Goal: Task Accomplishment & Management: Use online tool/utility

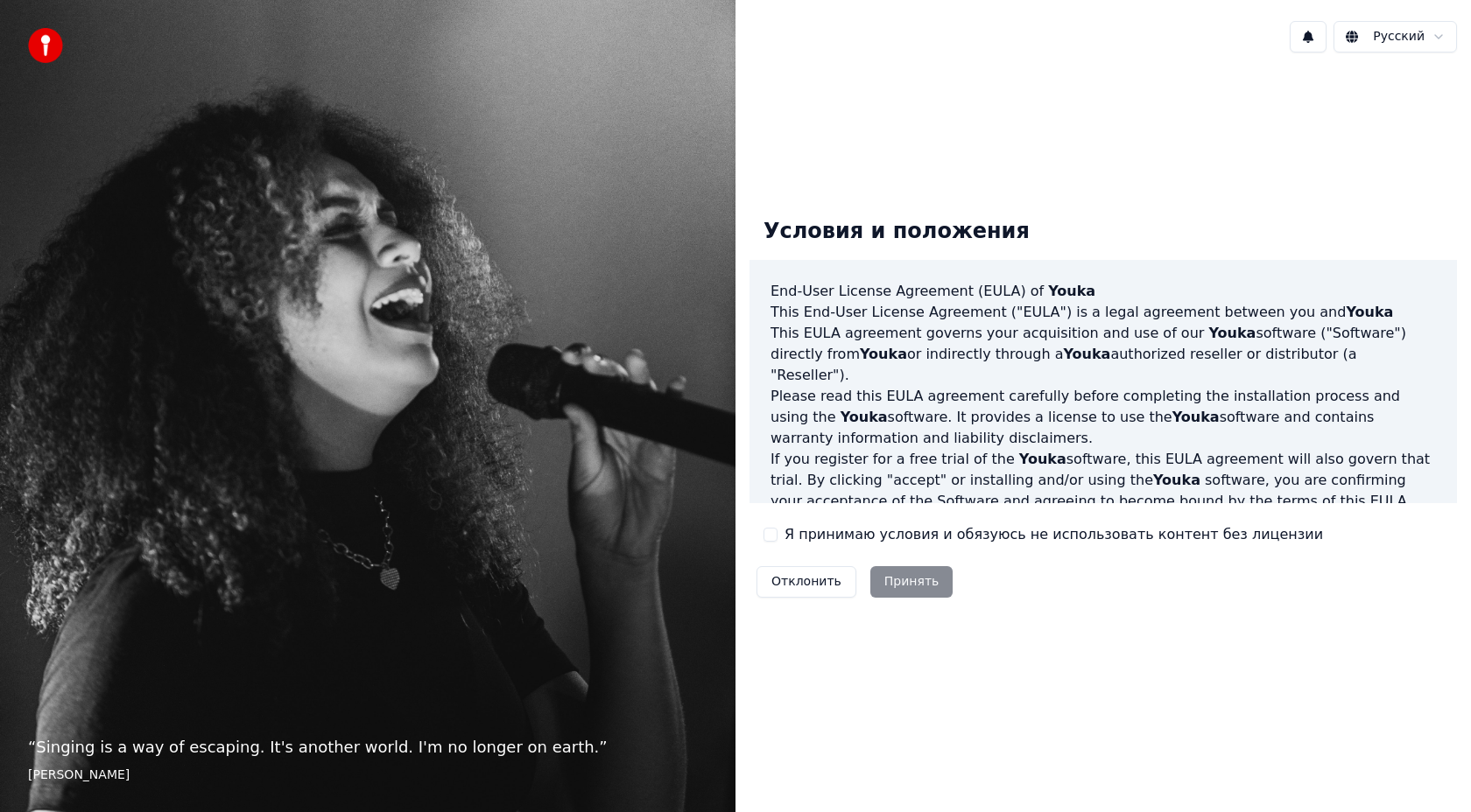
click at [892, 576] on div "Отклонить Принять" at bounding box center [854, 582] width 210 height 46
click at [772, 536] on button "Я принимаю условия и обязуюсь не использовать контент без лицензии" at bounding box center [771, 535] width 14 height 14
click at [899, 591] on button "Принять" at bounding box center [912, 581] width 84 height 31
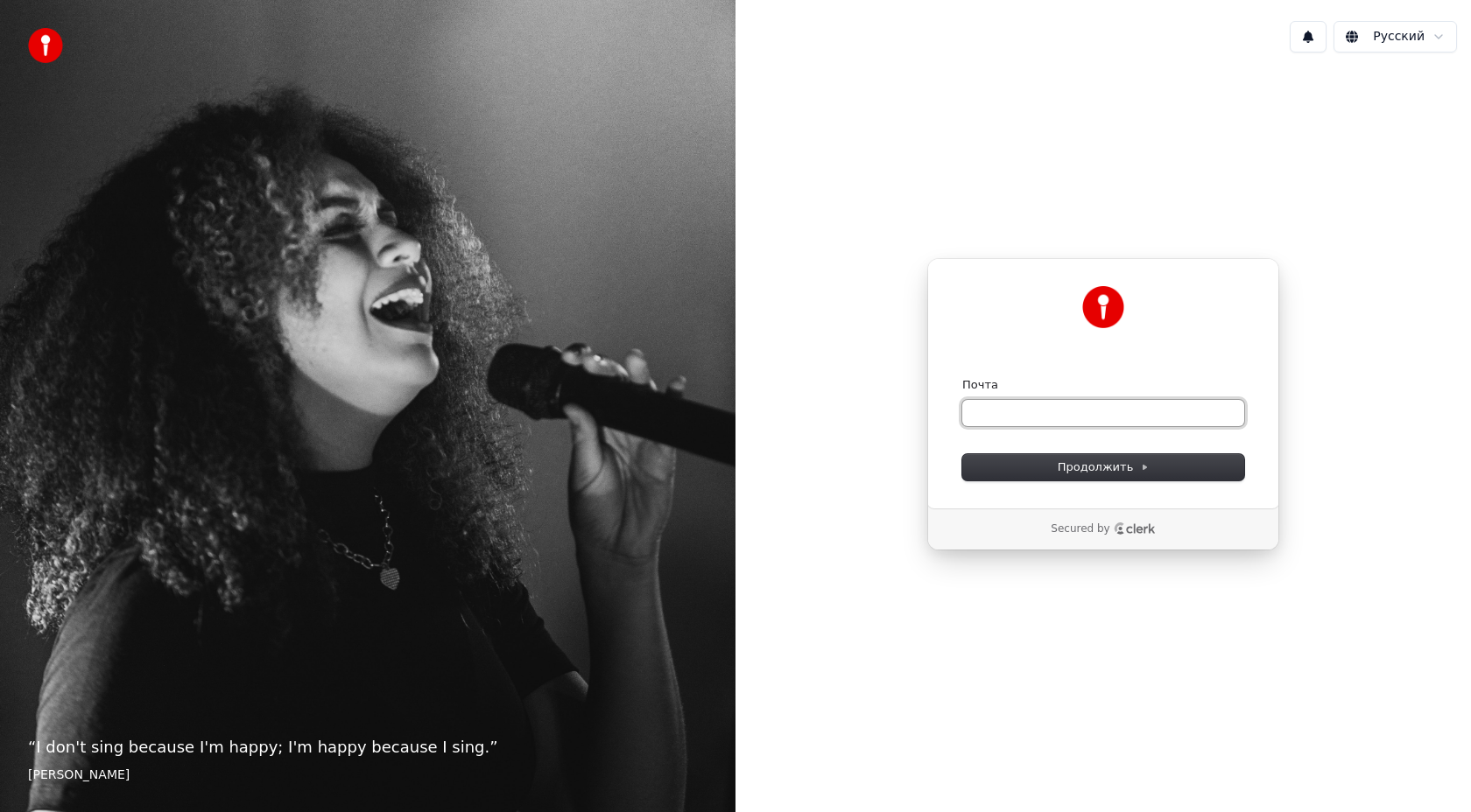
click at [984, 409] on input "Почта" at bounding box center [1103, 413] width 282 height 27
click at [1065, 460] on span "Продолжить" at bounding box center [1103, 467] width 92 height 16
type input "**********"
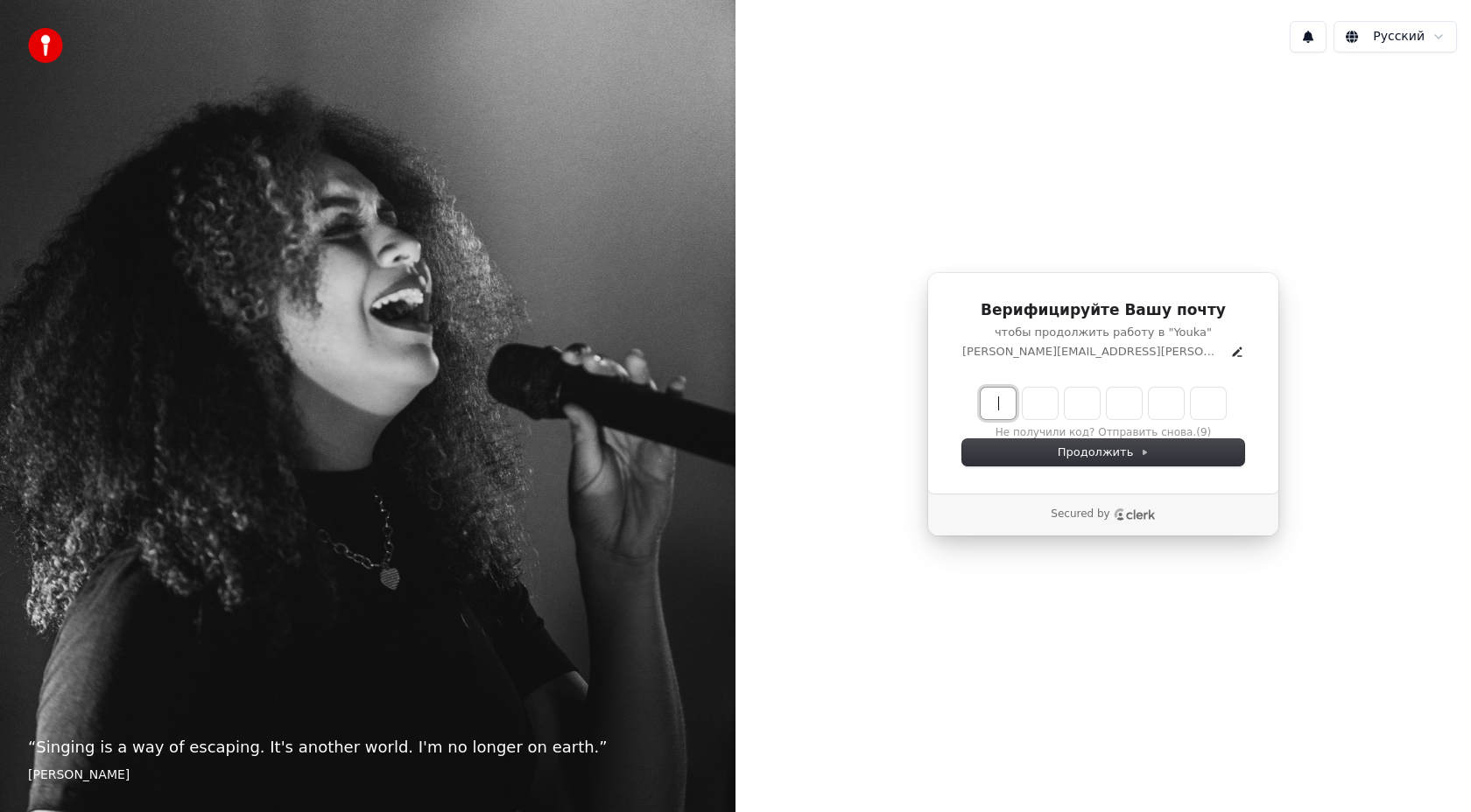
click at [993, 399] on input "Enter verification code" at bounding box center [1120, 403] width 280 height 31
type input "******"
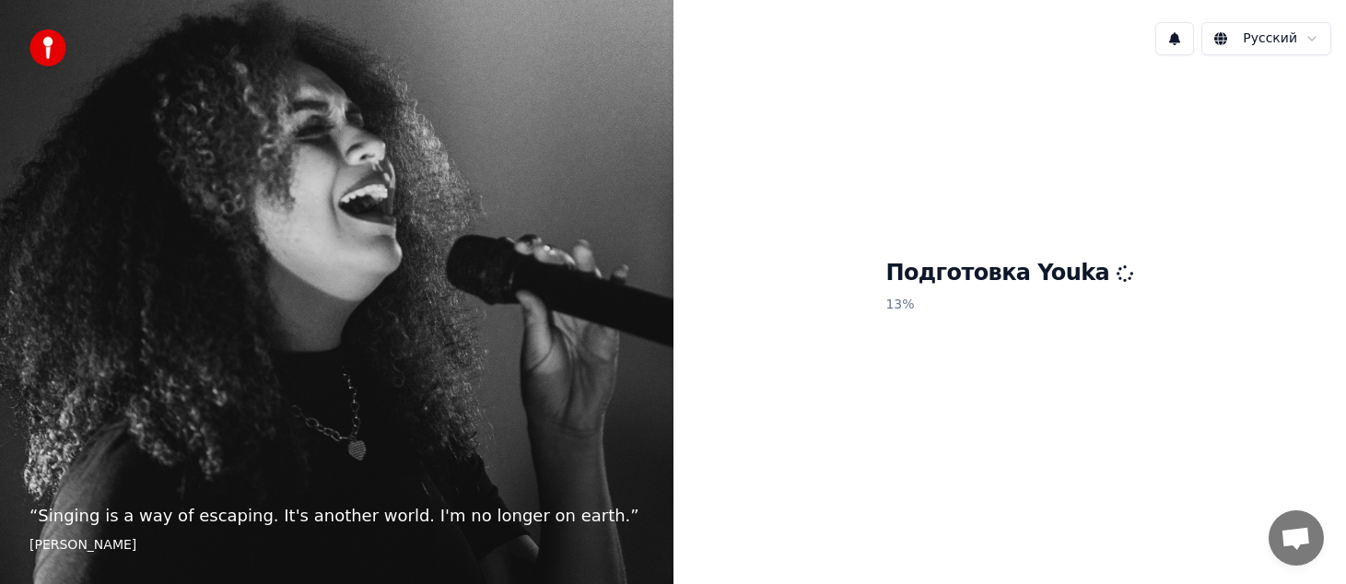
click at [1296, 534] on span "Открытый чат" at bounding box center [1296, 540] width 30 height 26
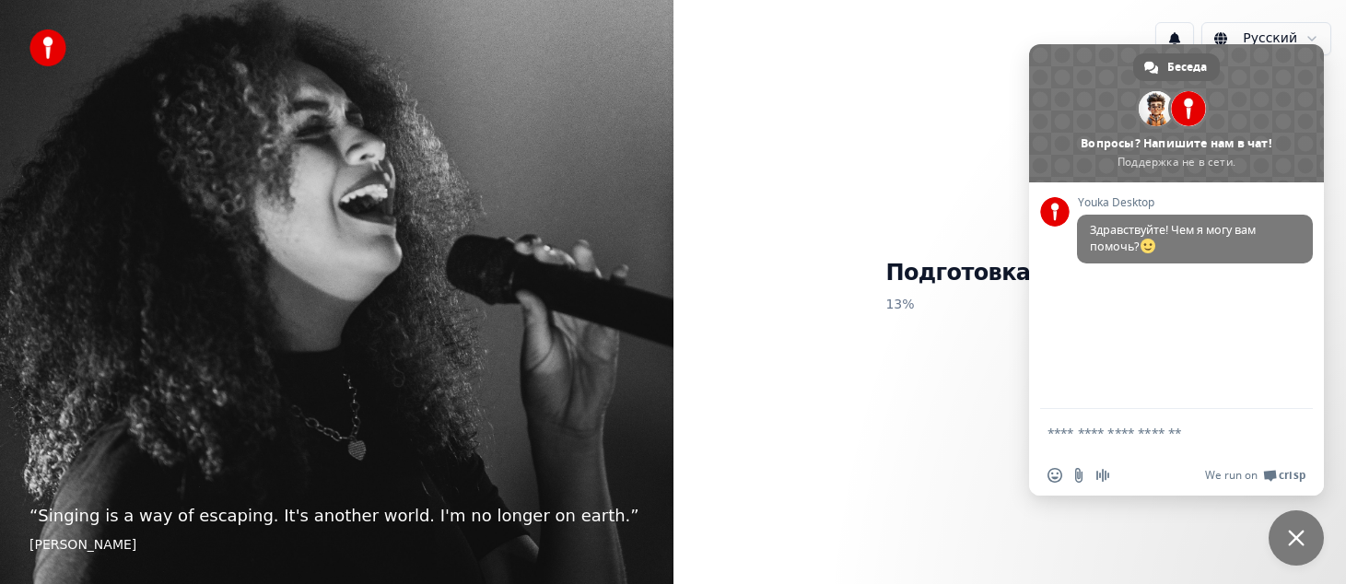
click at [1296, 534] on span "Закрыть чат" at bounding box center [1296, 538] width 17 height 17
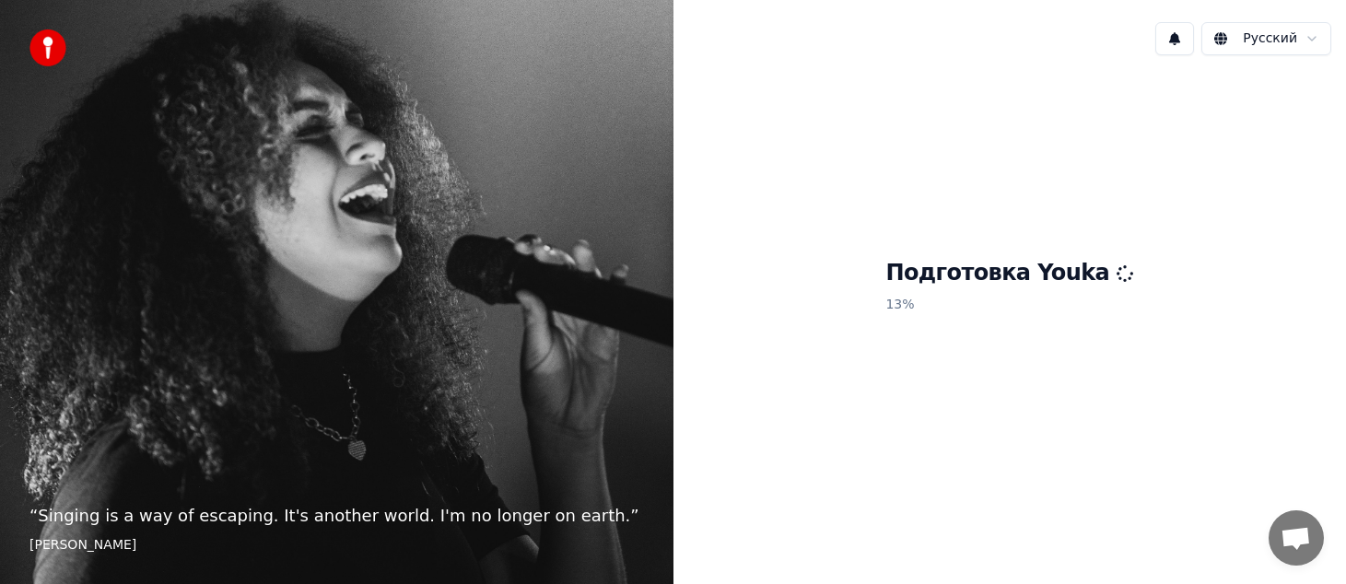
click at [46, 48] on img at bounding box center [47, 47] width 37 height 37
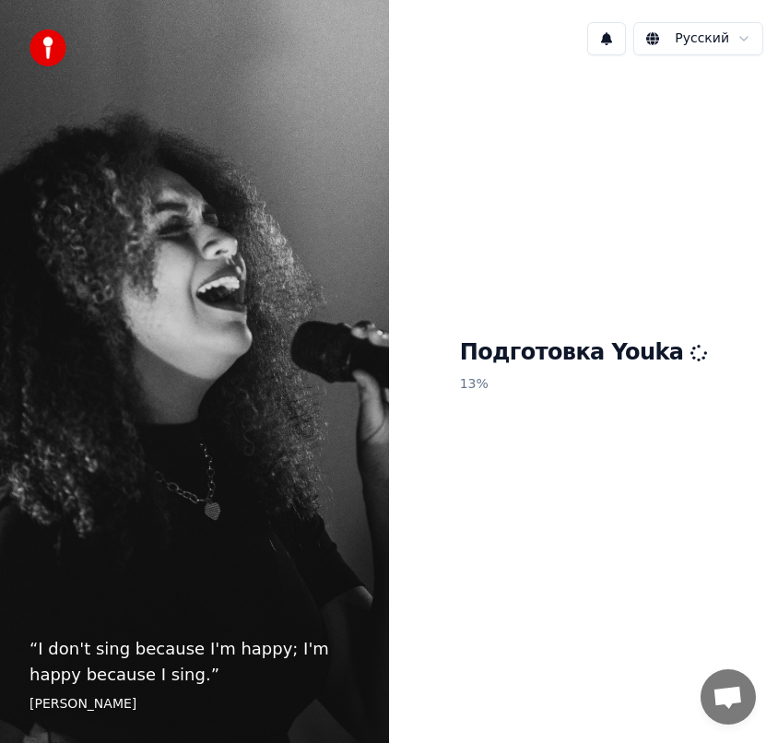
click at [499, 374] on p "13 %" at bounding box center [584, 384] width 248 height 33
click at [41, 53] on img at bounding box center [47, 47] width 37 height 37
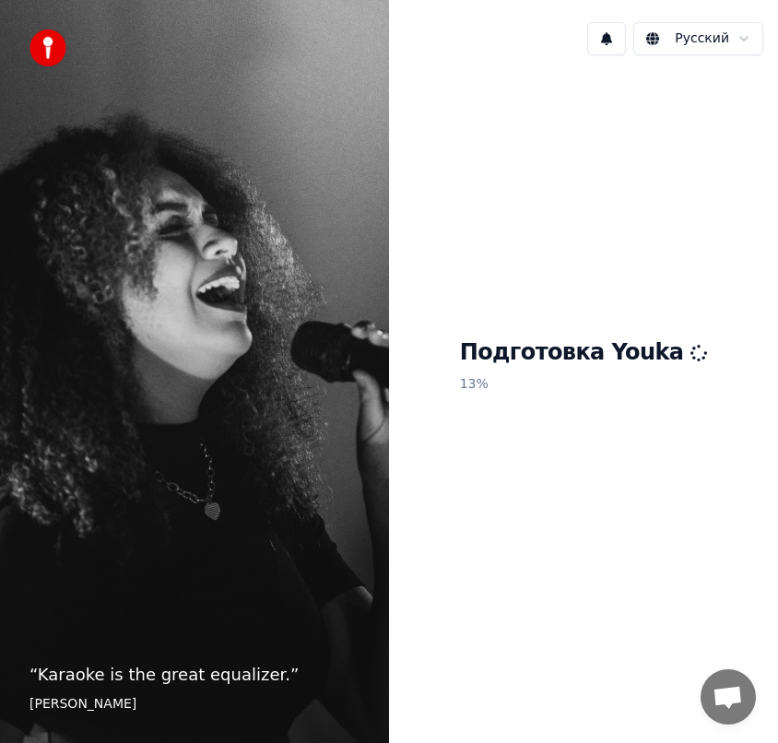
click at [726, 699] on span "Открытый чат" at bounding box center [727, 699] width 30 height 26
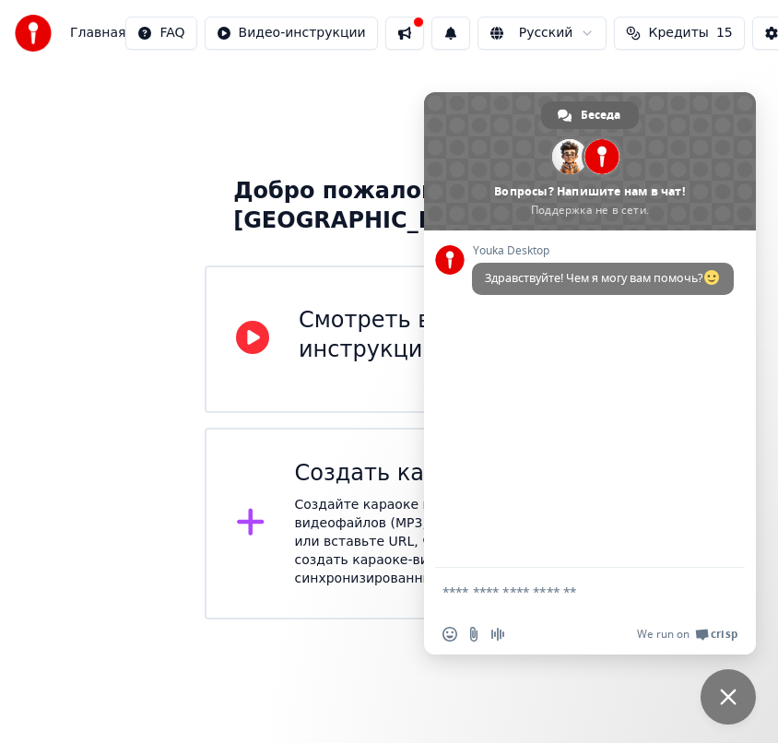
click at [726, 699] on span "Закрыть чат" at bounding box center [728, 696] width 17 height 17
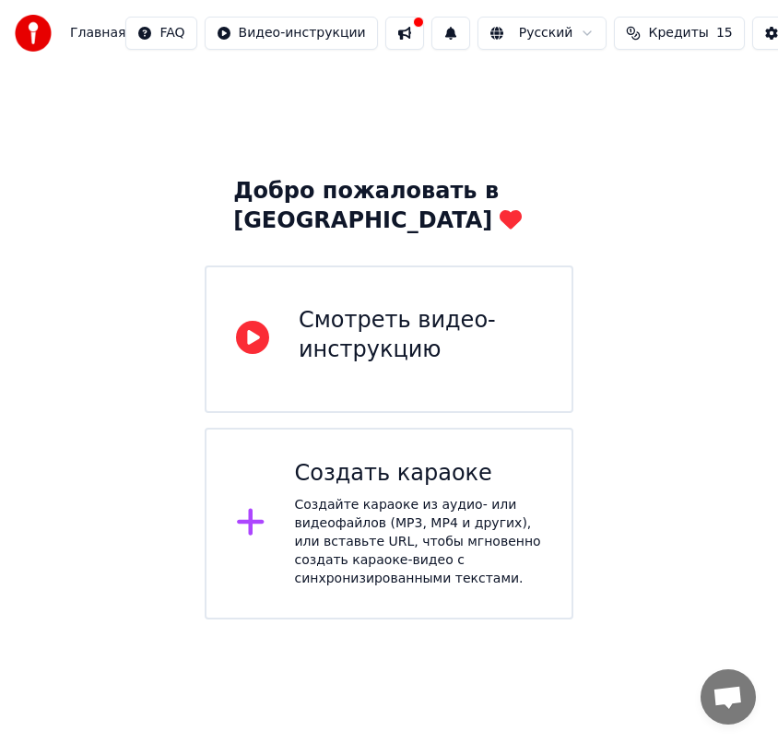
click at [258, 522] on icon at bounding box center [250, 522] width 27 height 27
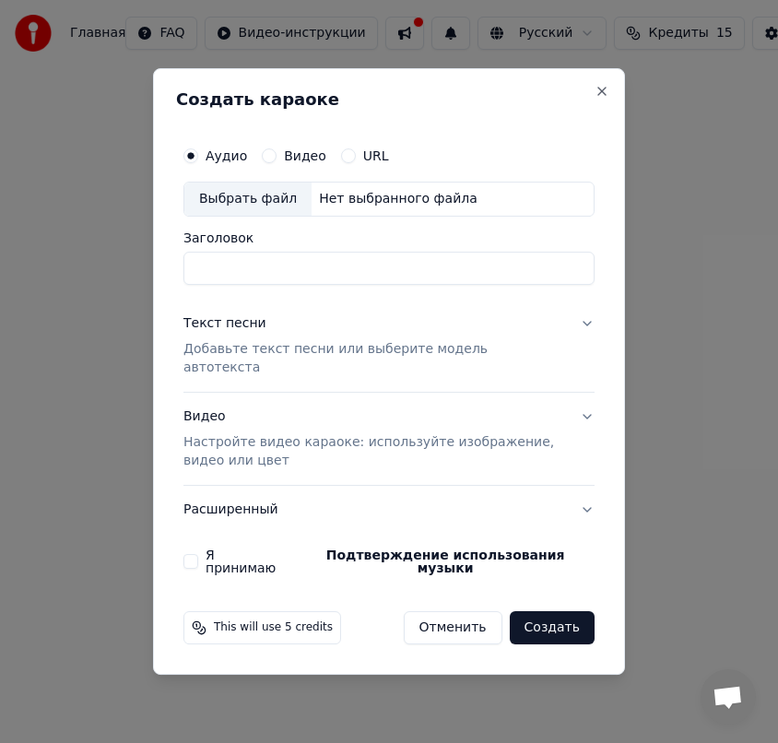
click at [265, 163] on button "Видео" at bounding box center [269, 155] width 15 height 15
click at [228, 272] on input "Заголовок" at bounding box center [388, 268] width 411 height 33
click at [588, 338] on button "Текст песни Добавьте текст песни или выберите модель автотекста" at bounding box center [388, 345] width 411 height 92
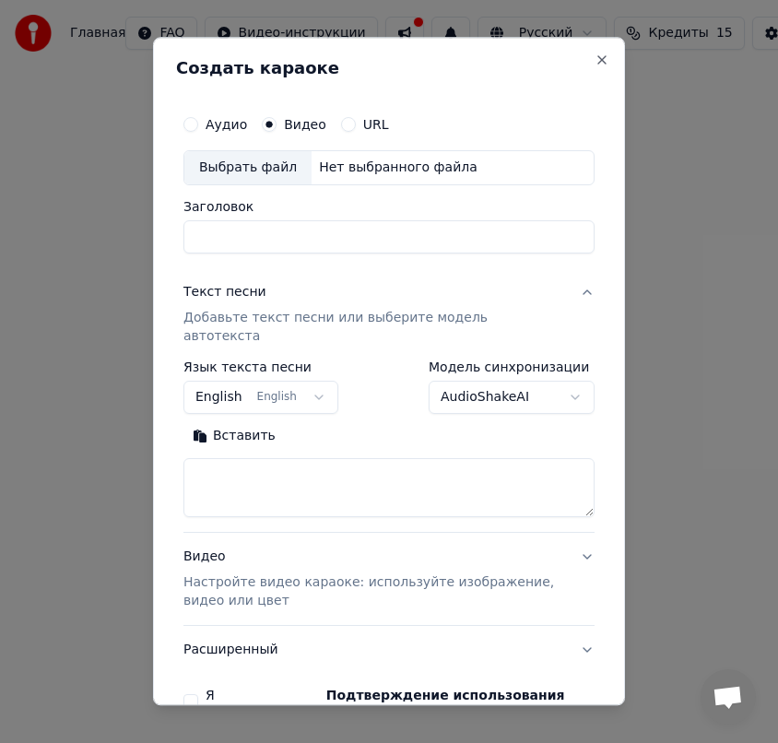
click at [317, 381] on button "English English" at bounding box center [260, 397] width 155 height 33
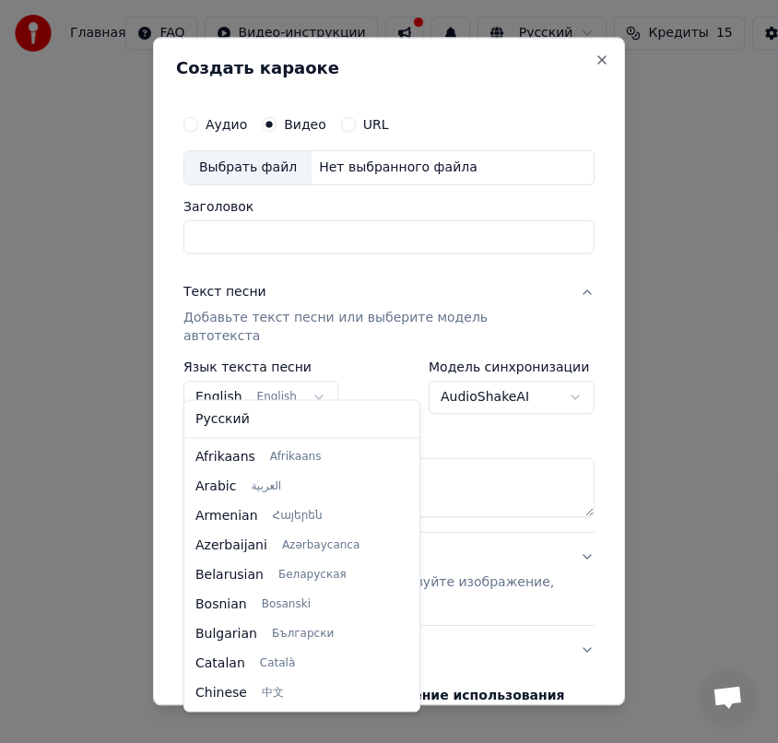
scroll to position [147, 0]
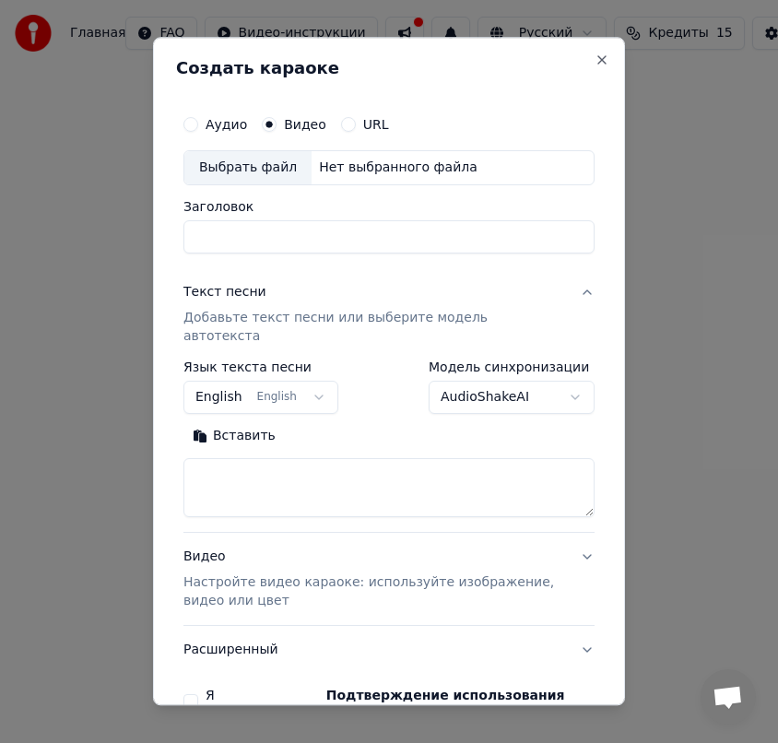
click at [382, 372] on body "Главная FAQ Видео-инструкции Русский Кредиты 15 Настройки Добро пожаловать в Yo…" at bounding box center [389, 309] width 778 height 619
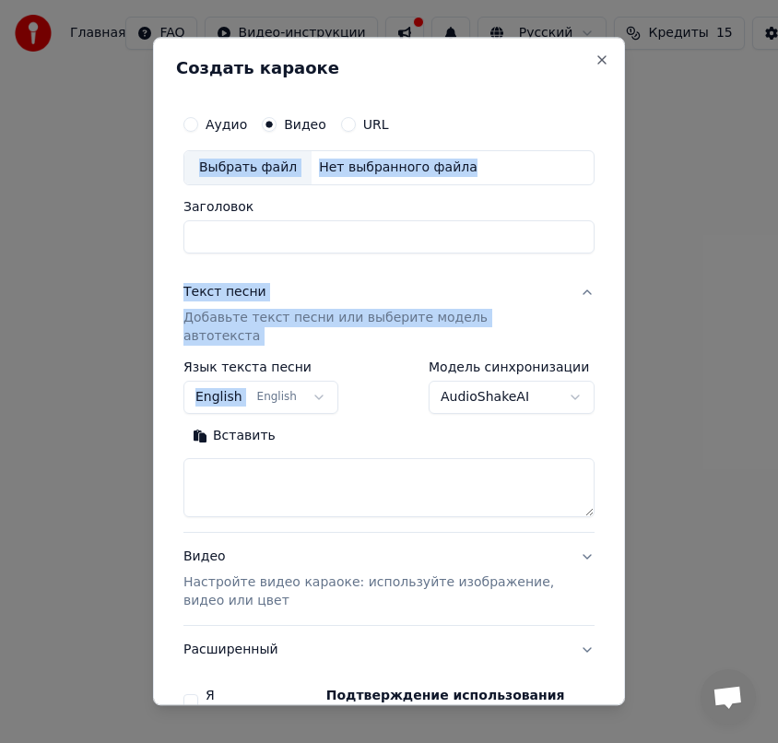
drag, startPoint x: 410, startPoint y: 81, endPoint x: 286, endPoint y: 358, distance: 303.2
click at [286, 371] on div "**********" at bounding box center [389, 371] width 472 height 668
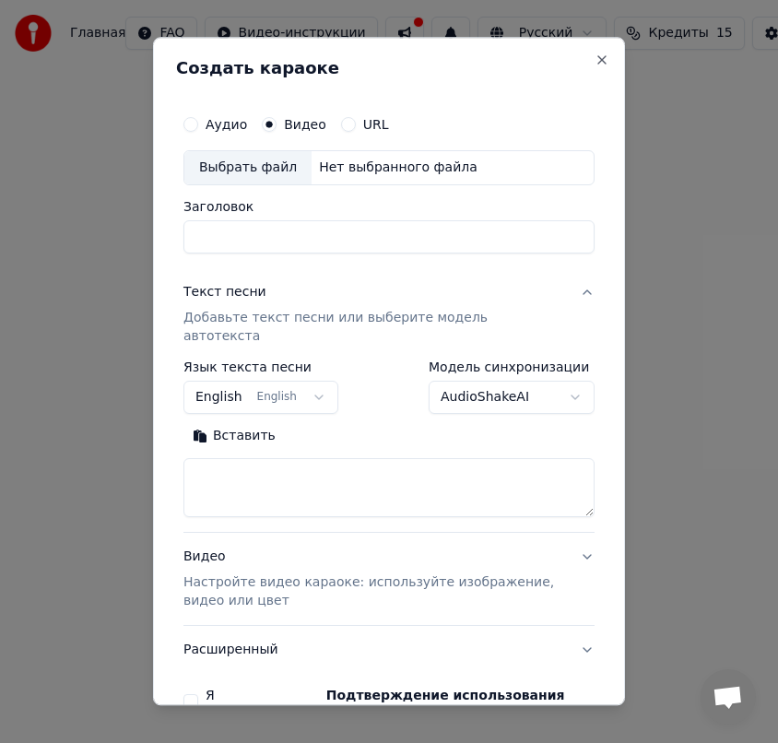
drag, startPoint x: 339, startPoint y: 50, endPoint x: 337, endPoint y: -29, distance: 78.4
click at [337, 0] on html "Главная FAQ Видео-инструкции Русский Кредиты 15 Настройки Добро пожаловать в Yo…" at bounding box center [389, 309] width 778 height 619
click at [238, 152] on div "Выбрать файл" at bounding box center [247, 167] width 127 height 33
click at [370, 168] on div "Нет выбранного файла" at bounding box center [397, 168] width 173 height 18
click at [190, 122] on button "Аудио" at bounding box center [190, 124] width 15 height 15
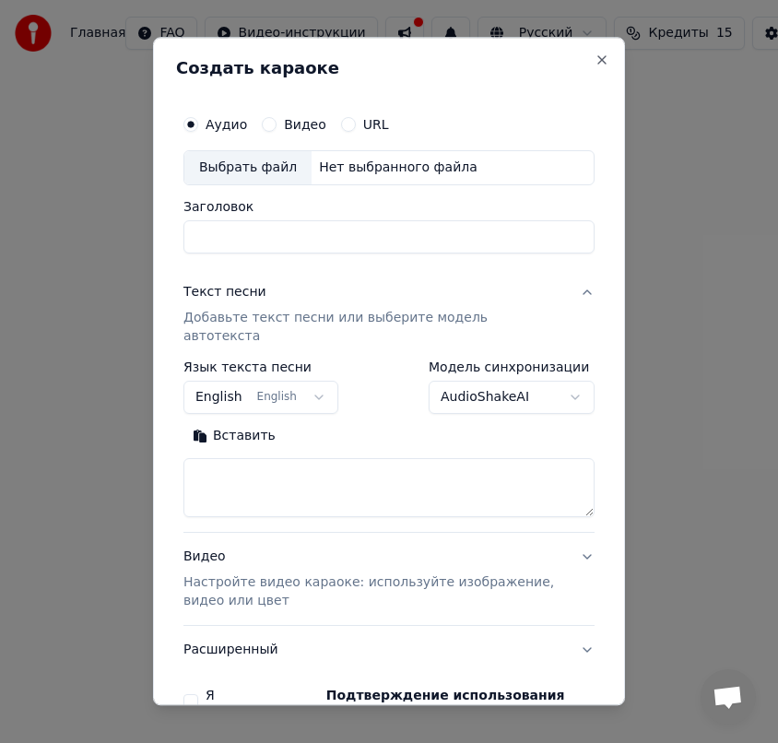
click at [255, 173] on div "Выбрать файл" at bounding box center [247, 167] width 127 height 33
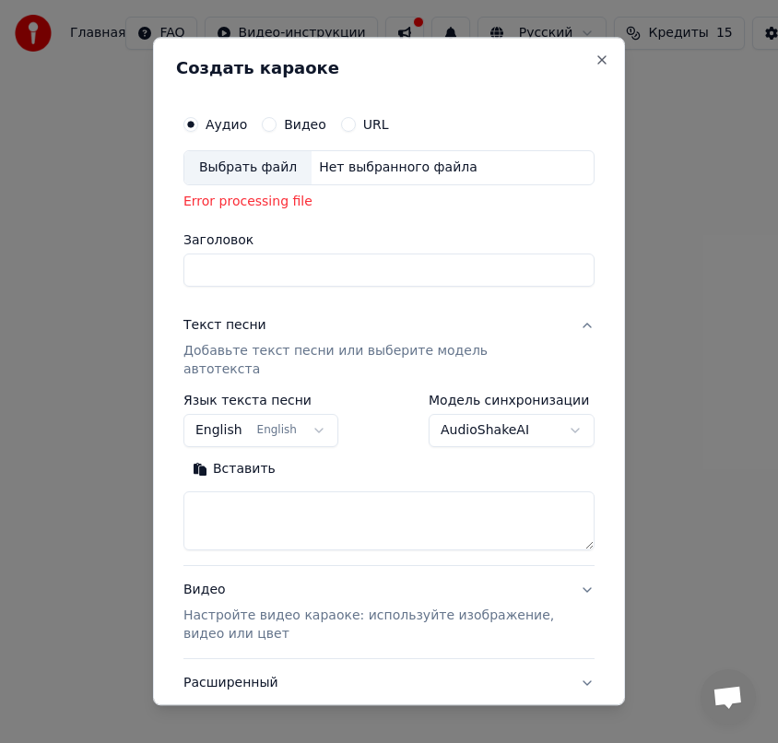
click at [269, 170] on div "Выбрать файл" at bounding box center [247, 167] width 127 height 33
click at [243, 271] on input "Заголовок" at bounding box center [388, 269] width 411 height 33
click at [467, 351] on p "Добавьте текст песни или выберите модель автотекста" at bounding box center [374, 360] width 382 height 37
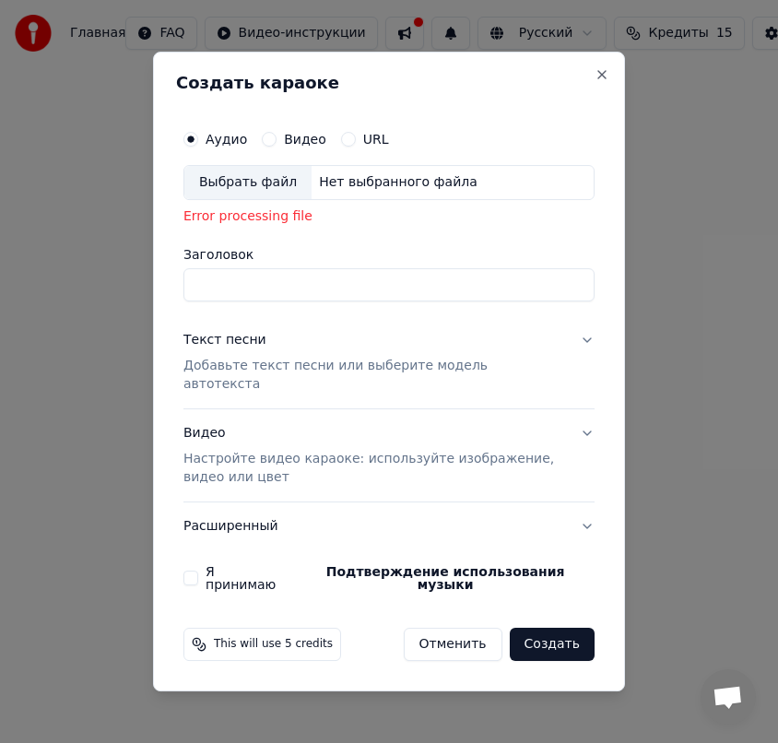
click at [494, 382] on p "Добавьте текст песни или выберите модель автотекста" at bounding box center [374, 375] width 382 height 37
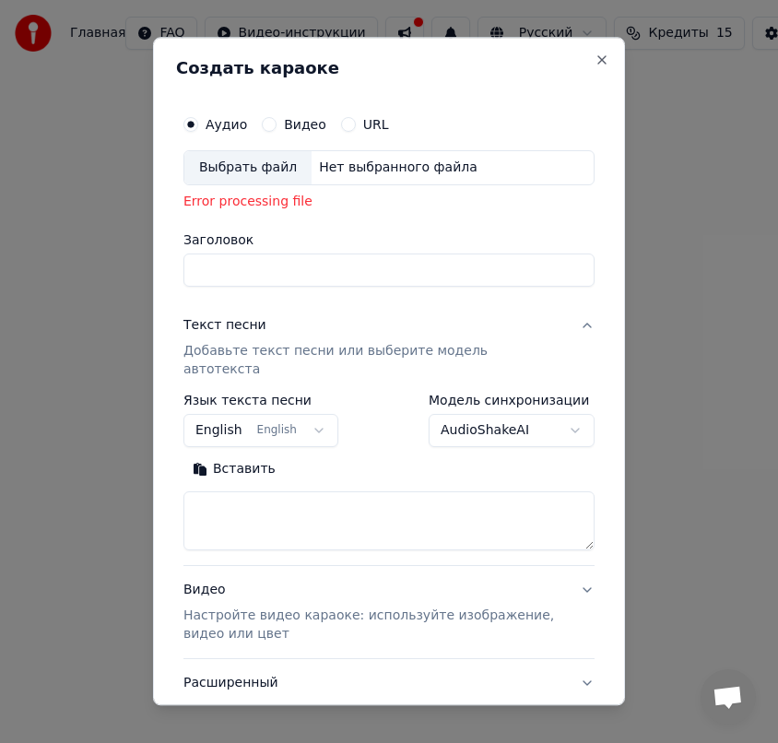
click at [226, 454] on button "Вставить" at bounding box center [233, 468] width 101 height 29
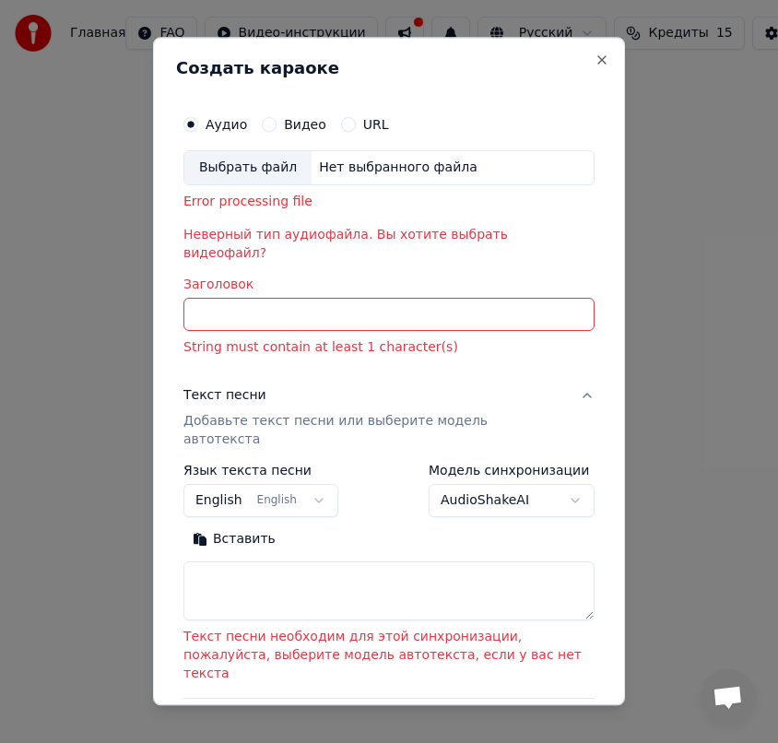
click at [346, 127] on button "URL" at bounding box center [348, 124] width 15 height 15
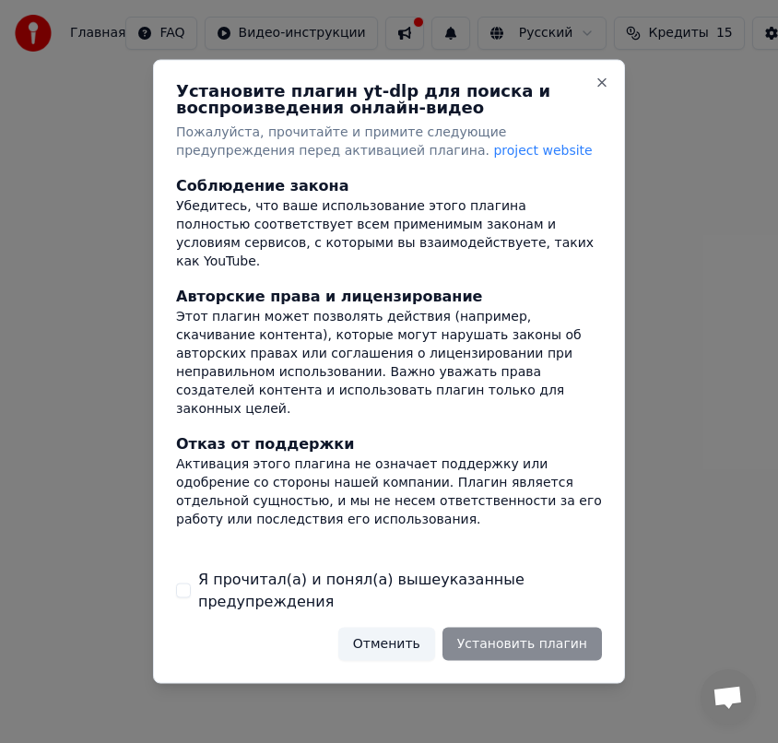
drag, startPoint x: 475, startPoint y: 75, endPoint x: 393, endPoint y: -4, distance: 112.7
click at [393, 0] on html "Главная FAQ Видео-инструкции Русский Кредиты 15 Настройки Добро пожаловать в Yo…" at bounding box center [389, 309] width 778 height 619
click at [179, 591] on button "Я прочитал(а) и понял(а) вышеуказанные предупреждения" at bounding box center [183, 589] width 15 height 15
click at [544, 643] on button "Установить плагин" at bounding box center [521, 643] width 159 height 33
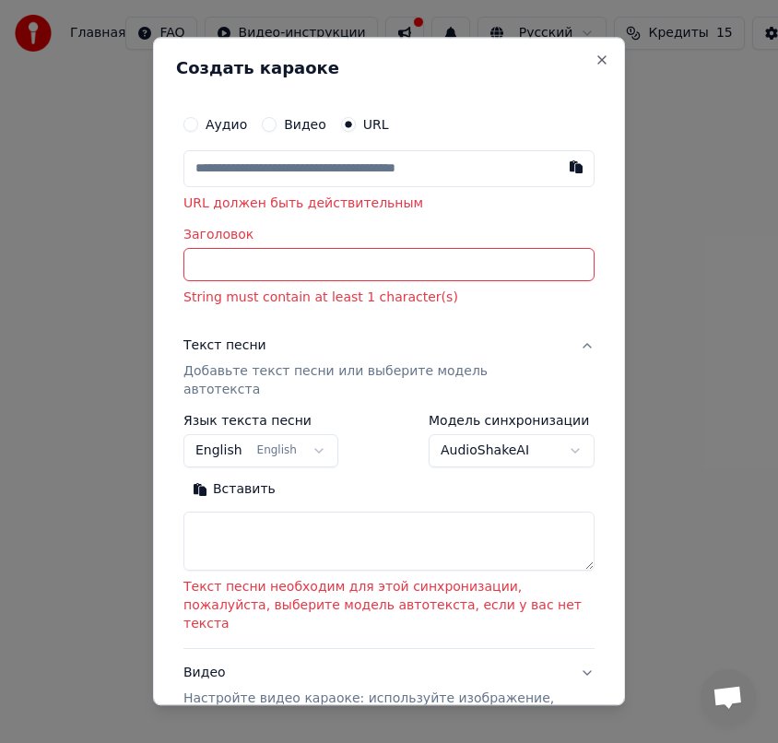
click at [319, 430] on body "Главная FAQ Видео-инструкции Русский Кредиты 15 Настройки Добро пожаловать в Yo…" at bounding box center [389, 309] width 778 height 619
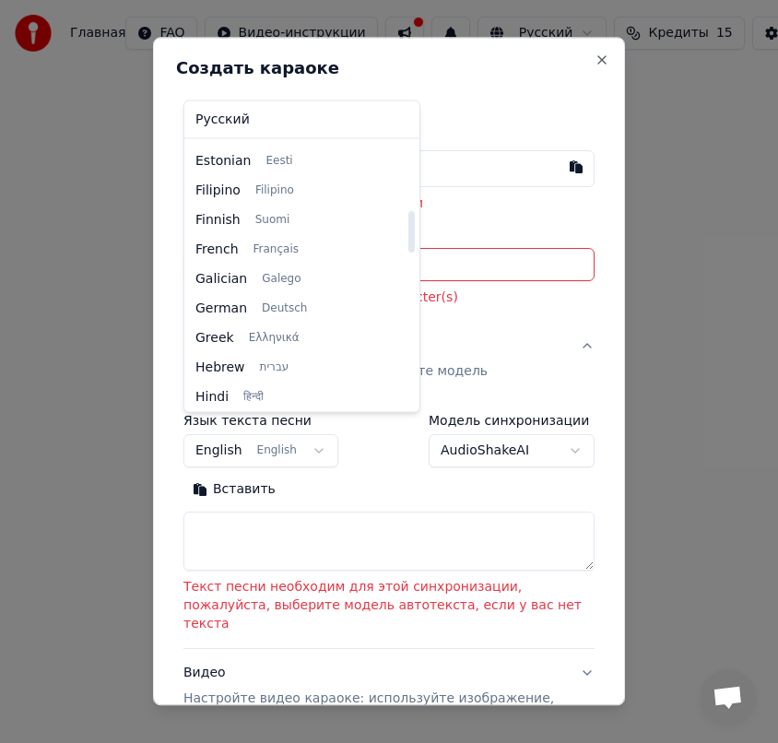
scroll to position [436, 0]
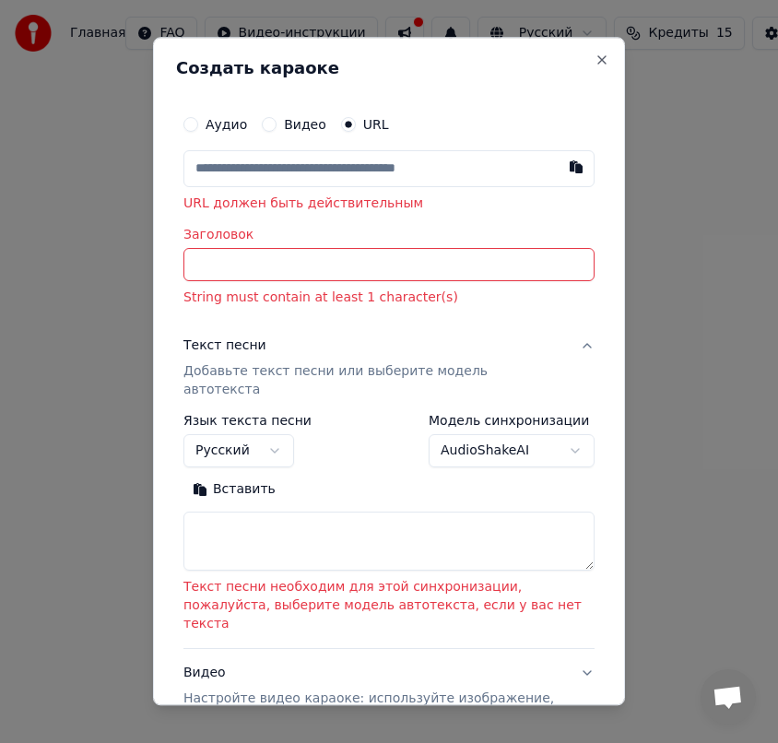
click at [276, 437] on body "Главная FAQ Видео-инструкции Русский Кредиты 15 Настройки Добро пожаловать в Yo…" at bounding box center [389, 309] width 778 height 619
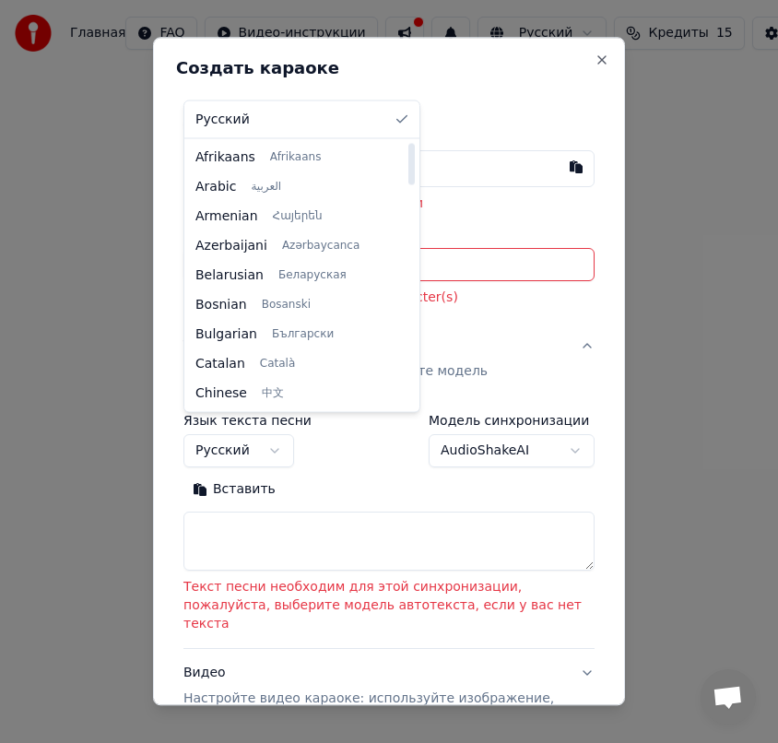
select select "**"
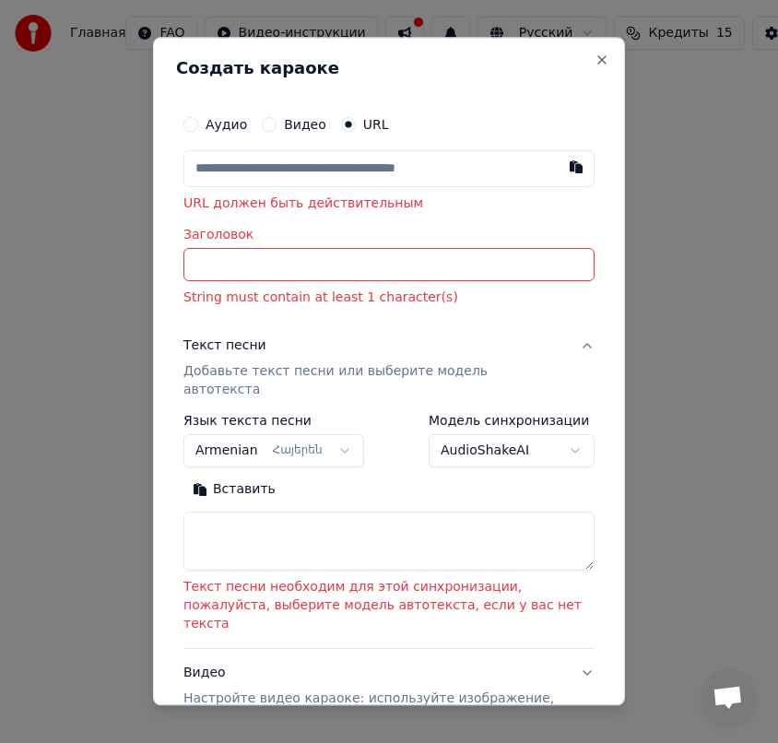
click at [577, 432] on body "Главная FAQ Видео-инструкции Русский Кредиты 15 Настройки Добро пожаловать в Yo…" at bounding box center [389, 309] width 778 height 619
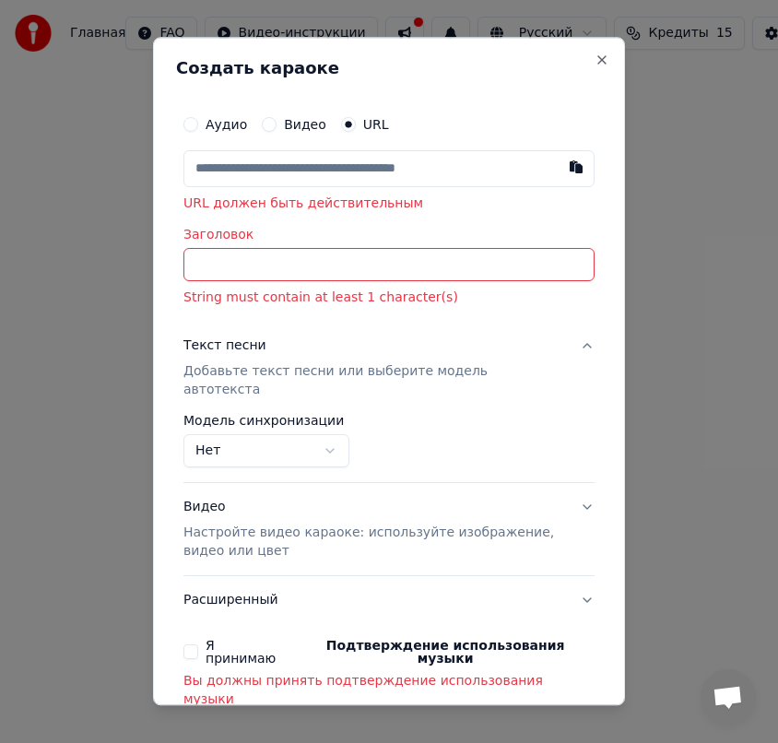
click at [189, 644] on button "Я принимаю Подтверждение использования музыки" at bounding box center [190, 651] width 15 height 15
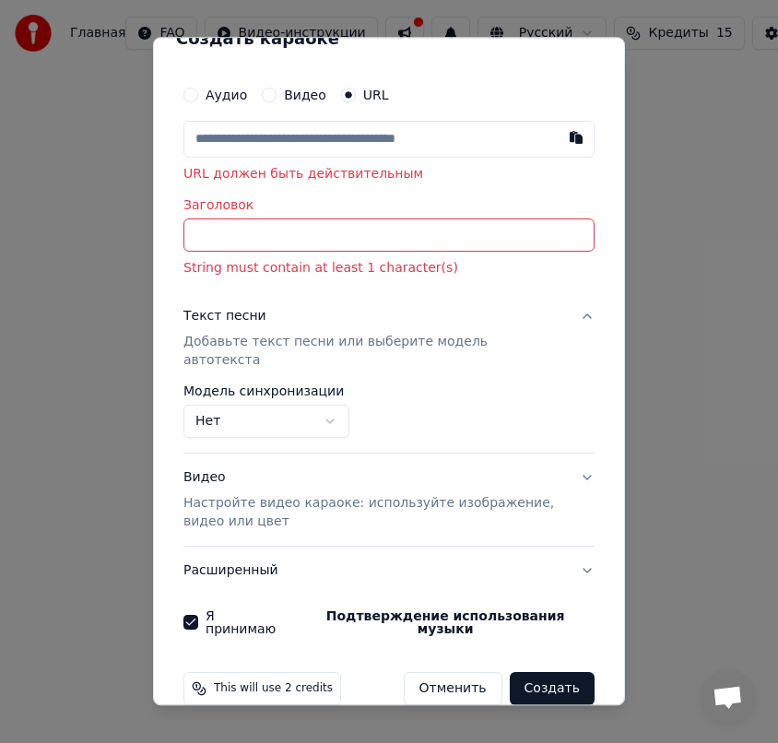
scroll to position [23, 0]
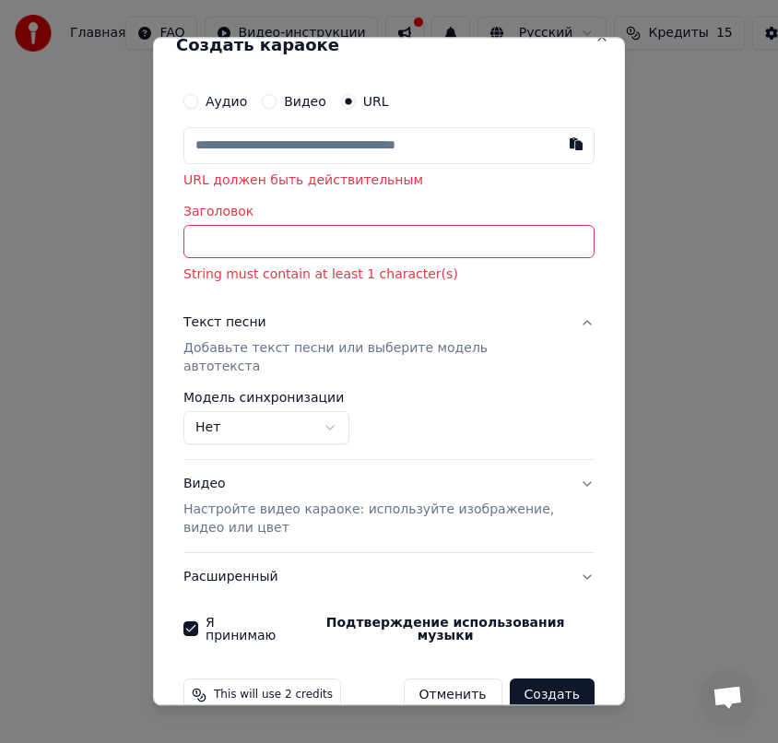
click at [542, 678] on button "Создать" at bounding box center [552, 694] width 85 height 33
click at [557, 678] on button "Создать" at bounding box center [552, 694] width 85 height 33
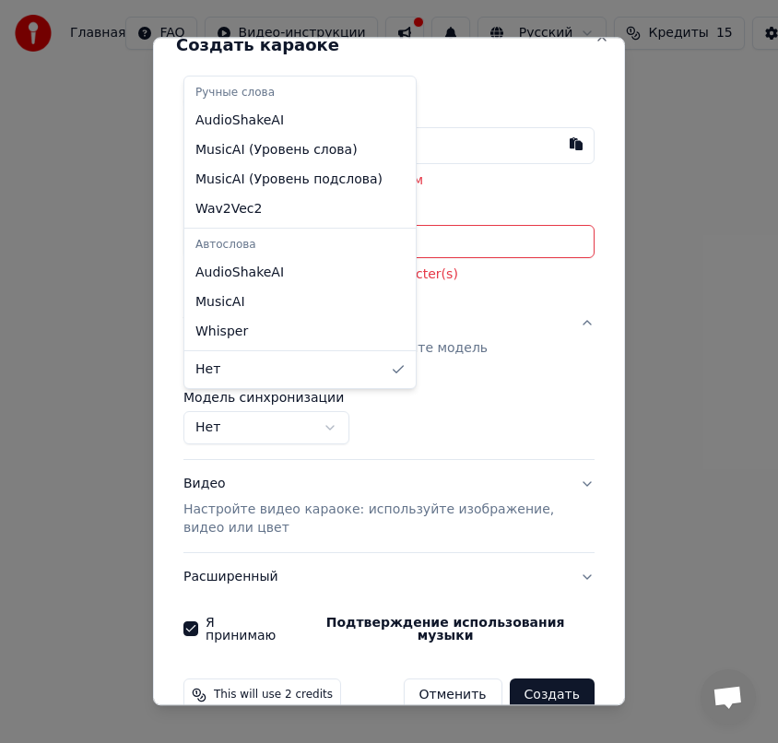
click at [327, 407] on body "Главная FAQ Видео-инструкции Русский Кредиты 15 Настройки Добро пожаловать в Yo…" at bounding box center [389, 309] width 778 height 619
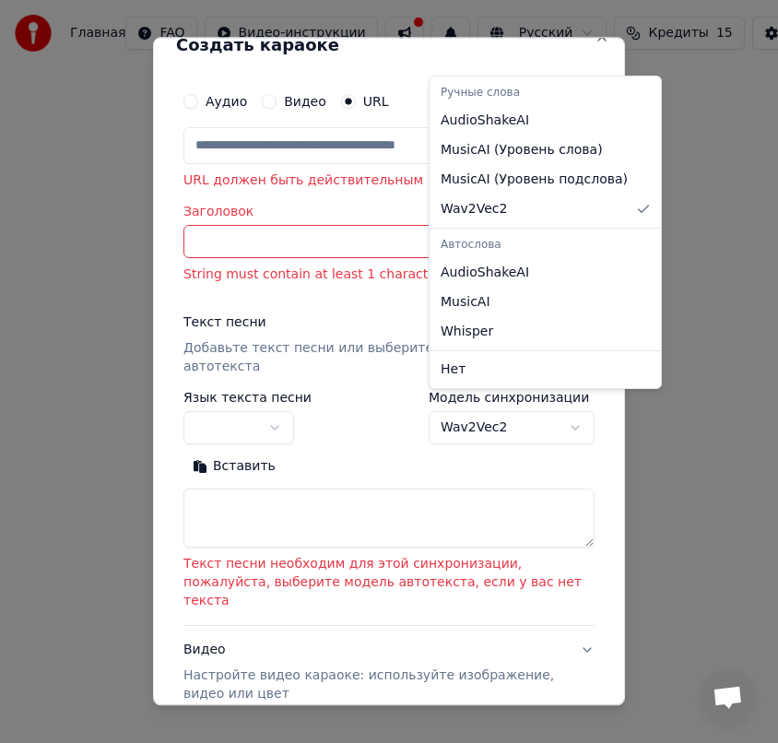
click at [553, 408] on body "Главная FAQ Видео-инструкции Русский Кредиты 15 Настройки Добро пожаловать в Yo…" at bounding box center [389, 309] width 778 height 619
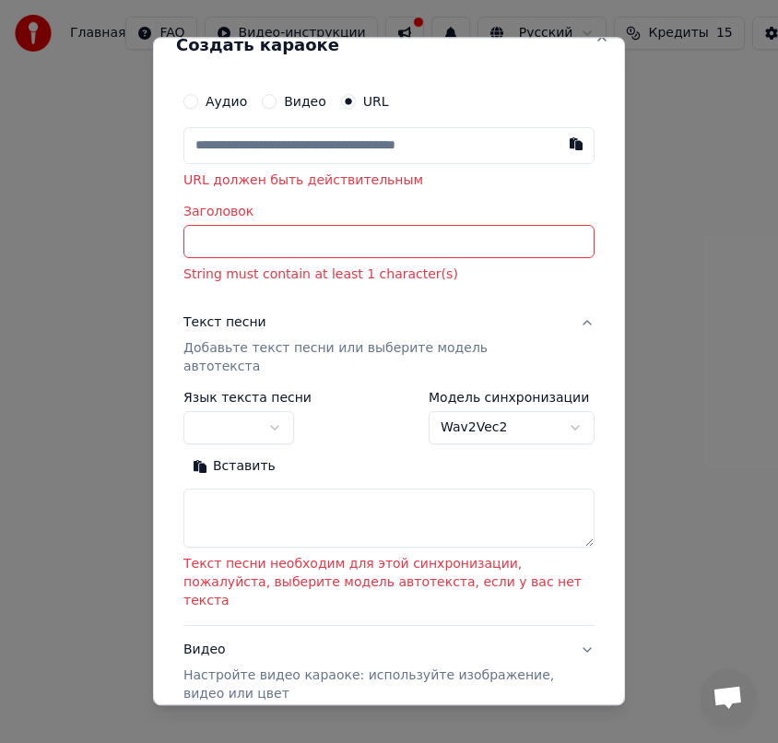
scroll to position [0, 0]
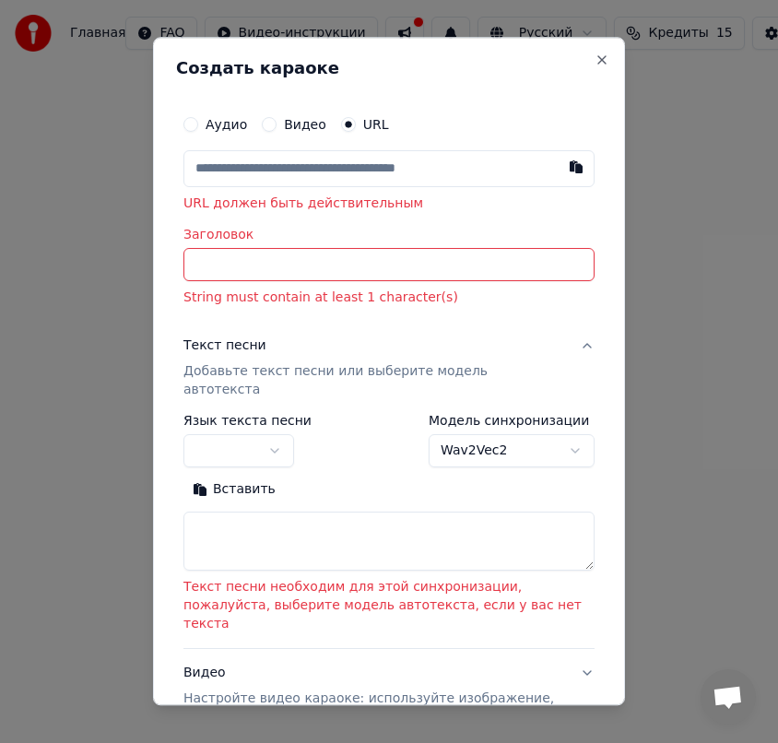
click at [189, 129] on button "Аудио" at bounding box center [190, 124] width 15 height 15
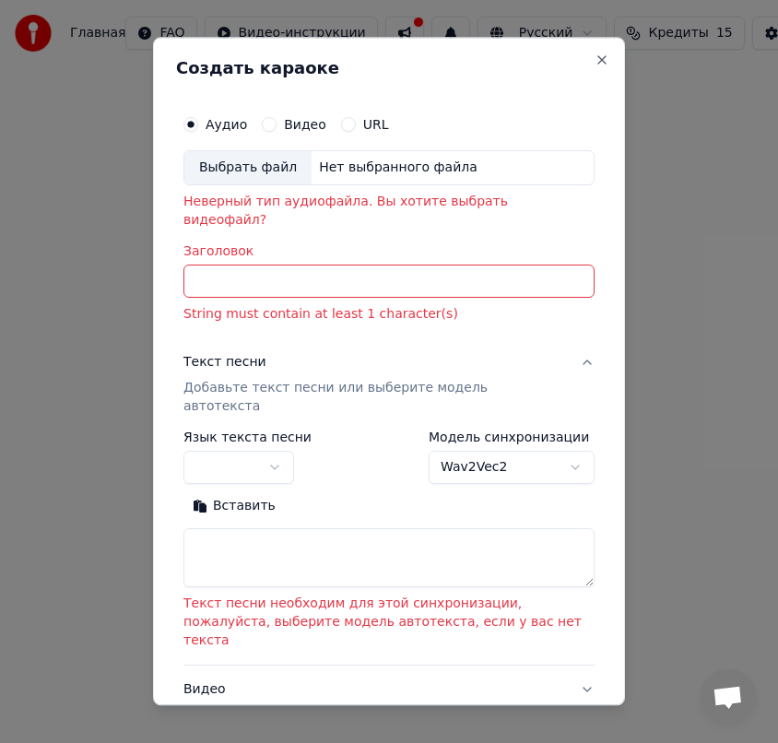
click at [213, 169] on div "Выбрать файл" at bounding box center [247, 167] width 127 height 33
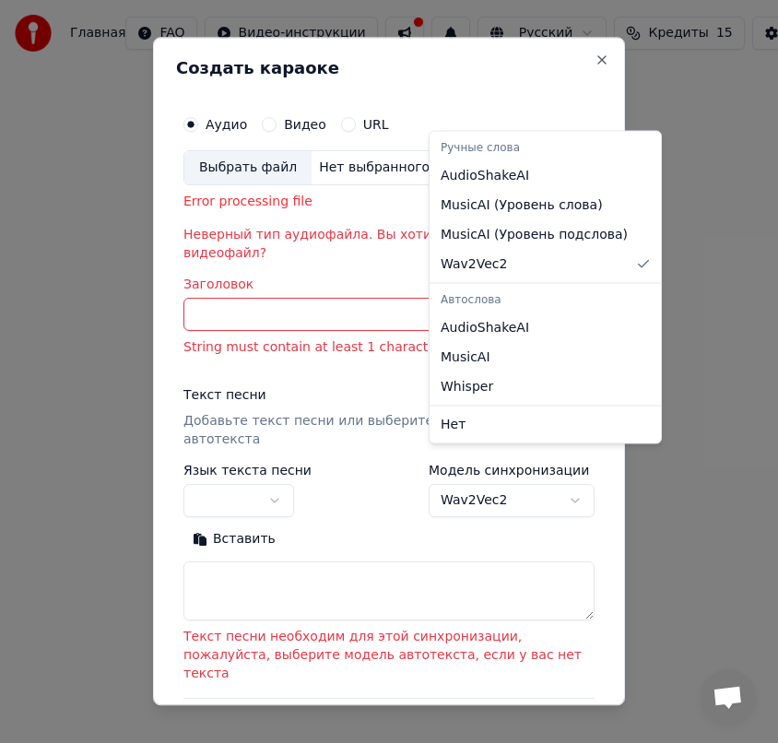
click at [578, 464] on body "Главная FAQ Видео-инструкции Русский Кредиты 15 Настройки Добро пожаловать в Yo…" at bounding box center [389, 309] width 778 height 619
select select "*******"
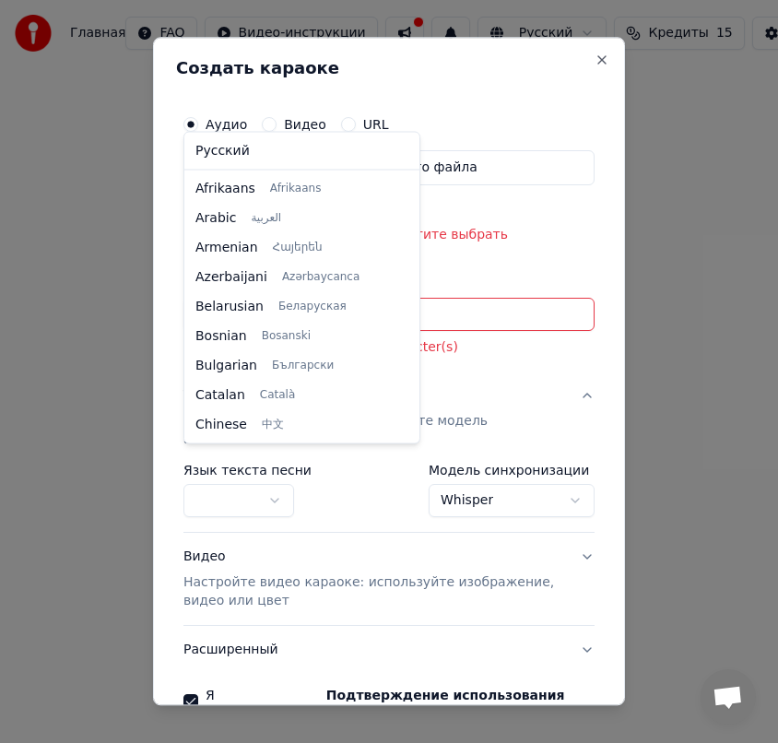
click at [273, 463] on body "Главная FAQ Видео-инструкции Русский Кредиты 15 Настройки Добро пожаловать в Yo…" at bounding box center [389, 309] width 778 height 619
select select "**"
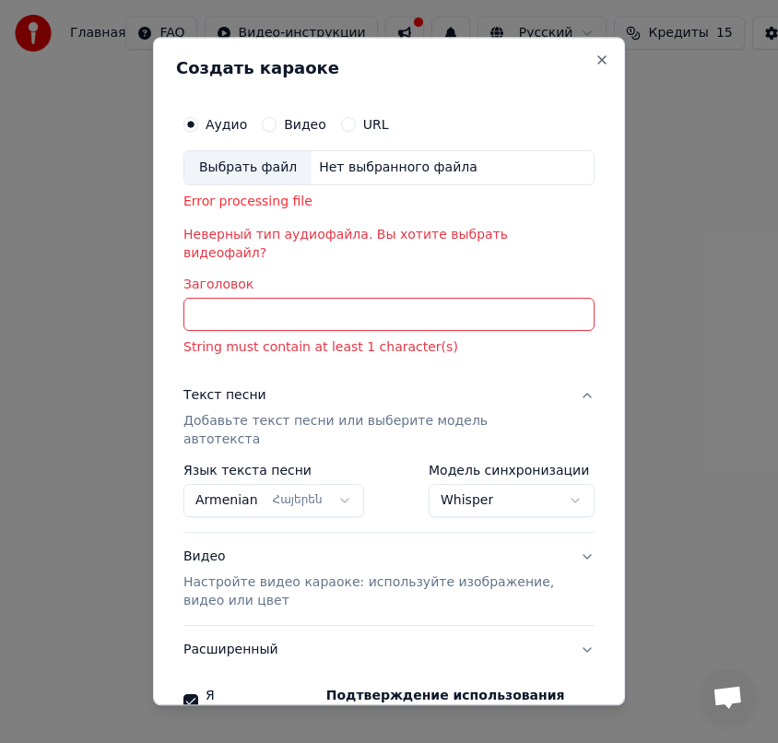
click at [571, 466] on body "Главная FAQ Видео-инструкции Русский Кредиты 15 Настройки Добро пожаловать в Yo…" at bounding box center [389, 309] width 778 height 619
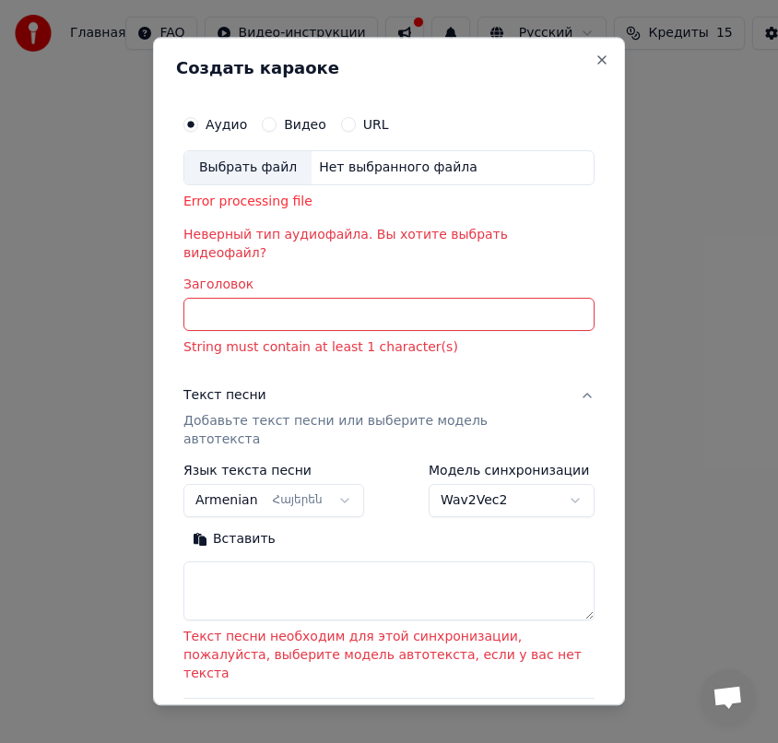
click at [581, 466] on body "Главная FAQ Видео-инструкции Русский Кредиты 15 Настройки Добро пожаловать в Yo…" at bounding box center [389, 309] width 778 height 619
click at [573, 466] on body "Главная FAQ Видео-инструкции Русский Кредиты 15 Настройки Добро пожаловать в Yo…" at bounding box center [389, 309] width 778 height 619
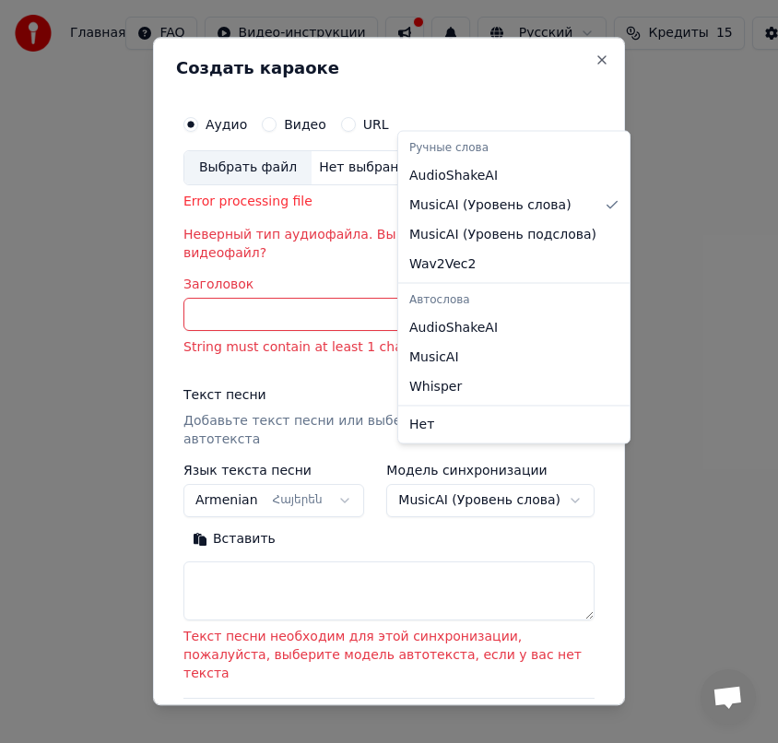
select select "**********"
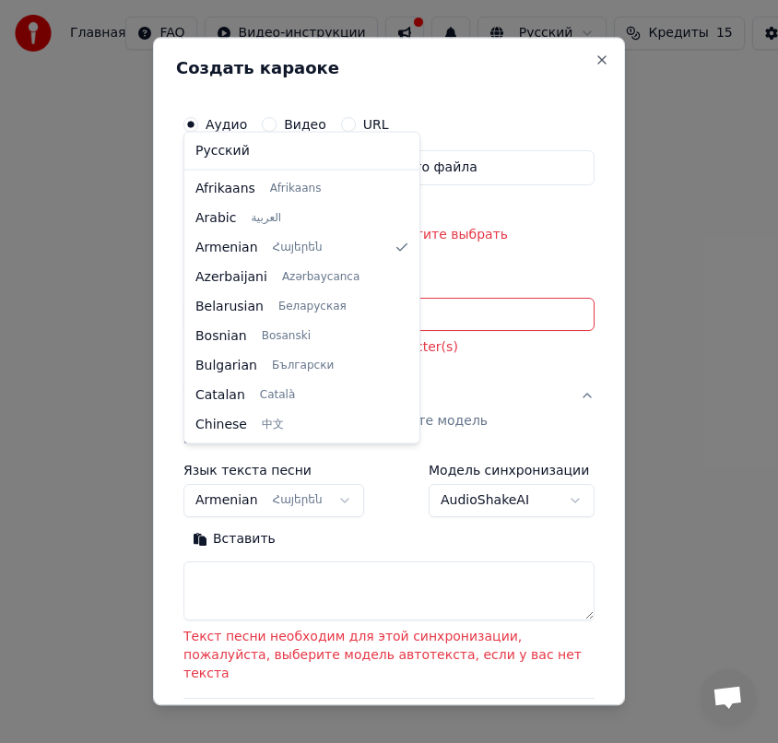
click at [335, 463] on body "Главная FAQ Видео-инструкции Русский Кредиты 15 Настройки Добро пожаловать в Yo…" at bounding box center [389, 309] width 778 height 619
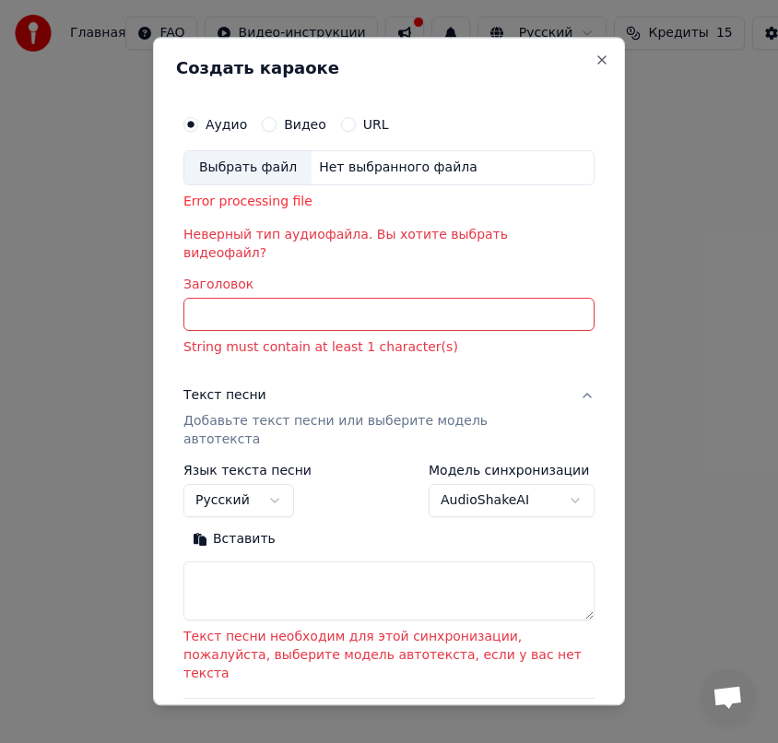
click at [254, 170] on div "Выбрать файл" at bounding box center [247, 167] width 127 height 33
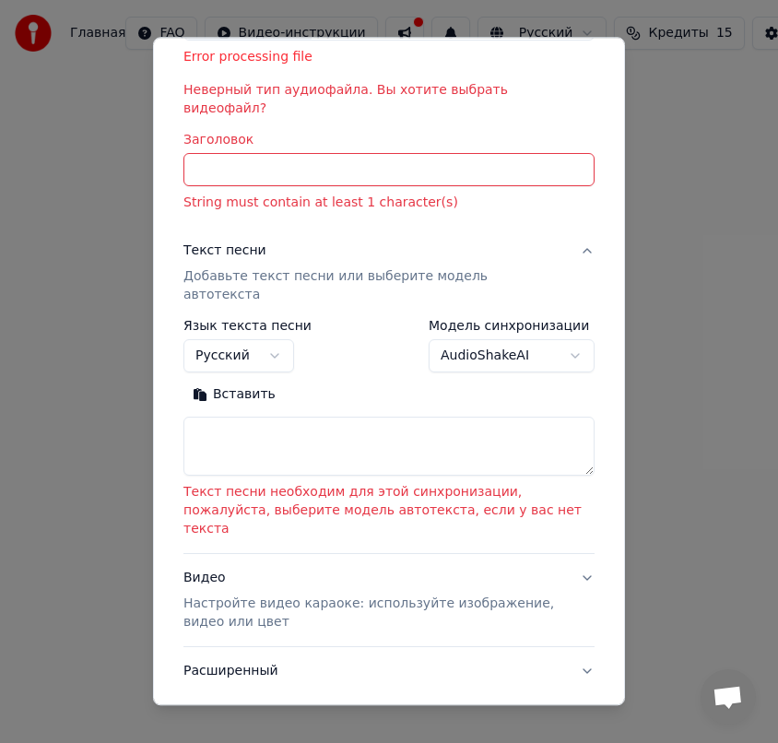
scroll to position [208, 0]
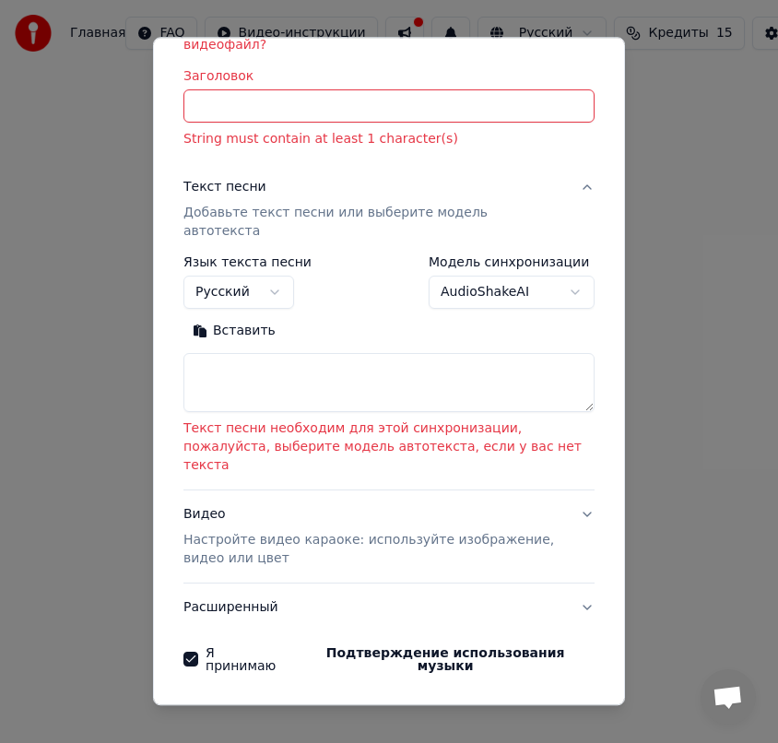
click at [544, 709] on button "Создать" at bounding box center [552, 725] width 85 height 33
select select "**"
click at [544, 709] on button "Создать" at bounding box center [552, 725] width 85 height 33
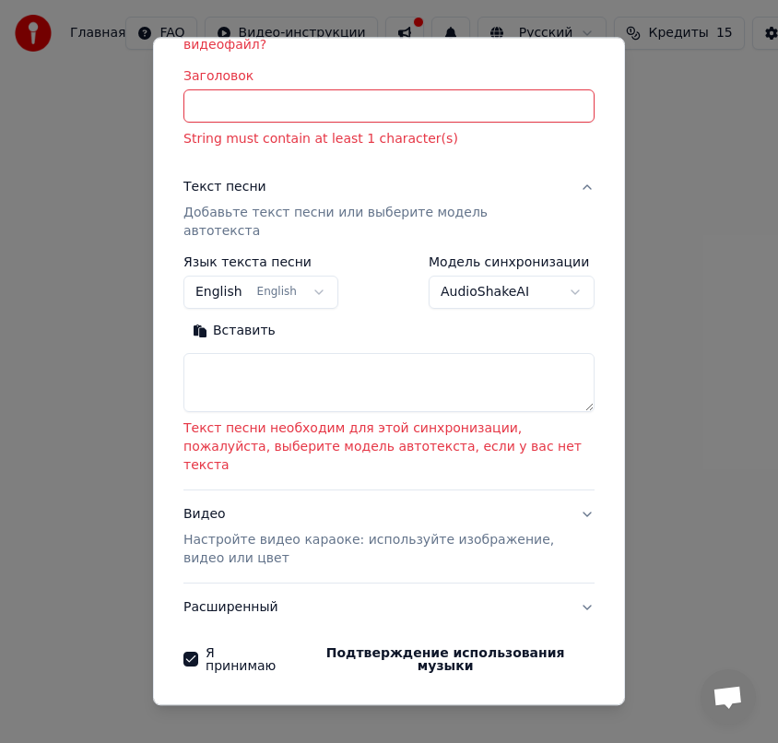
click at [544, 709] on button "Создать" at bounding box center [552, 725] width 85 height 33
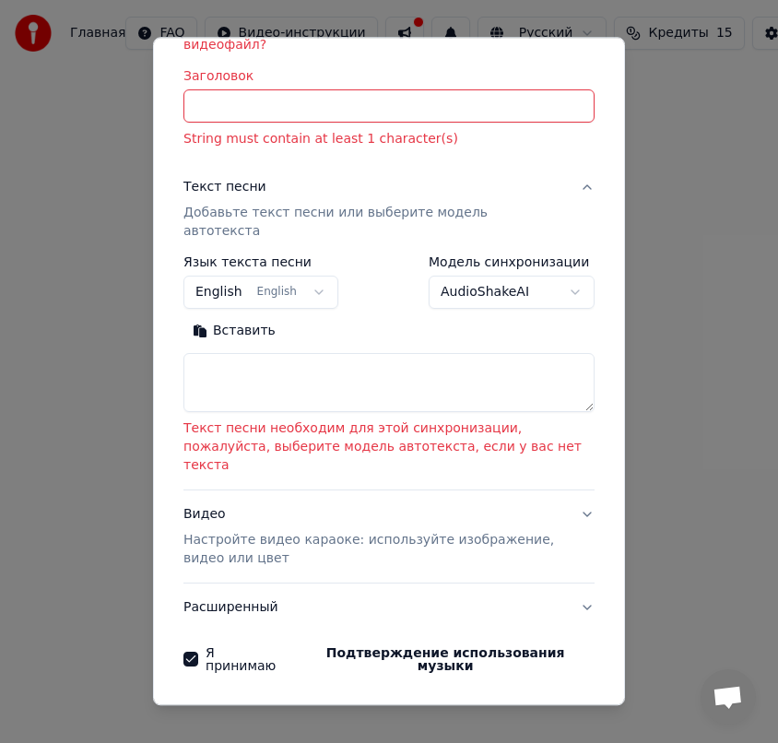
click at [544, 709] on button "Создать" at bounding box center [552, 725] width 85 height 33
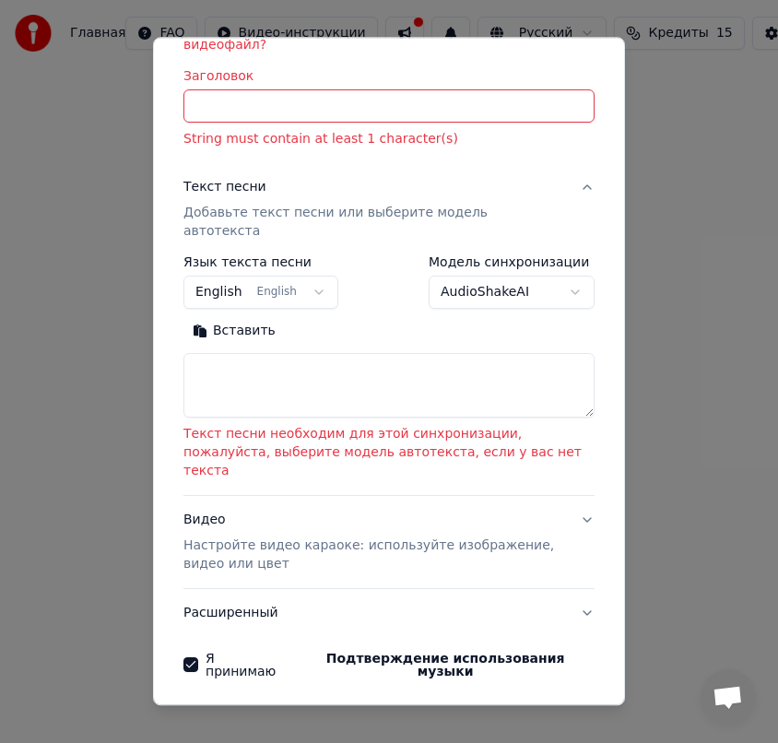
click at [593, 375] on textarea at bounding box center [388, 385] width 411 height 65
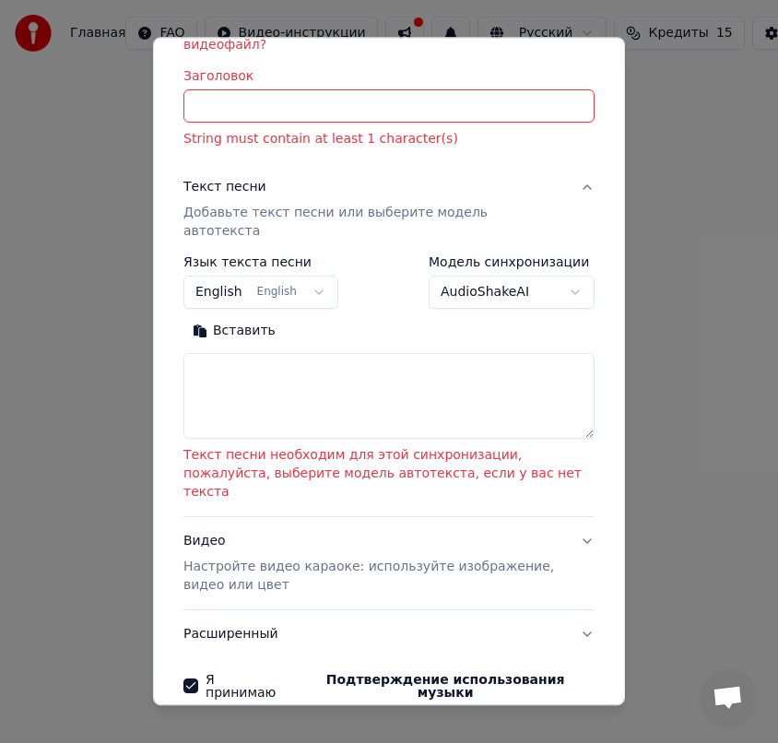
drag, startPoint x: 593, startPoint y: 375, endPoint x: 609, endPoint y: 397, distance: 27.6
click at [609, 397] on div "**********" at bounding box center [389, 371] width 472 height 668
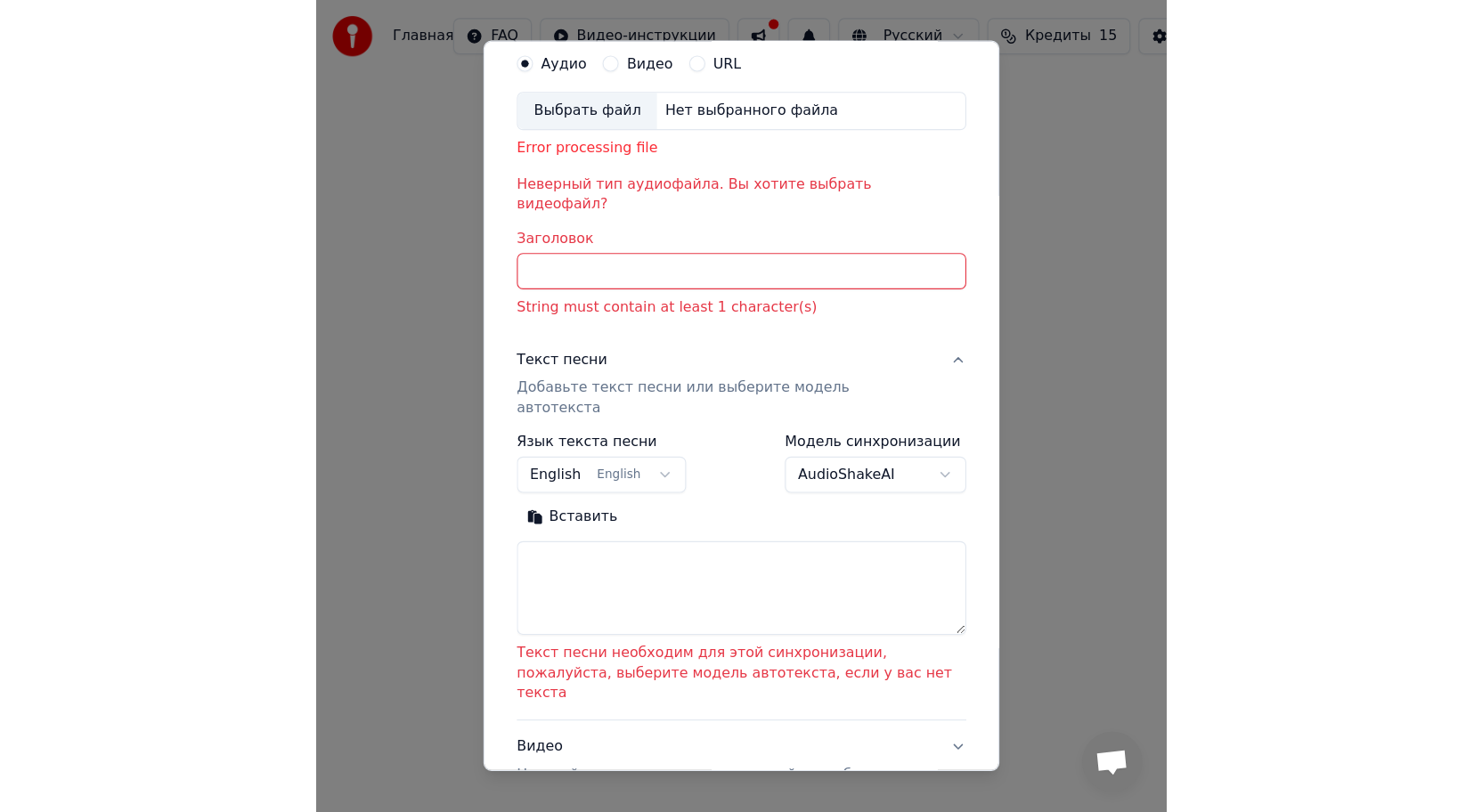
scroll to position [0, 0]
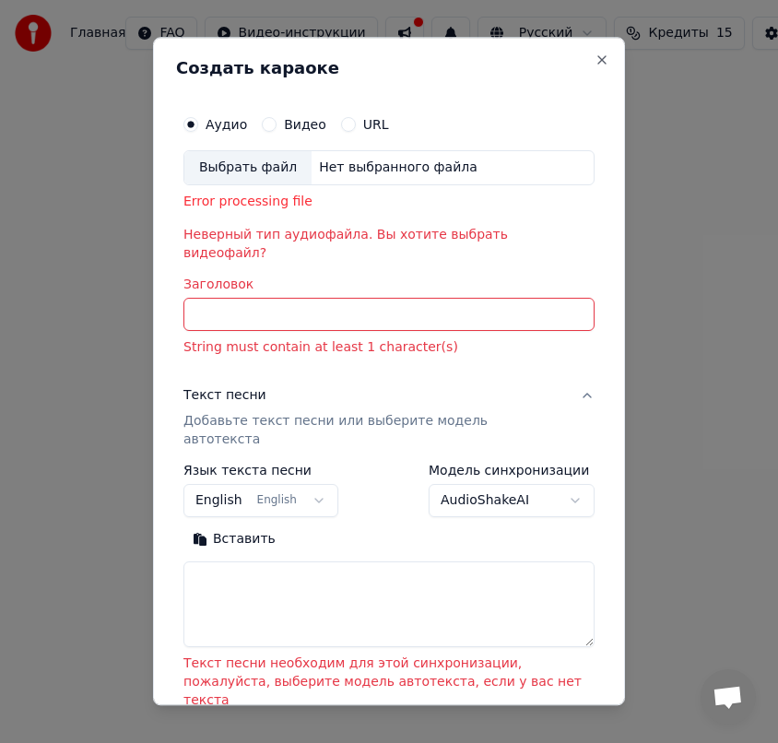
click at [241, 174] on div "Выбрать файл" at bounding box center [247, 167] width 127 height 33
click at [341, 127] on button "URL" at bounding box center [348, 124] width 15 height 15
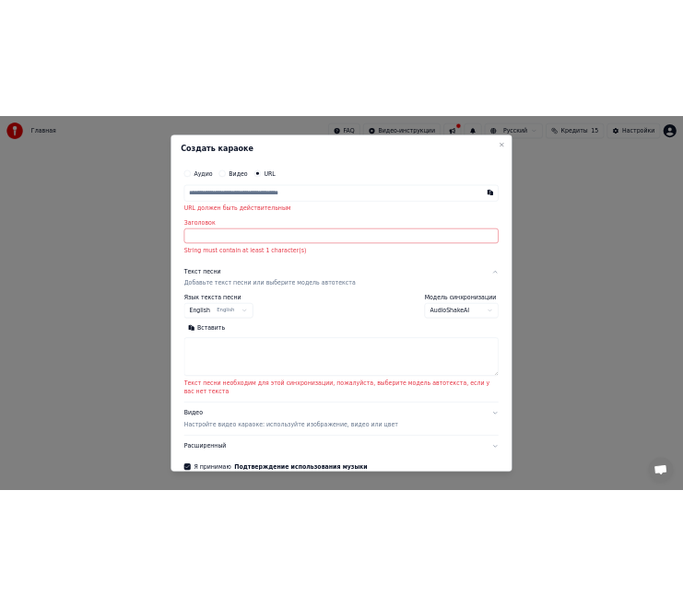
scroll to position [98, 0]
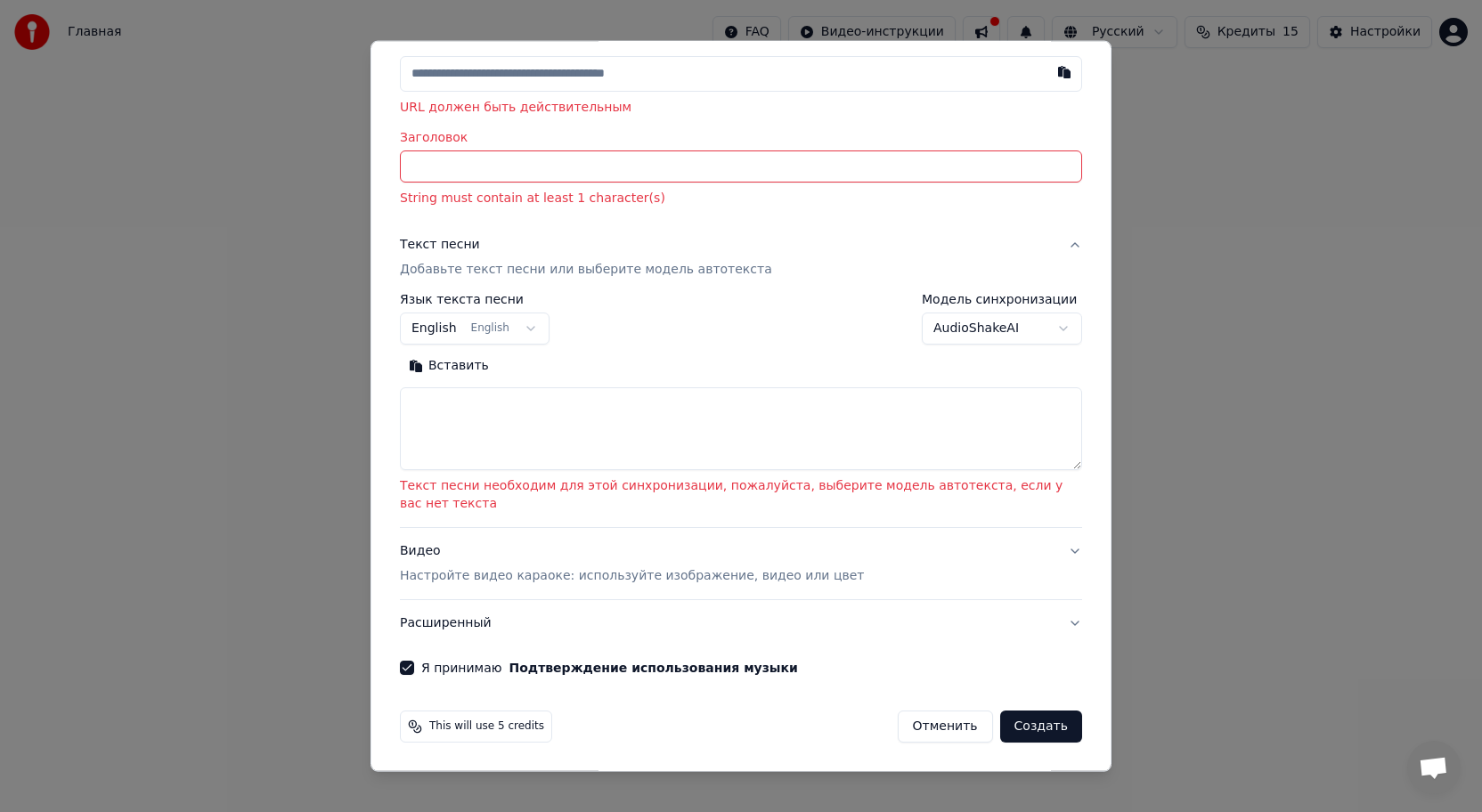
click at [1041, 720] on button "Создать" at bounding box center [1041, 725] width 82 height 32
click at [1041, 735] on button "Создать" at bounding box center [1041, 725] width 82 height 32
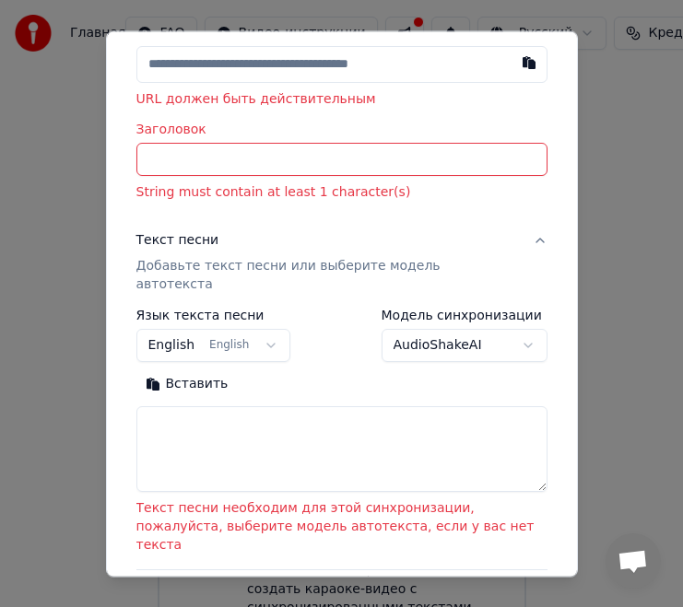
scroll to position [326, 0]
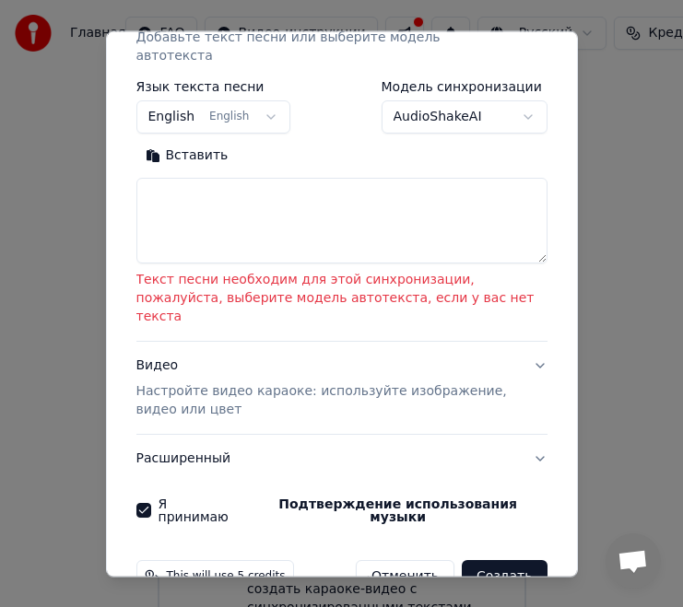
click at [218, 570] on span "This will use 5 credits" at bounding box center [226, 577] width 119 height 15
click at [139, 504] on button "Я принимаю Подтверждение использования музыки" at bounding box center [143, 511] width 15 height 15
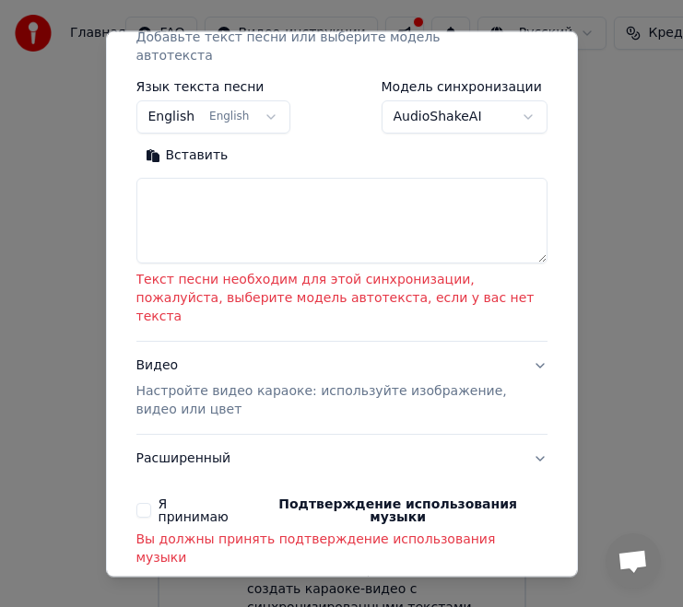
click at [139, 504] on button "Я принимаю Подтверждение использования музыки" at bounding box center [143, 511] width 15 height 15
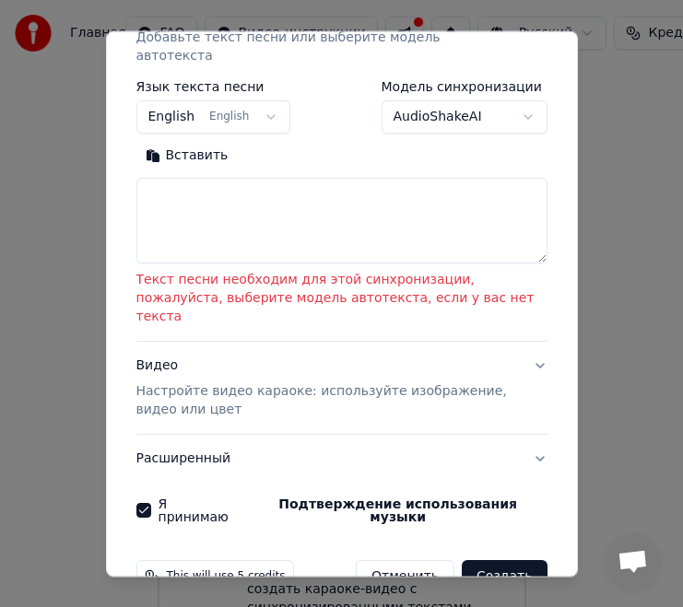
click at [271, 436] on button "Расширенный" at bounding box center [341, 460] width 411 height 48
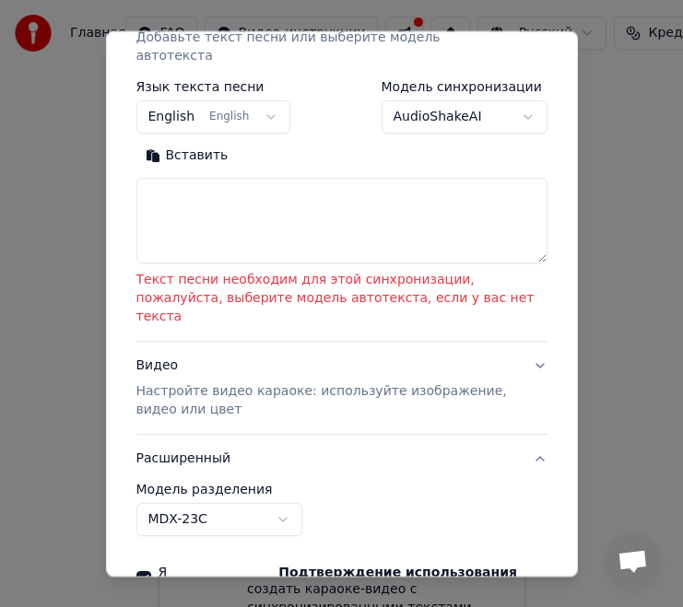
scroll to position [152, 0]
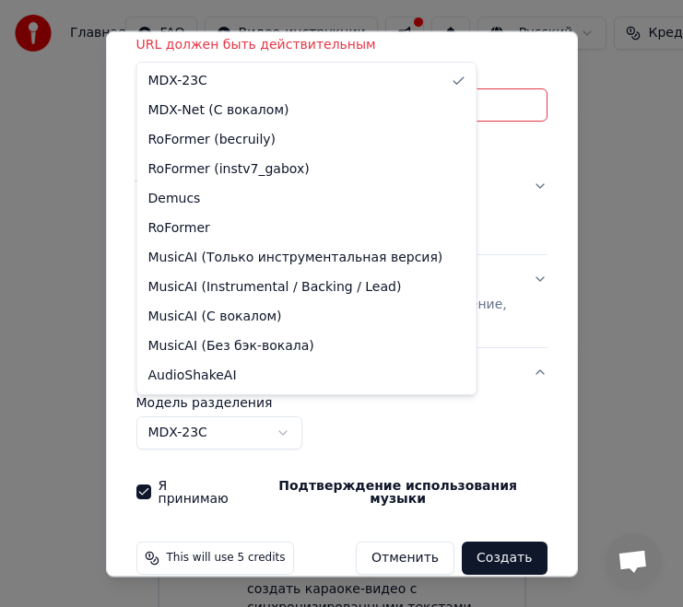
click at [280, 413] on body "Главная FAQ Видео-инструкции Русский Кредиты 15 Настройки Добро пожаловать в Yo…" at bounding box center [341, 324] width 683 height 649
select select "**********"
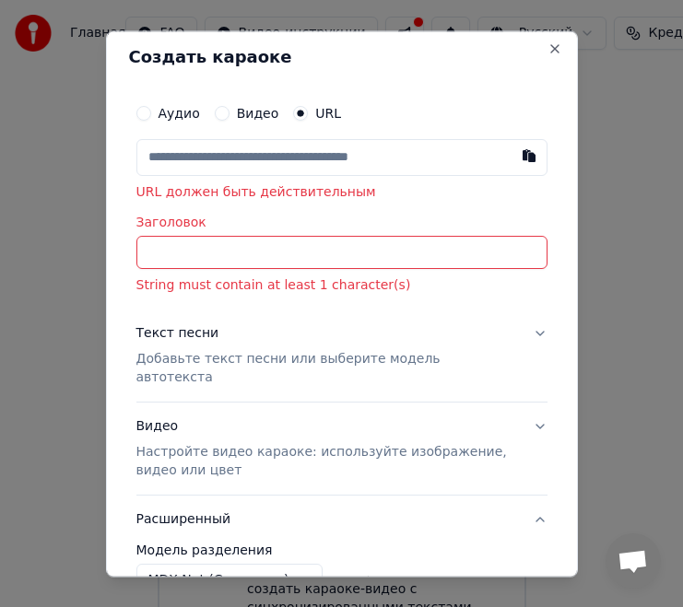
scroll to position [0, 0]
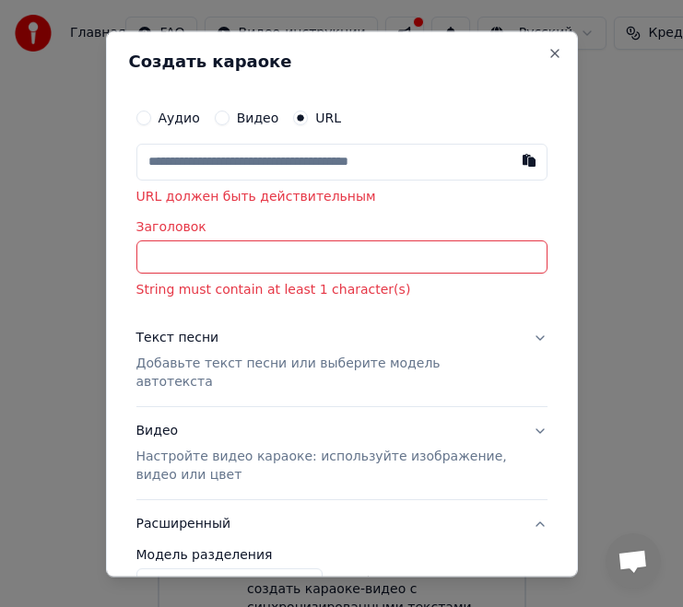
click at [185, 163] on input "text" at bounding box center [341, 162] width 411 height 37
click at [542, 340] on button "Текст песни Добавьте текст песни или выберите модель автотекста" at bounding box center [341, 361] width 411 height 92
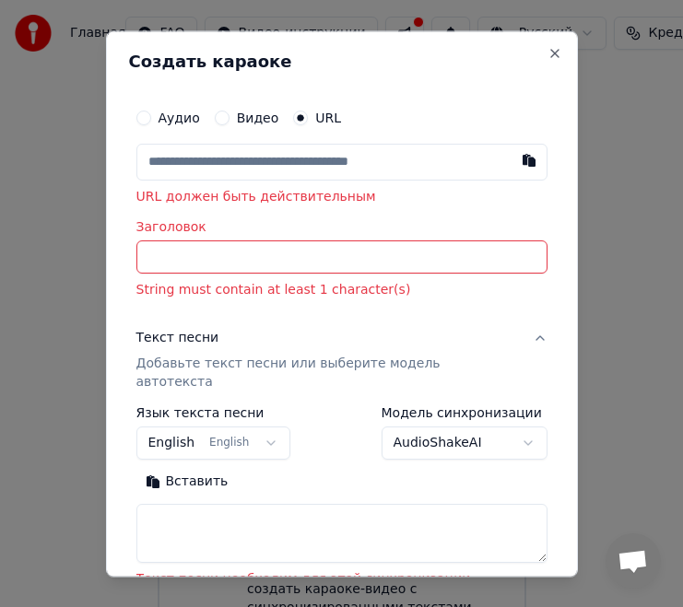
scroll to position [301, 0]
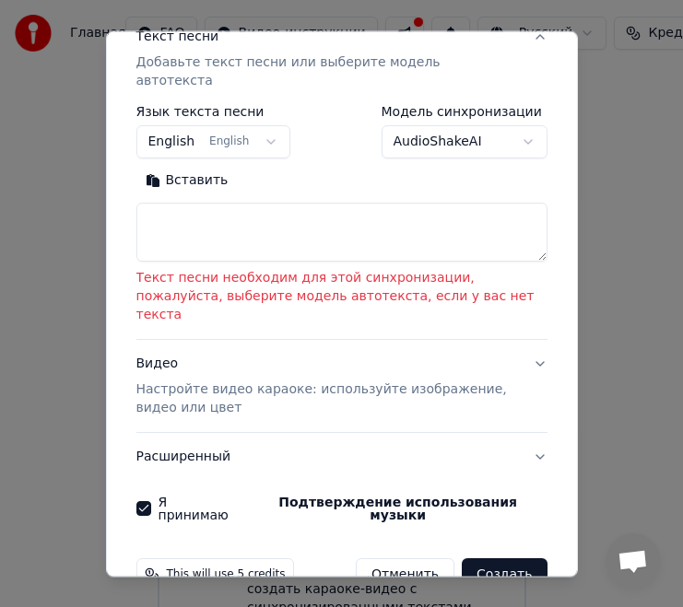
click at [297, 220] on textarea at bounding box center [341, 233] width 411 height 59
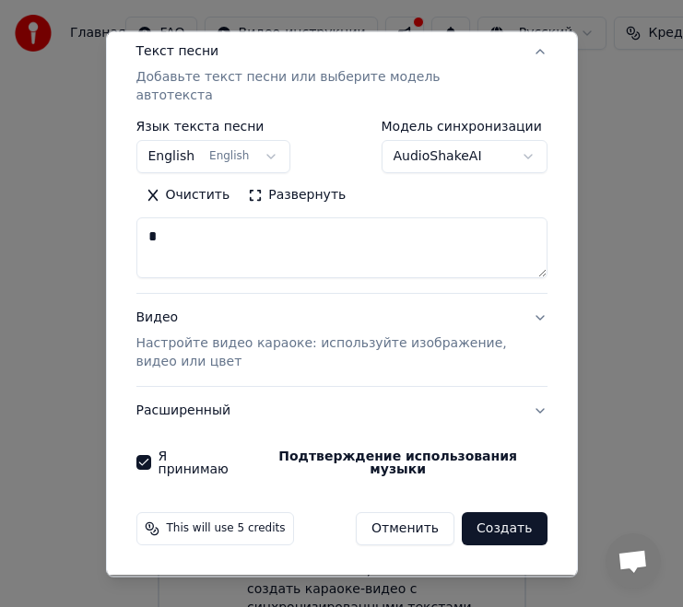
scroll to position [257, 0]
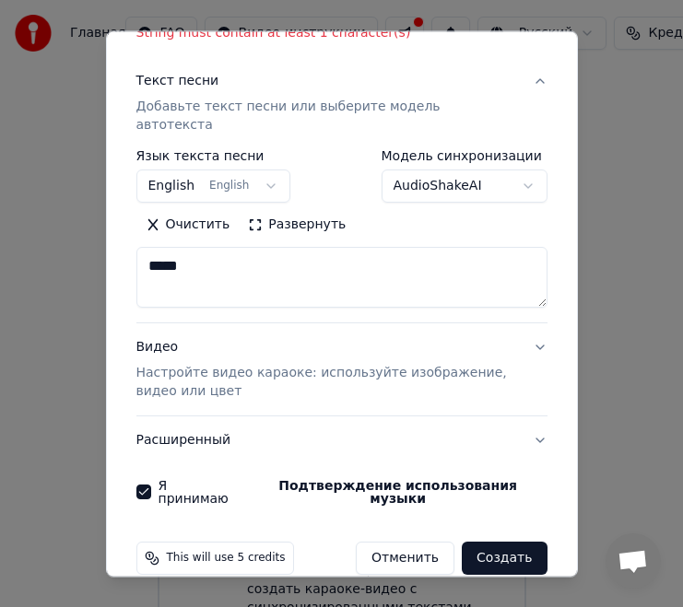
type textarea "*****"
click at [506, 543] on button "Создать" at bounding box center [504, 559] width 85 height 33
select select "**"
click at [502, 543] on button "Создать" at bounding box center [504, 559] width 85 height 33
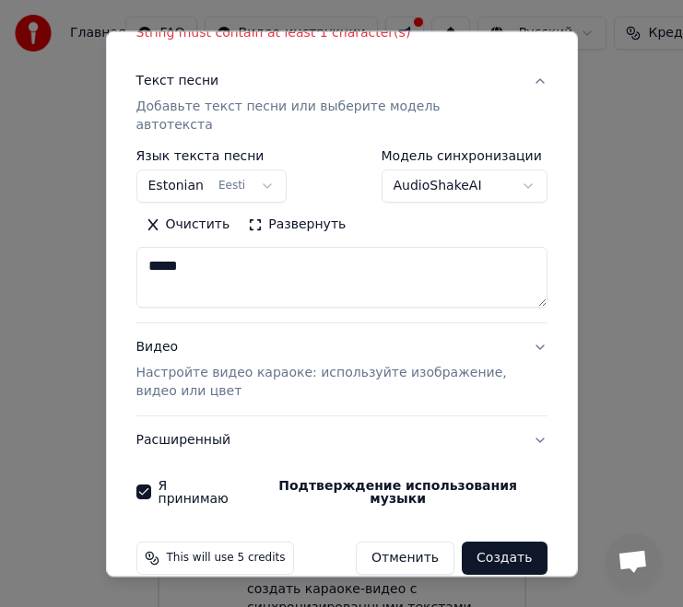
click at [502, 543] on button "Создать" at bounding box center [504, 559] width 85 height 33
click at [217, 248] on textarea "*****" at bounding box center [341, 278] width 411 height 61
type textarea "**********"
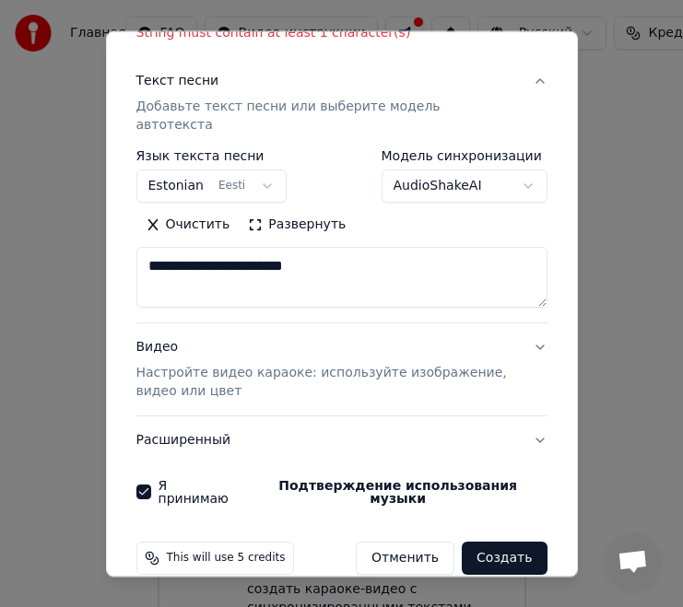
click at [522, 543] on button "Создать" at bounding box center [504, 559] width 85 height 33
select select
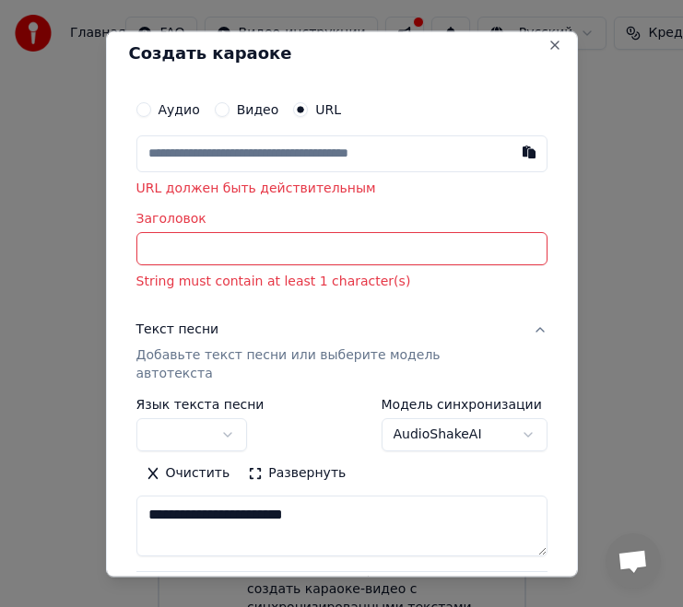
scroll to position [0, 0]
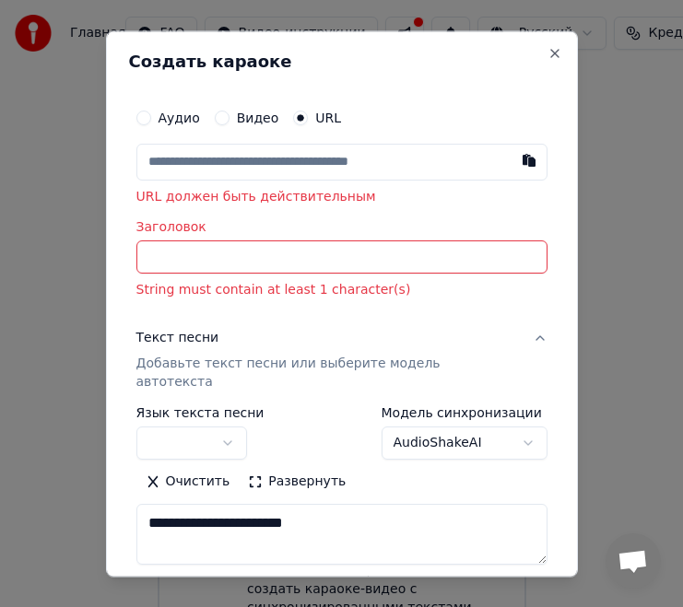
click at [187, 253] on input "Заголовок" at bounding box center [341, 257] width 411 height 33
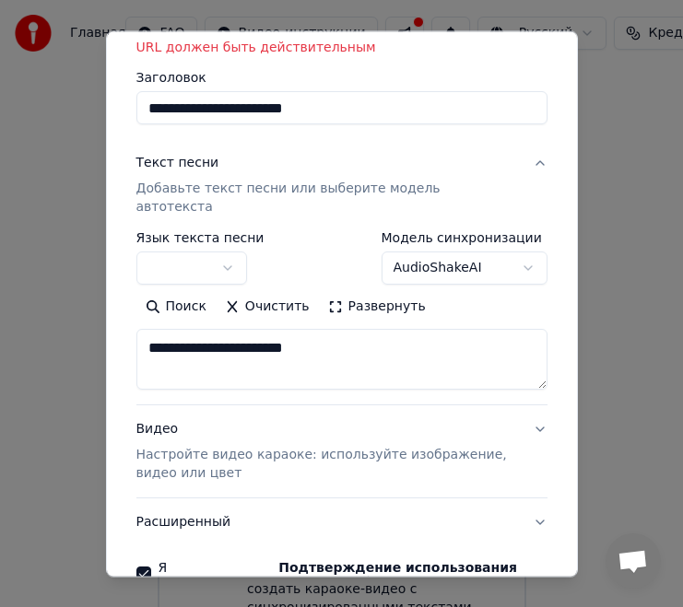
scroll to position [231, 0]
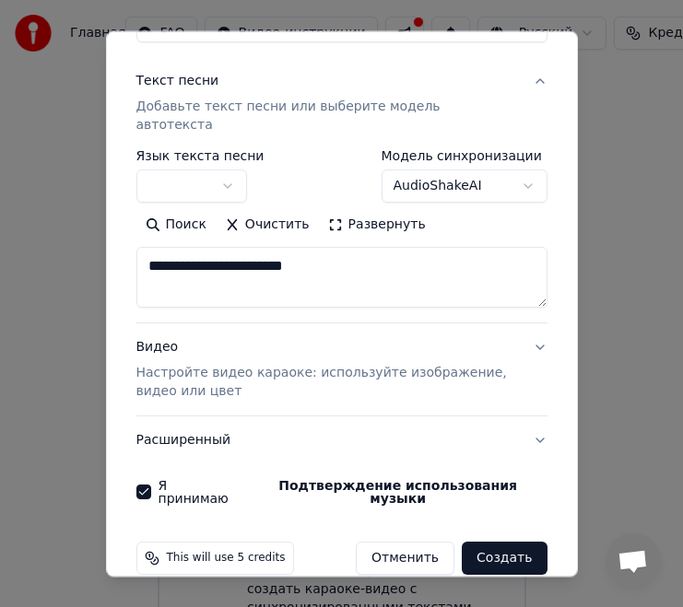
type input "**********"
click at [513, 543] on button "Создать" at bounding box center [504, 559] width 85 height 33
select select
click at [513, 543] on button "Создать" at bounding box center [504, 559] width 85 height 33
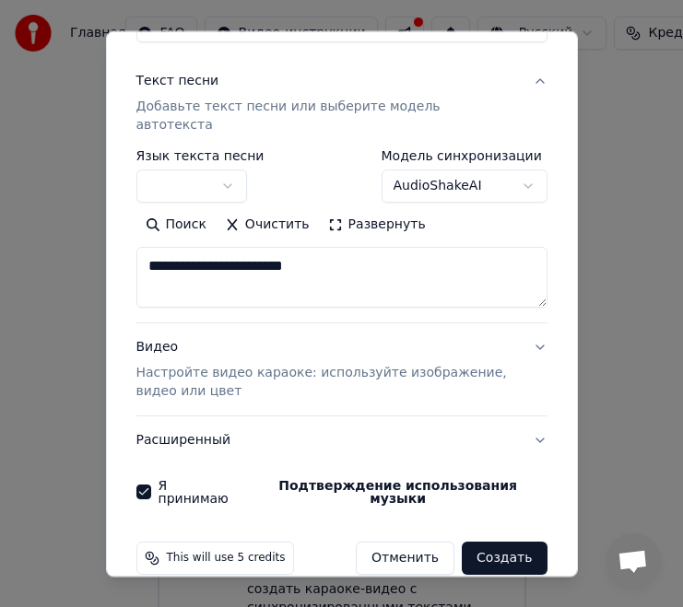
click at [513, 543] on button "Создать" at bounding box center [504, 559] width 85 height 33
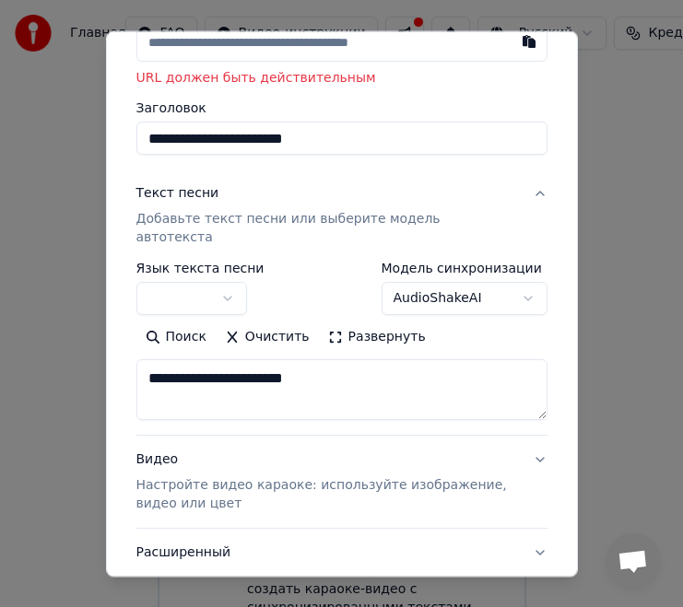
scroll to position [0, 0]
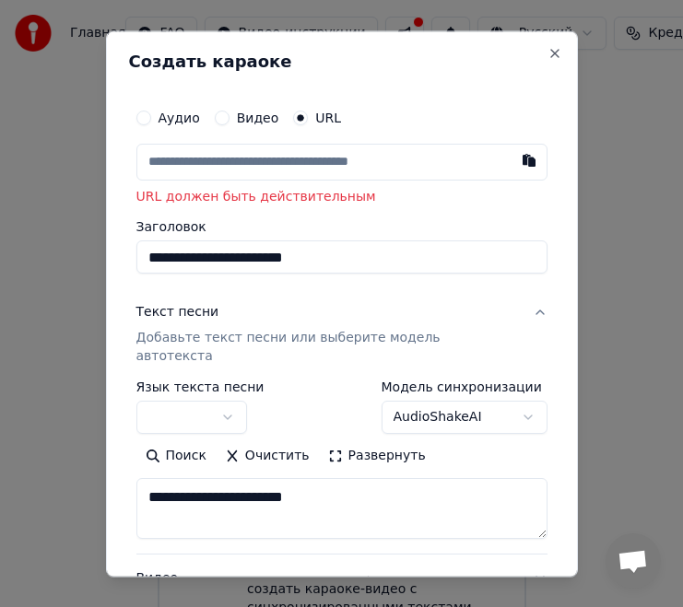
click at [270, 163] on input "text" at bounding box center [341, 162] width 411 height 37
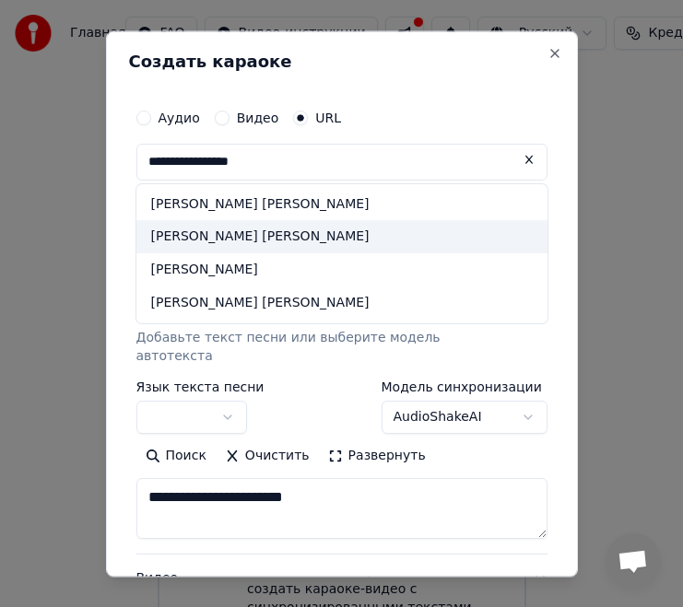
click at [257, 244] on div "[PERSON_NAME] [PERSON_NAME]" at bounding box center [341, 237] width 411 height 33
type input "**********"
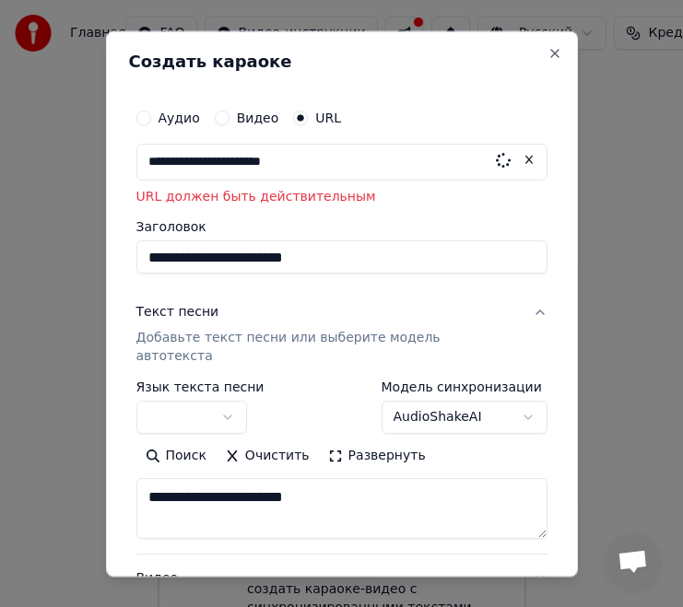
scroll to position [231, 0]
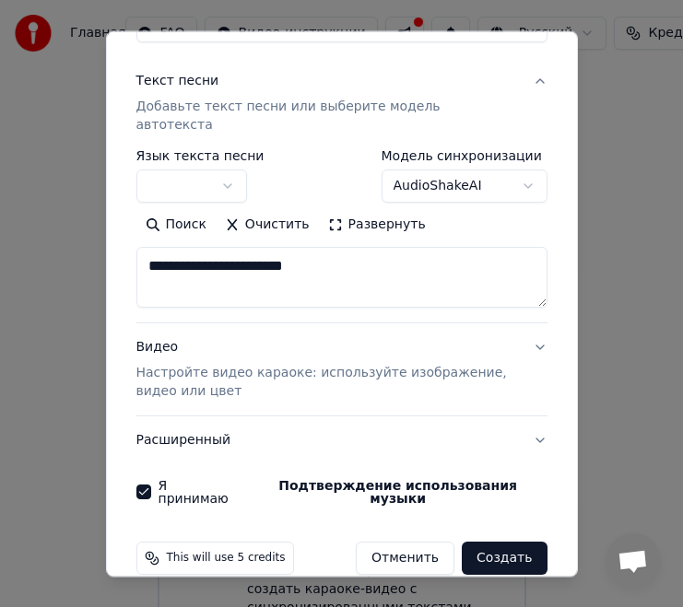
click at [498, 543] on button "Создать" at bounding box center [504, 559] width 85 height 33
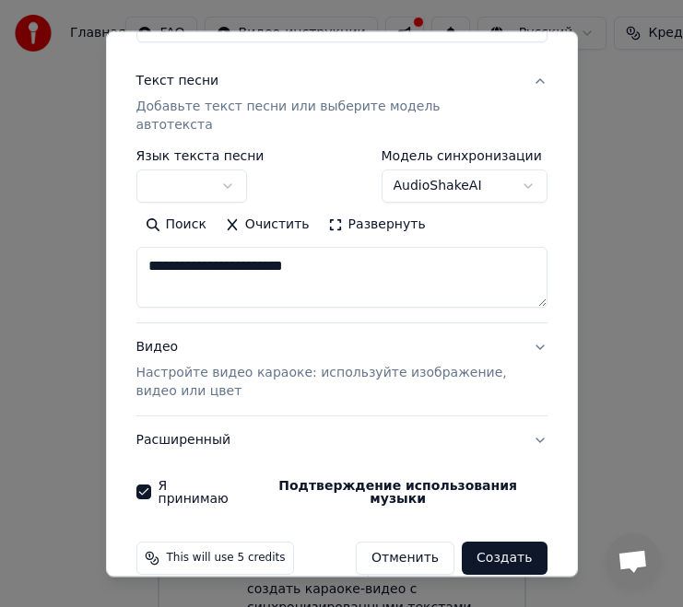
click at [498, 543] on button "Создать" at bounding box center [504, 559] width 85 height 33
select select
click at [498, 543] on button "Создать" at bounding box center [504, 559] width 85 height 33
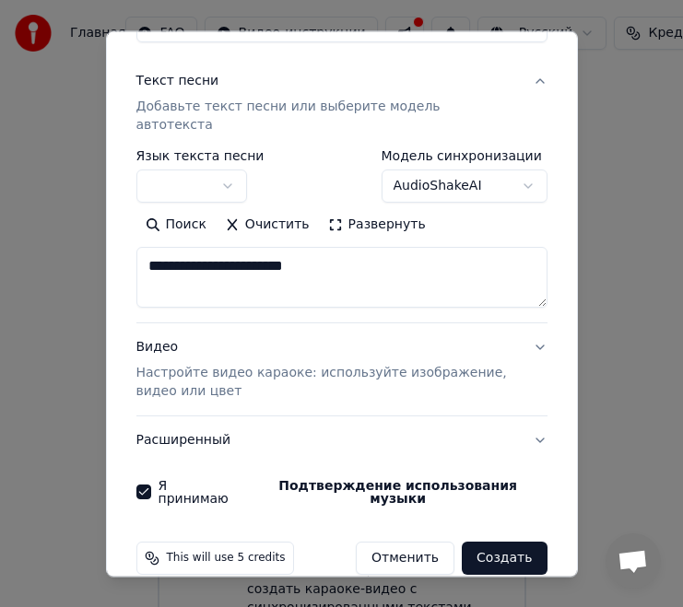
scroll to position [0, 0]
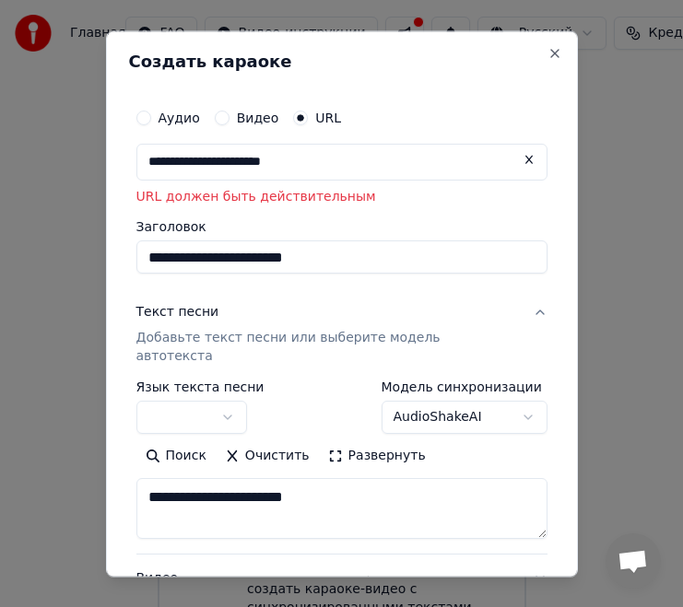
click at [222, 115] on button "Видео" at bounding box center [222, 118] width 15 height 15
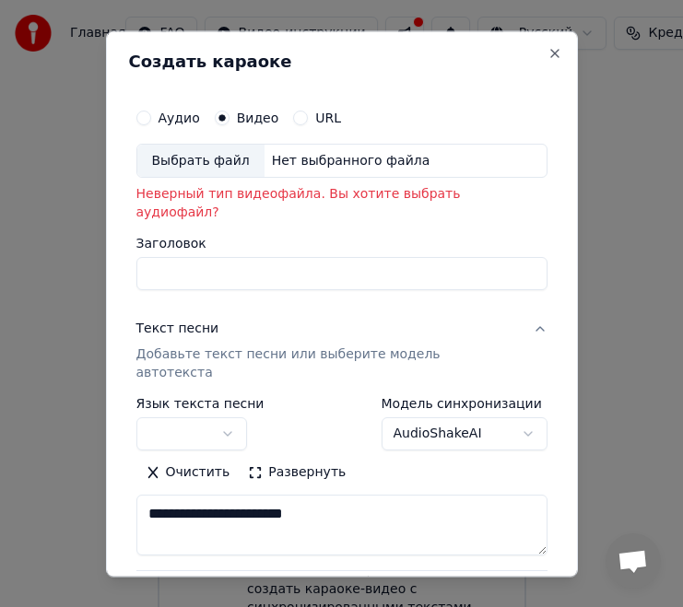
click at [143, 118] on button "Аудио" at bounding box center [143, 118] width 15 height 15
click at [171, 263] on input "Заголовок" at bounding box center [341, 274] width 411 height 33
type input "**********"
click at [229, 496] on textarea "**********" at bounding box center [341, 526] width 411 height 61
type textarea "**********"
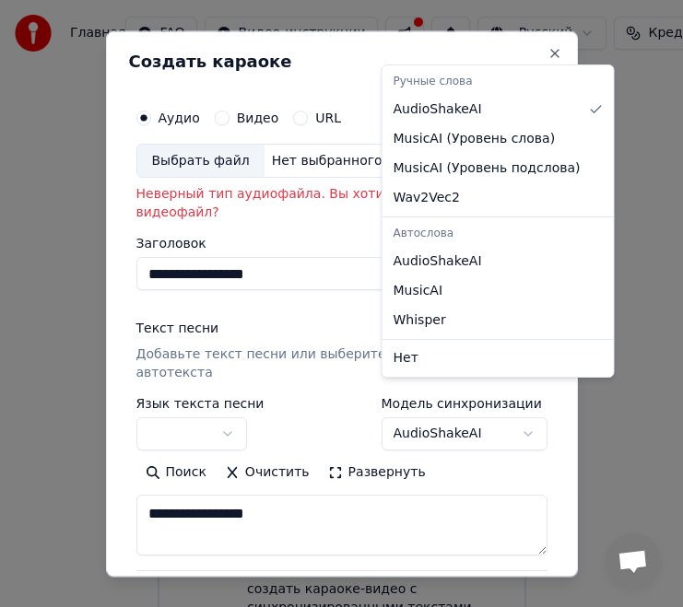
click at [528, 398] on body "**********" at bounding box center [341, 324] width 683 height 649
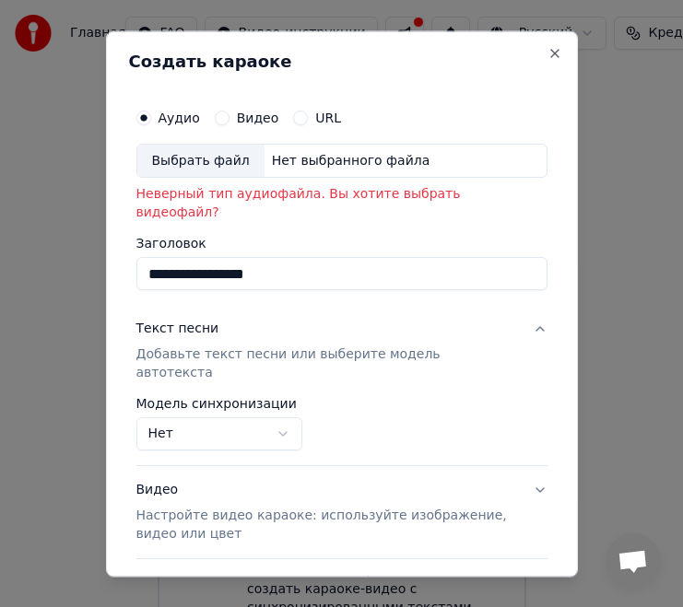
click at [281, 398] on body "**********" at bounding box center [341, 324] width 683 height 649
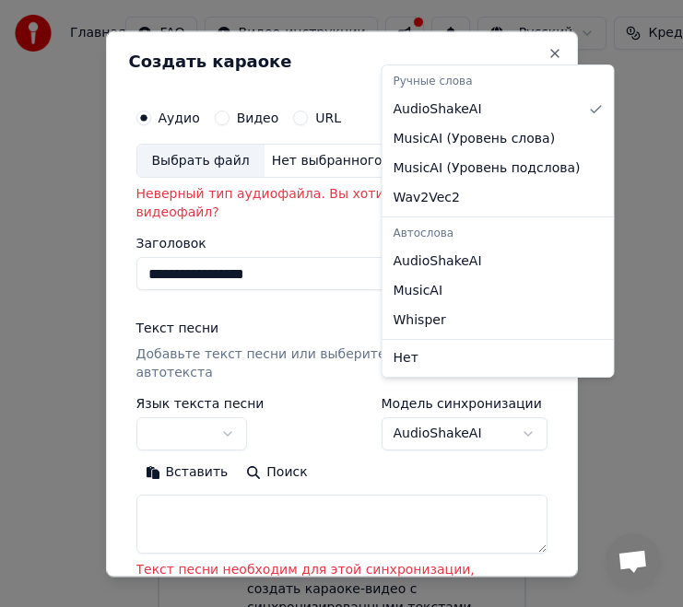
click at [529, 396] on body "**********" at bounding box center [341, 324] width 683 height 649
select select "**********"
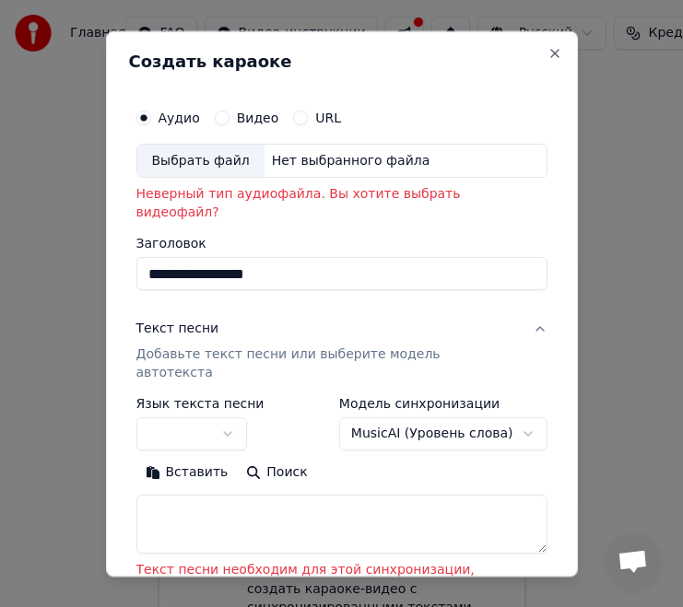
click at [220, 114] on button "Видео" at bounding box center [222, 118] width 15 height 15
click at [147, 120] on button "Аудио" at bounding box center [143, 118] width 15 height 15
click at [182, 160] on div "Выбрать файл" at bounding box center [200, 161] width 127 height 33
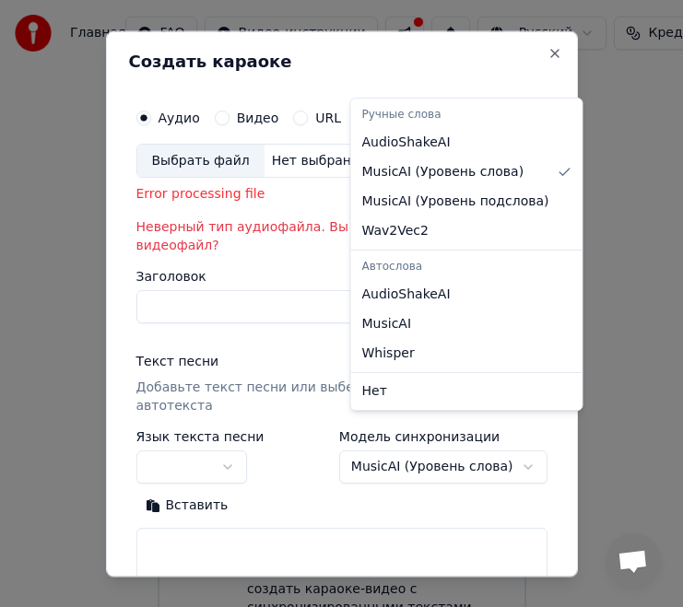
click at [528, 431] on body "**********" at bounding box center [341, 324] width 683 height 649
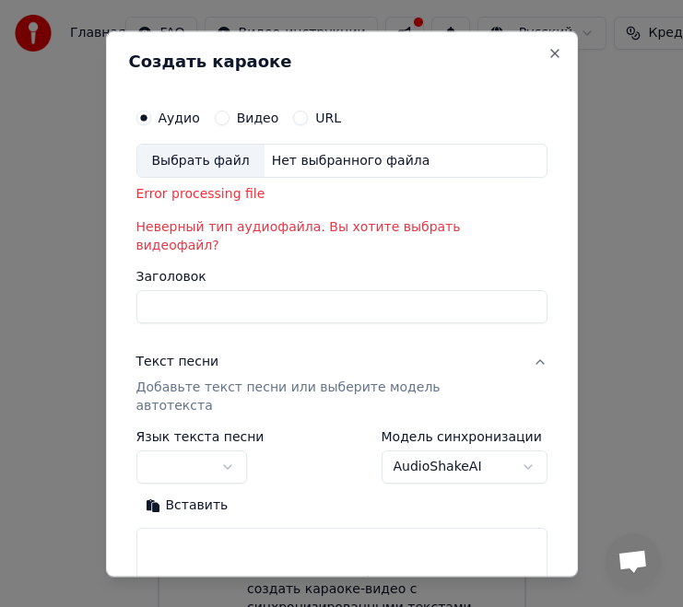
click at [194, 159] on div "Выбрать файл" at bounding box center [200, 161] width 127 height 33
click at [526, 425] on body "**********" at bounding box center [341, 324] width 683 height 649
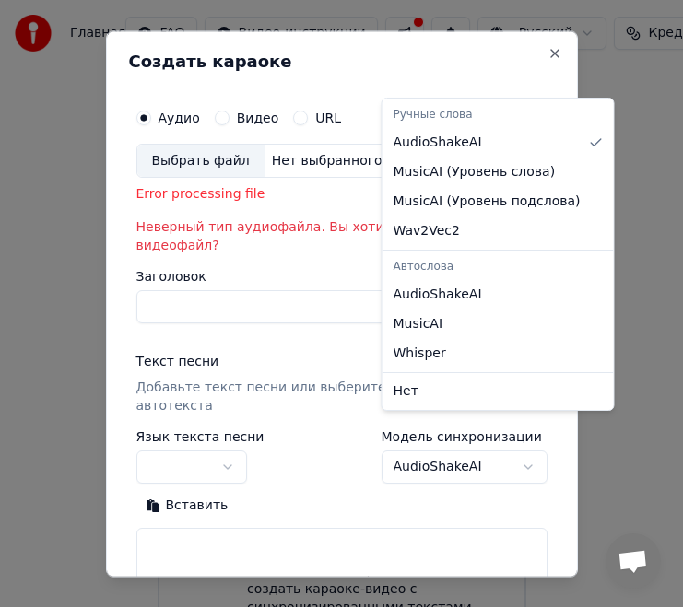
click at [524, 426] on body "**********" at bounding box center [341, 324] width 683 height 649
select select "**********"
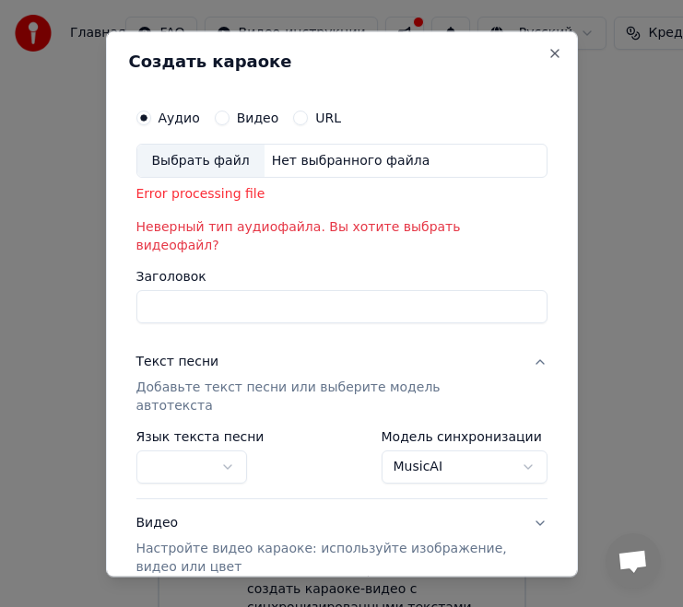
click at [354, 156] on div "Нет выбранного файла" at bounding box center [350, 161] width 173 height 18
click at [203, 291] on input "Заголовок" at bounding box center [341, 307] width 411 height 33
type input "*****"
click at [224, 433] on body "**********" at bounding box center [341, 324] width 683 height 649
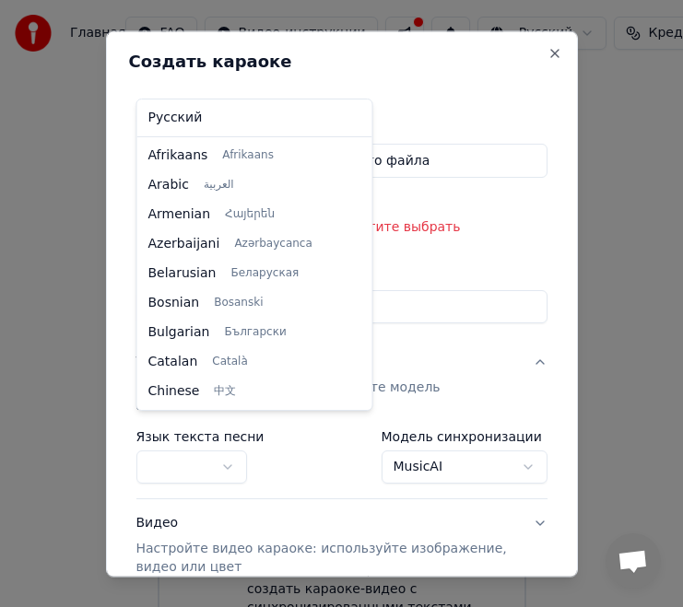
select select "**"
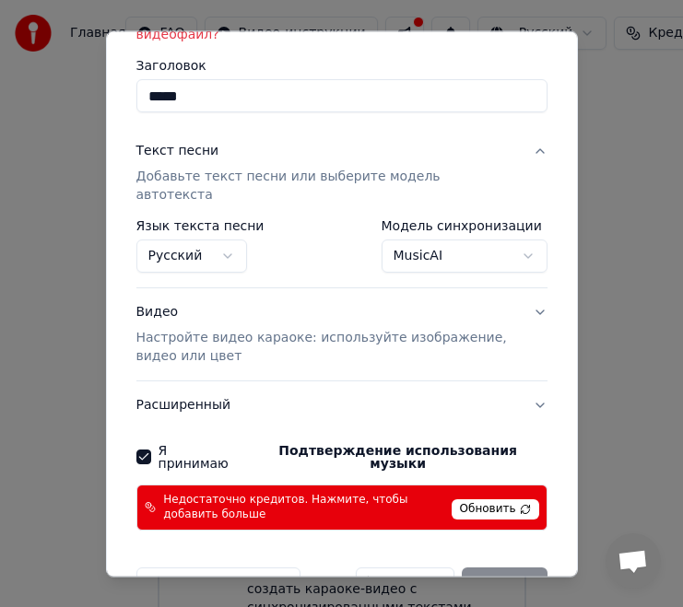
scroll to position [218, 0]
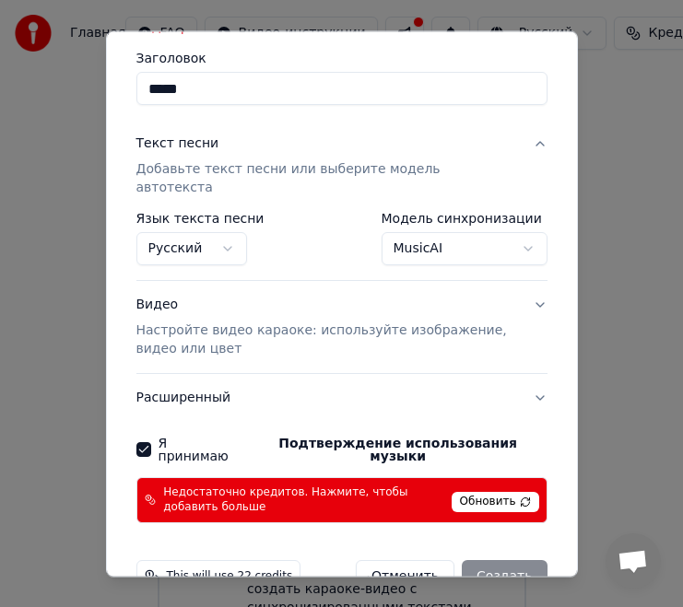
click at [538, 282] on button "Видео Настройте видео караоке: используйте изображение, видео или цвет" at bounding box center [341, 328] width 411 height 92
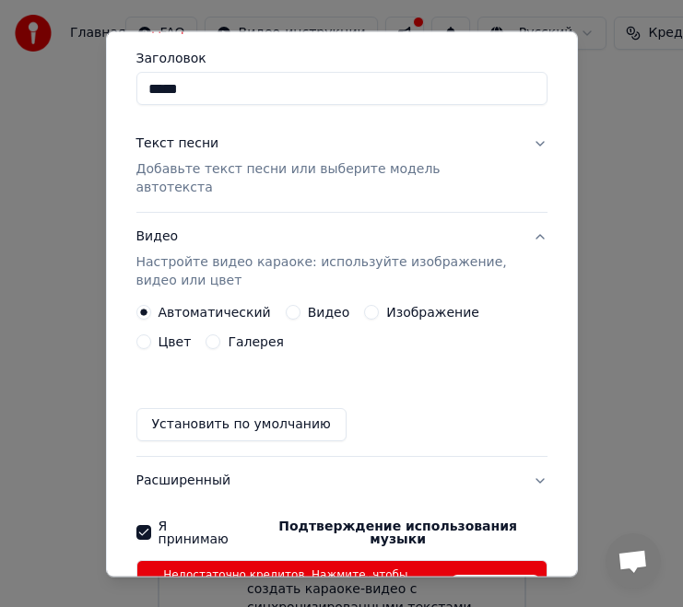
click at [286, 306] on button "Видео" at bounding box center [293, 313] width 15 height 15
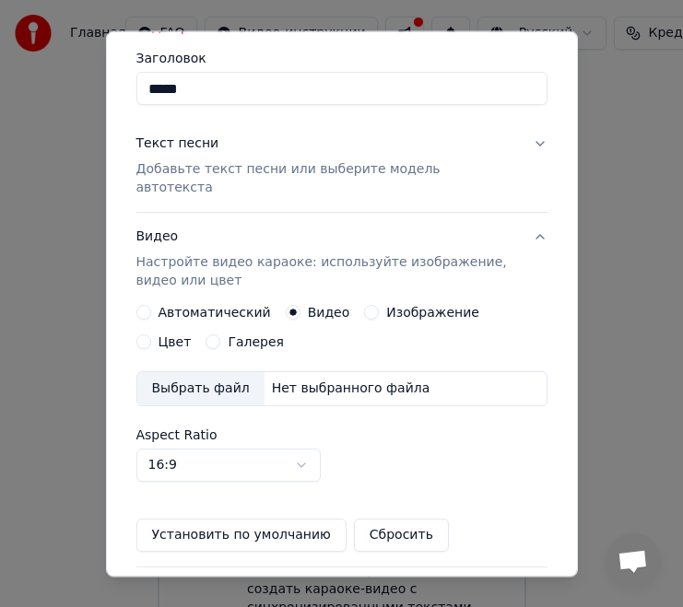
click at [229, 373] on div "Выбрать файл" at bounding box center [200, 389] width 127 height 33
click at [364, 306] on button "Изображение" at bounding box center [371, 313] width 15 height 15
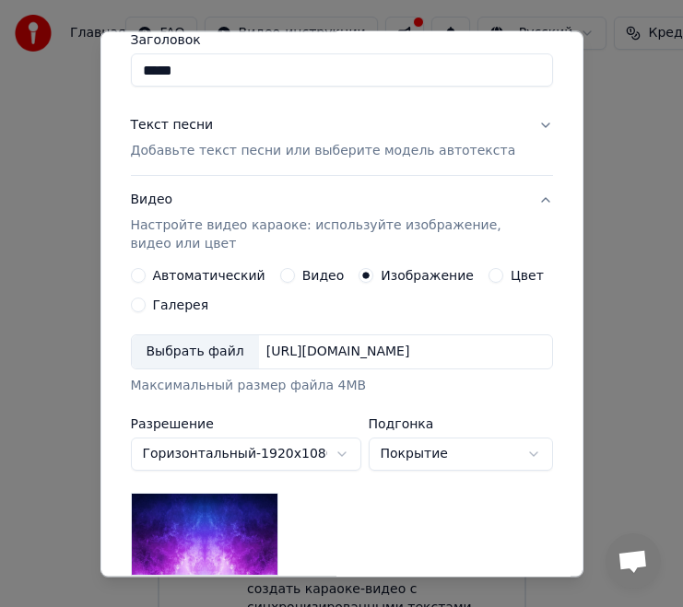
click at [137, 306] on button "Галерея" at bounding box center [138, 306] width 15 height 15
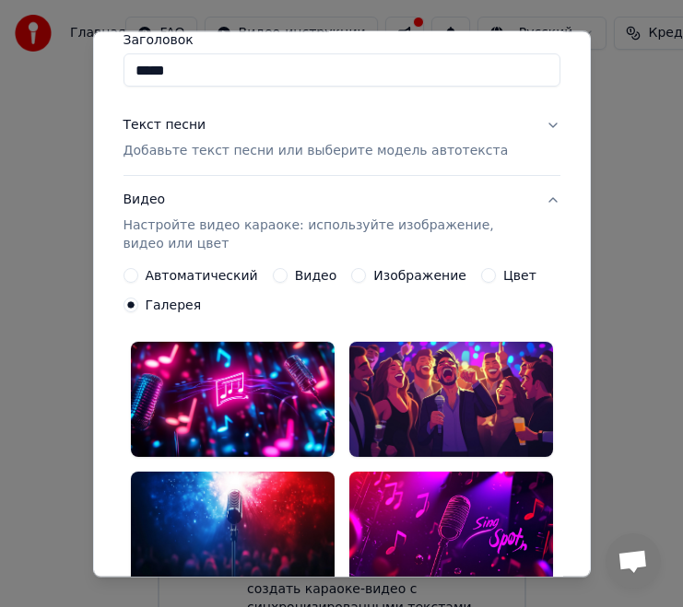
click at [128, 276] on button "Автоматический" at bounding box center [130, 276] width 15 height 15
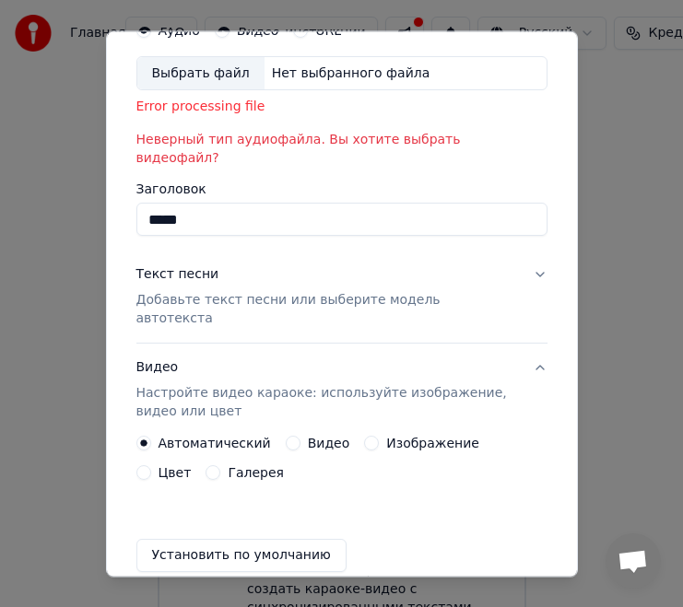
scroll to position [68, 0]
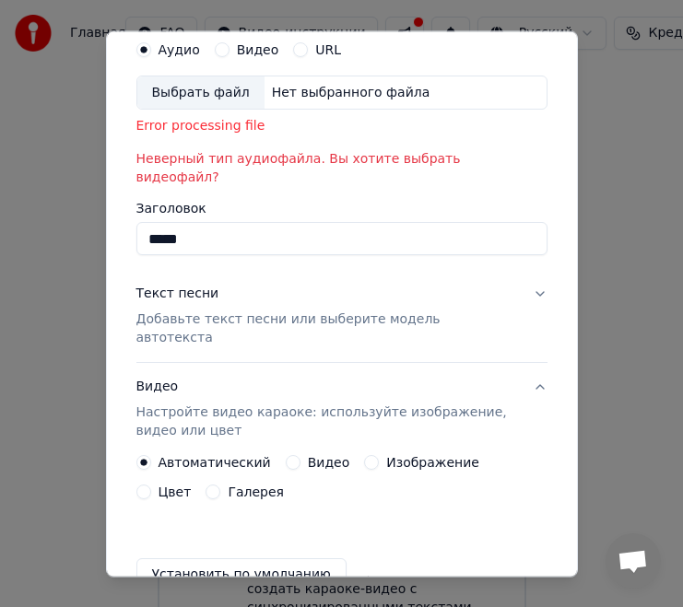
click at [538, 272] on button "Текст песни Добавьте текст песни или выберите модель автотекста" at bounding box center [341, 317] width 411 height 92
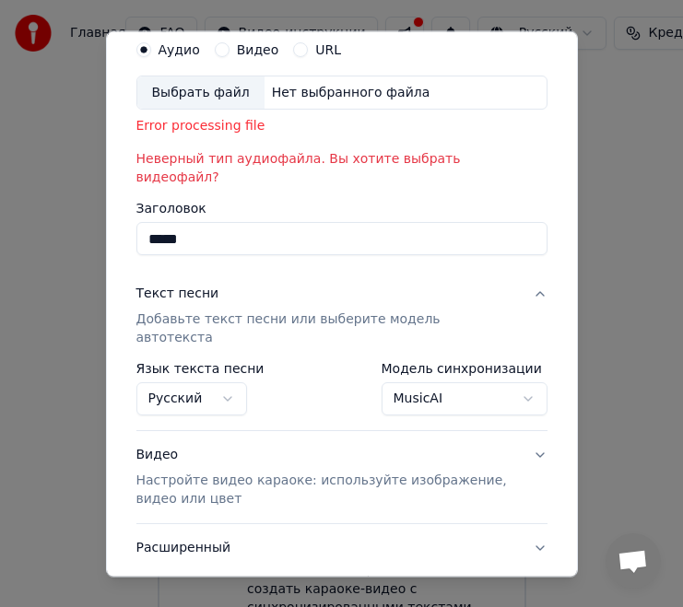
click at [525, 359] on body "Главная FAQ Видео-инструкции Русский Кредиты 15 Настройки Добро пожаловать в Yo…" at bounding box center [341, 324] width 683 height 649
click at [528, 360] on body "Главная FAQ Видео-инструкции Русский Кредиты 15 Настройки Добро пожаловать в Yo…" at bounding box center [341, 324] width 683 height 649
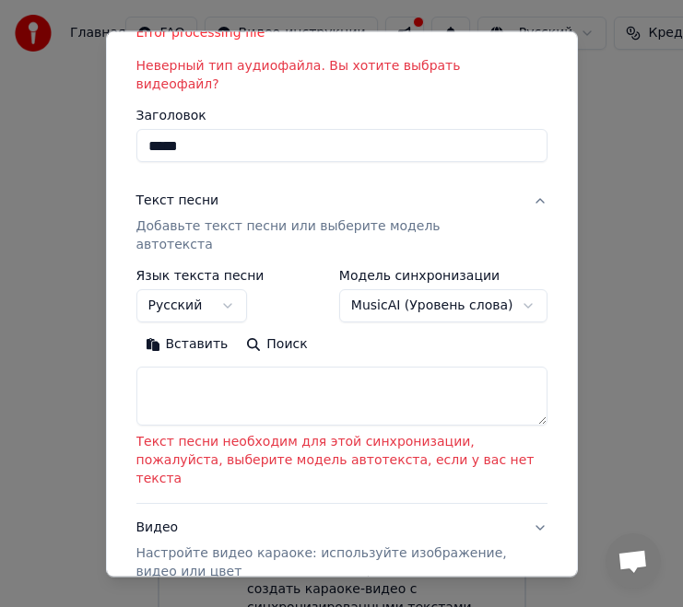
scroll to position [160, 0]
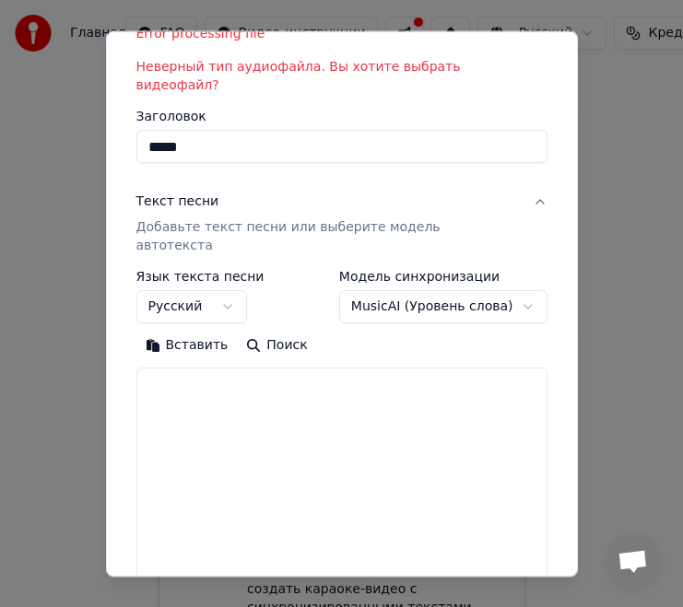
drag, startPoint x: 544, startPoint y: 389, endPoint x: 557, endPoint y: 635, distance: 246.4
click at [557, 635] on html "Главная FAQ Видео-инструкции Русский Кредиты 15 Настройки Добро пожаловать в Yo…" at bounding box center [341, 324] width 683 height 649
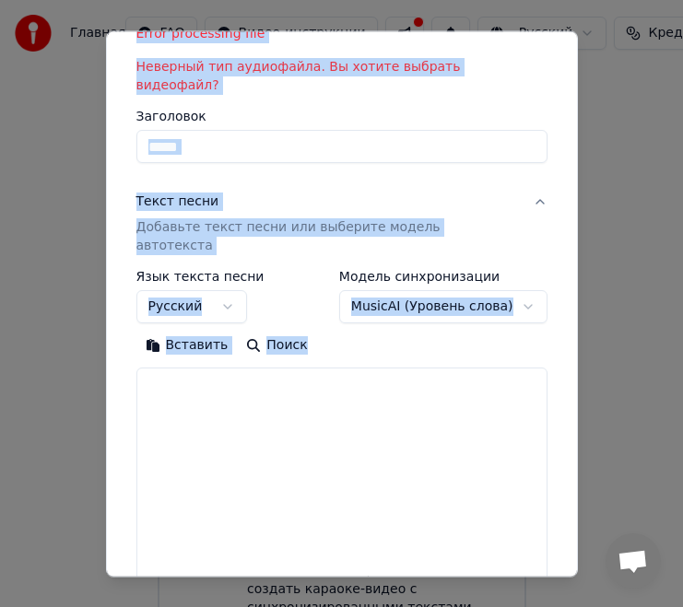
drag, startPoint x: 570, startPoint y: 572, endPoint x: 592, endPoint y: 675, distance: 104.5
click at [592, 649] on html "Главная FAQ Видео-инструкции Русский Кредиты 15 Настройки Добро пожаловать в Yo…" at bounding box center [341, 324] width 683 height 649
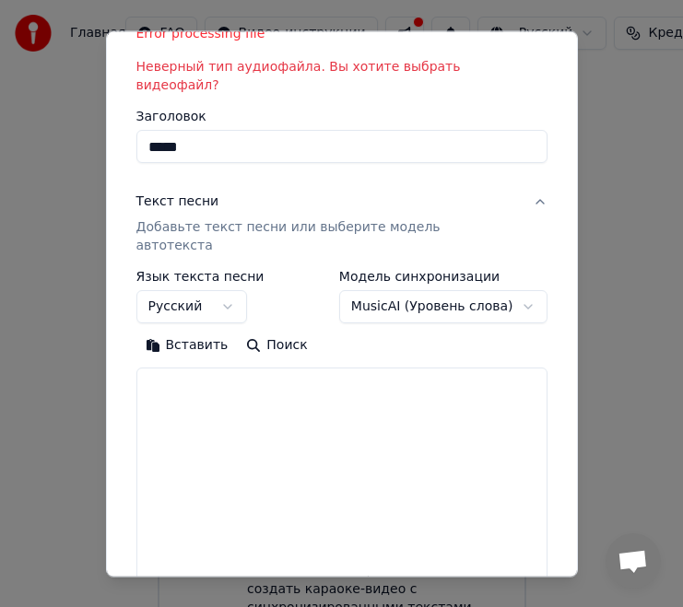
click at [435, 490] on textarea at bounding box center [341, 523] width 411 height 308
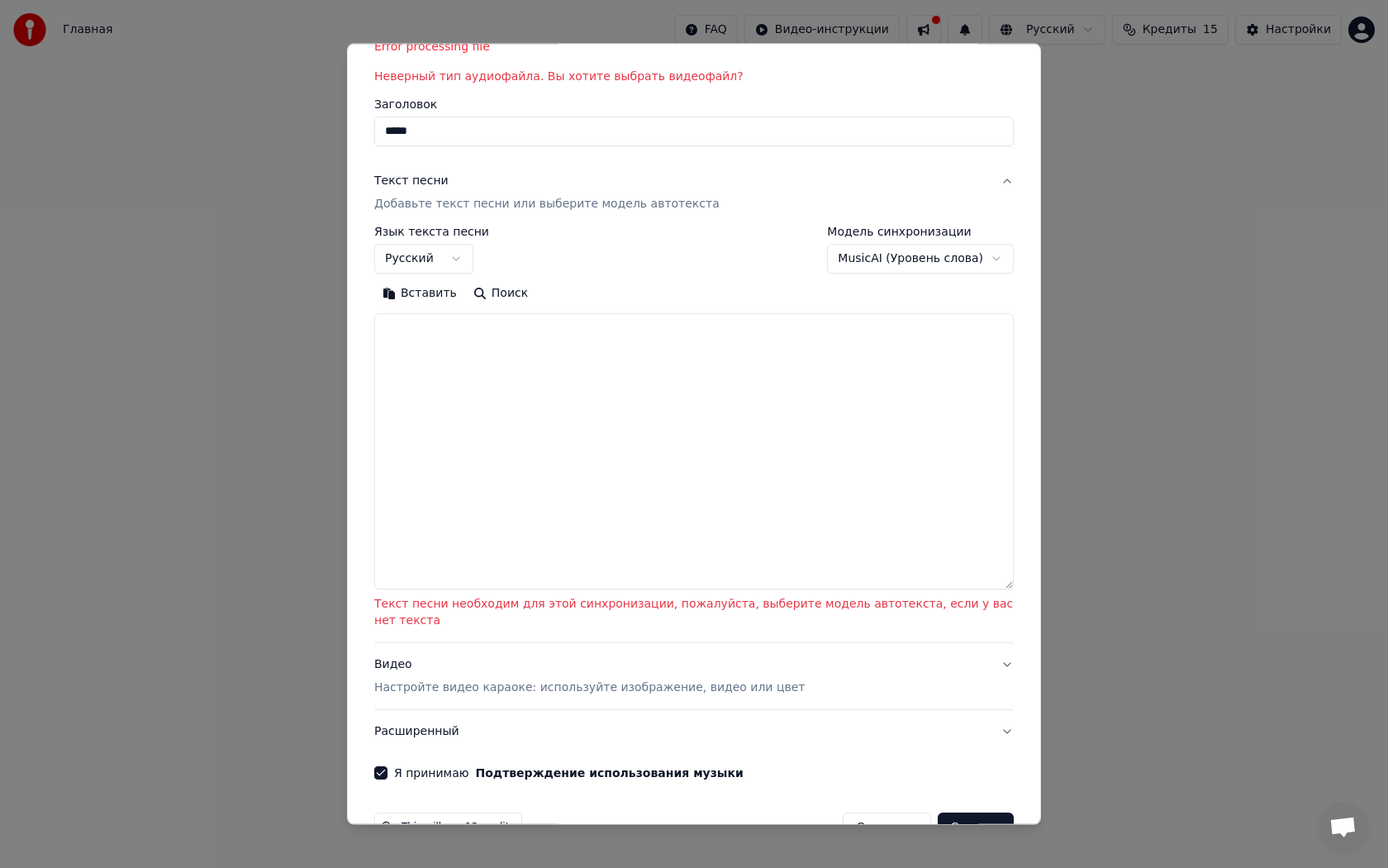
drag, startPoint x: 1009, startPoint y: 589, endPoint x: 1028, endPoint y: 846, distance: 257.7
click at [1028, 496] on body "Главная FAQ Видео-инструкции Русский Кредиты 15 Настройки Добро пожаловать в Yo…" at bounding box center [694, 247] width 1388 height 496
click at [1011, 590] on div "**********" at bounding box center [693, 428] width 639 height 404
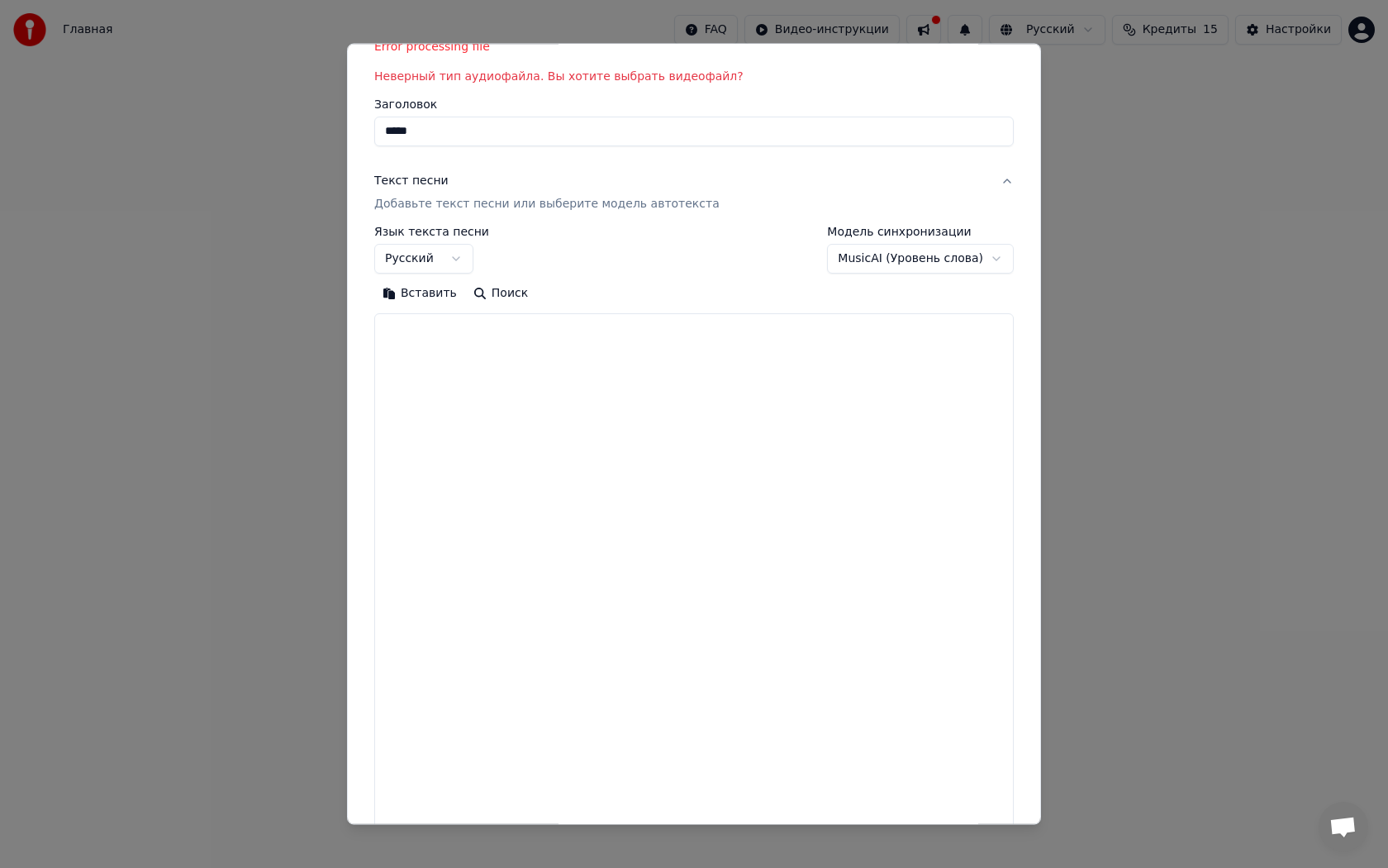
drag, startPoint x: 1011, startPoint y: 586, endPoint x: 1023, endPoint y: 867, distance: 281.3
click at [1023, 496] on body "Главная FAQ Видео-инструкции Русский Кредиты 15 Настройки Добро пожаловать в Yo…" at bounding box center [694, 247] width 1388 height 496
select select "**********"
select select
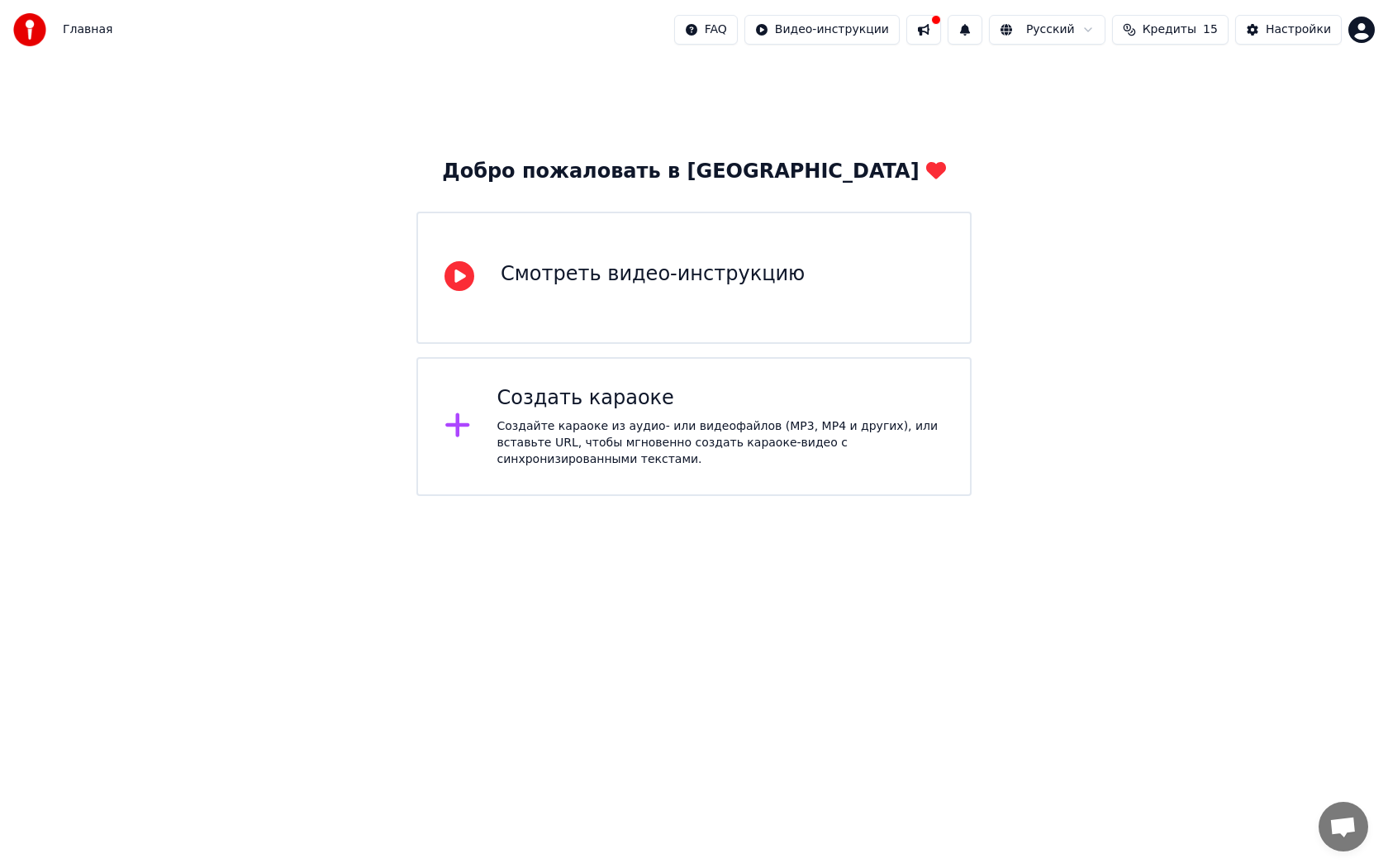
click at [457, 423] on icon at bounding box center [457, 425] width 24 height 24
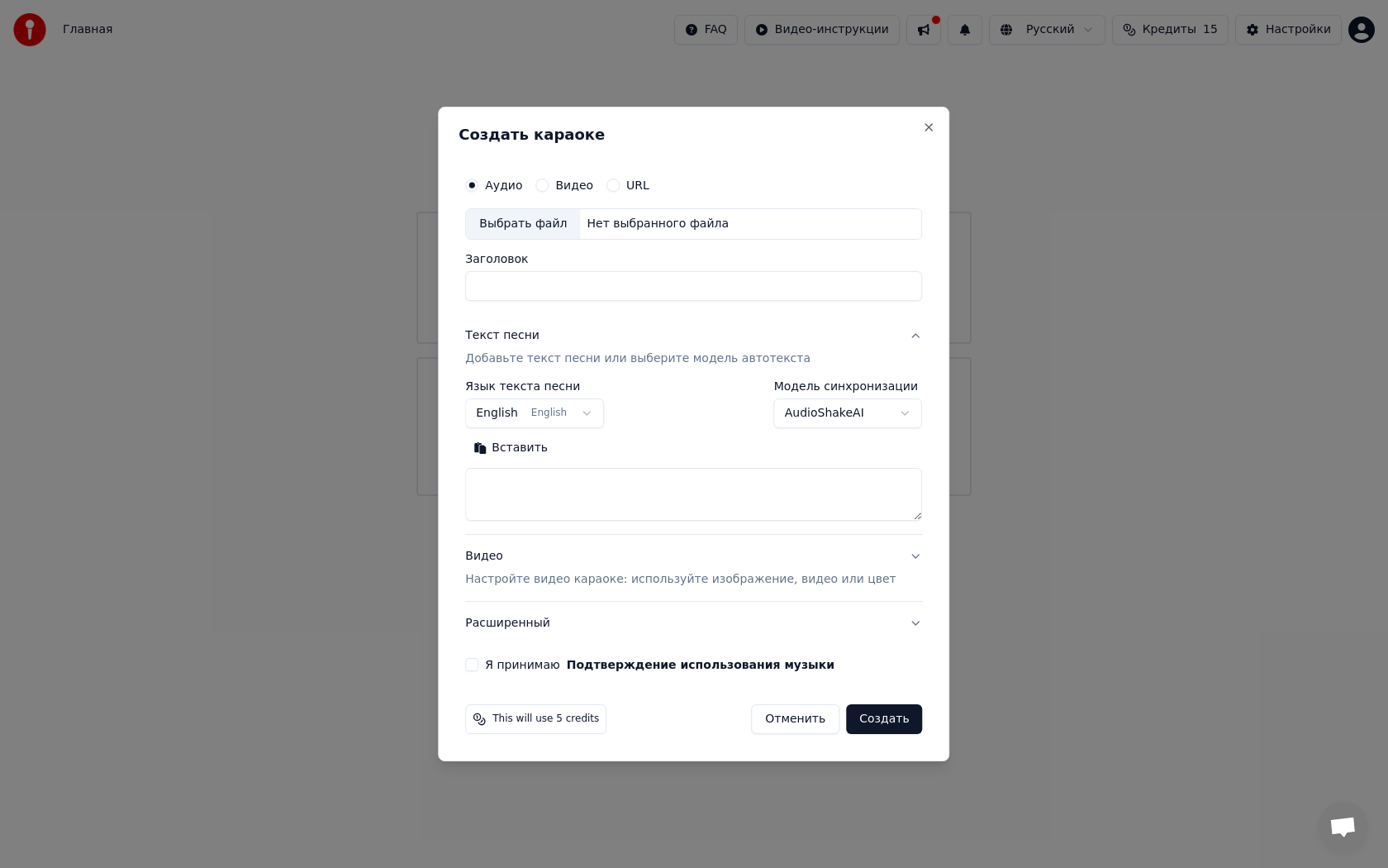
click at [550, 219] on div "Выбрать файл" at bounding box center [523, 223] width 114 height 30
click at [550, 223] on div "Выбрать файл" at bounding box center [523, 223] width 114 height 30
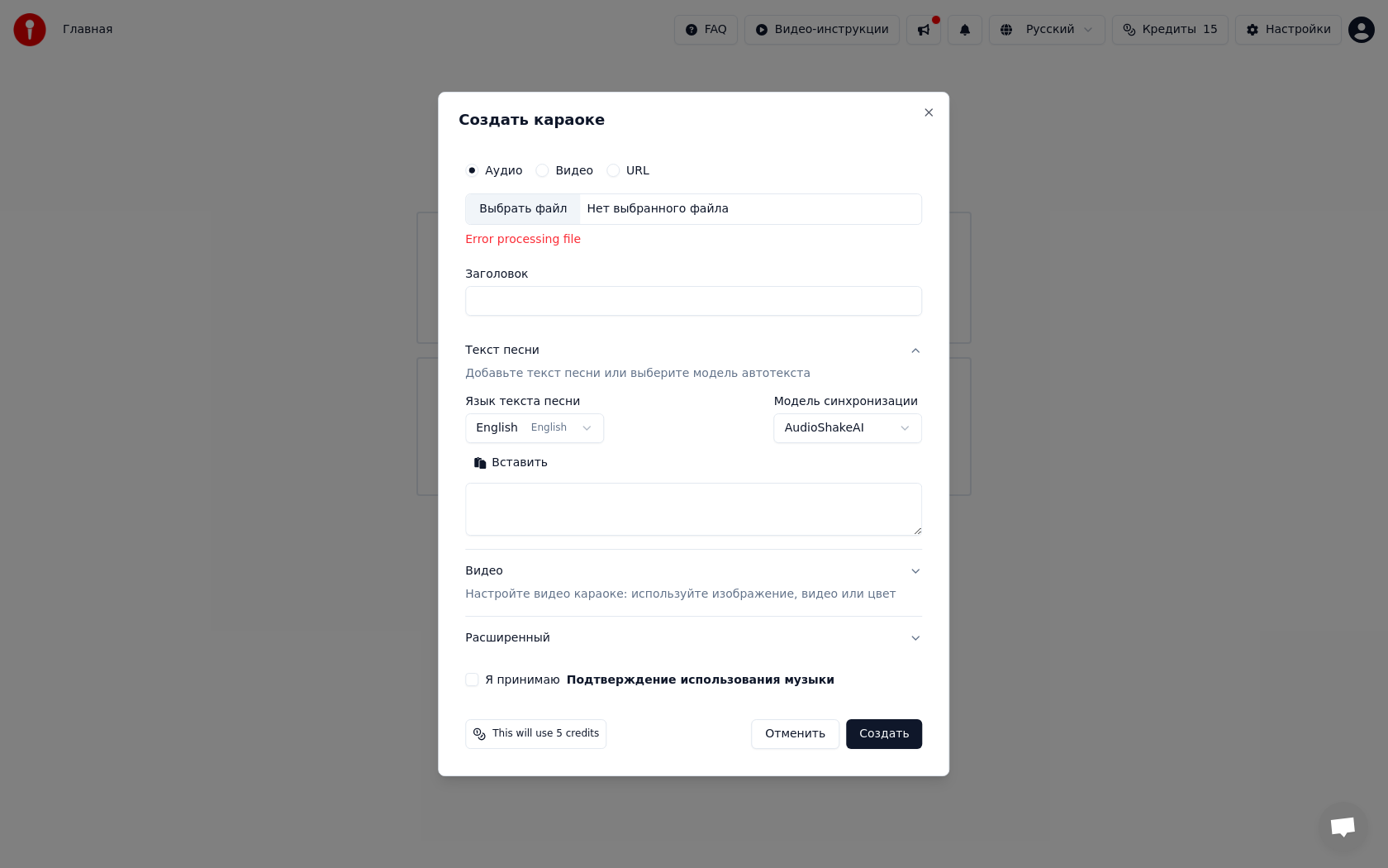
click at [535, 205] on div "Выбрать файл" at bounding box center [523, 209] width 114 height 30
click at [563, 514] on textarea at bounding box center [694, 508] width 457 height 53
click at [521, 460] on button "Вставить" at bounding box center [510, 462] width 91 height 26
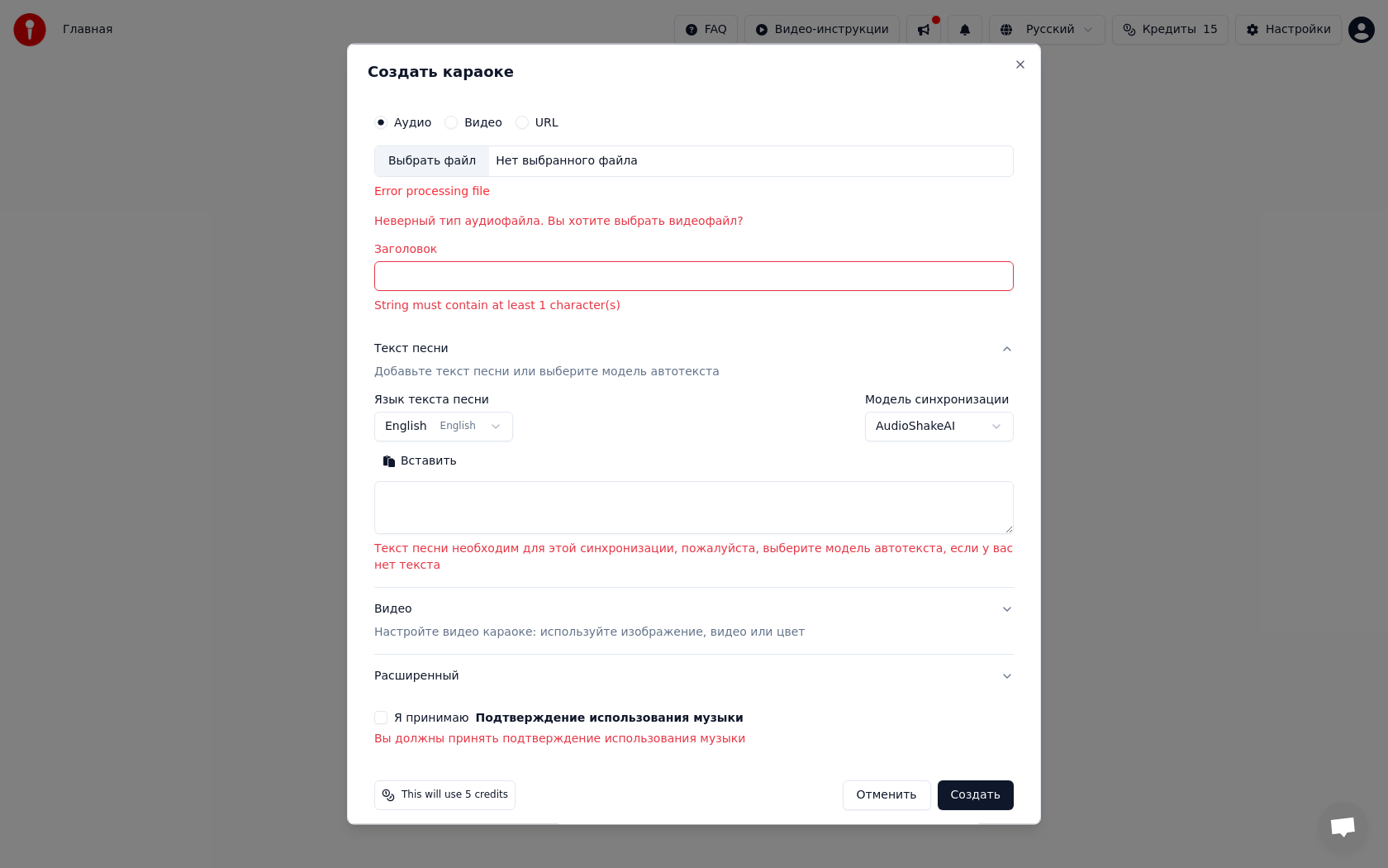
click at [391, 464] on button "Вставить" at bounding box center [419, 460] width 91 height 26
click at [382, 722] on button "Я принимаю Подтверждение использования музыки" at bounding box center [380, 716] width 13 height 13
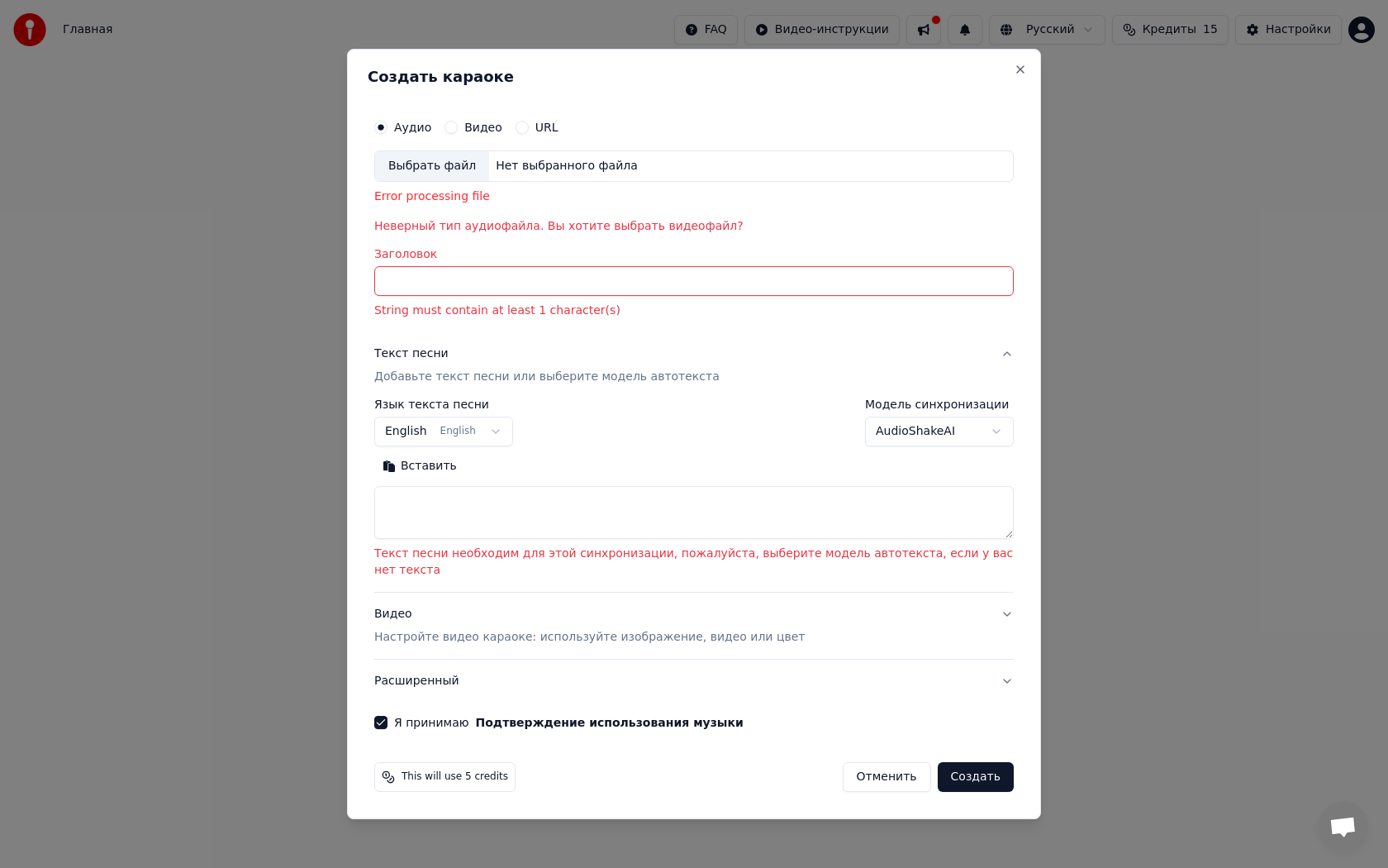
select select
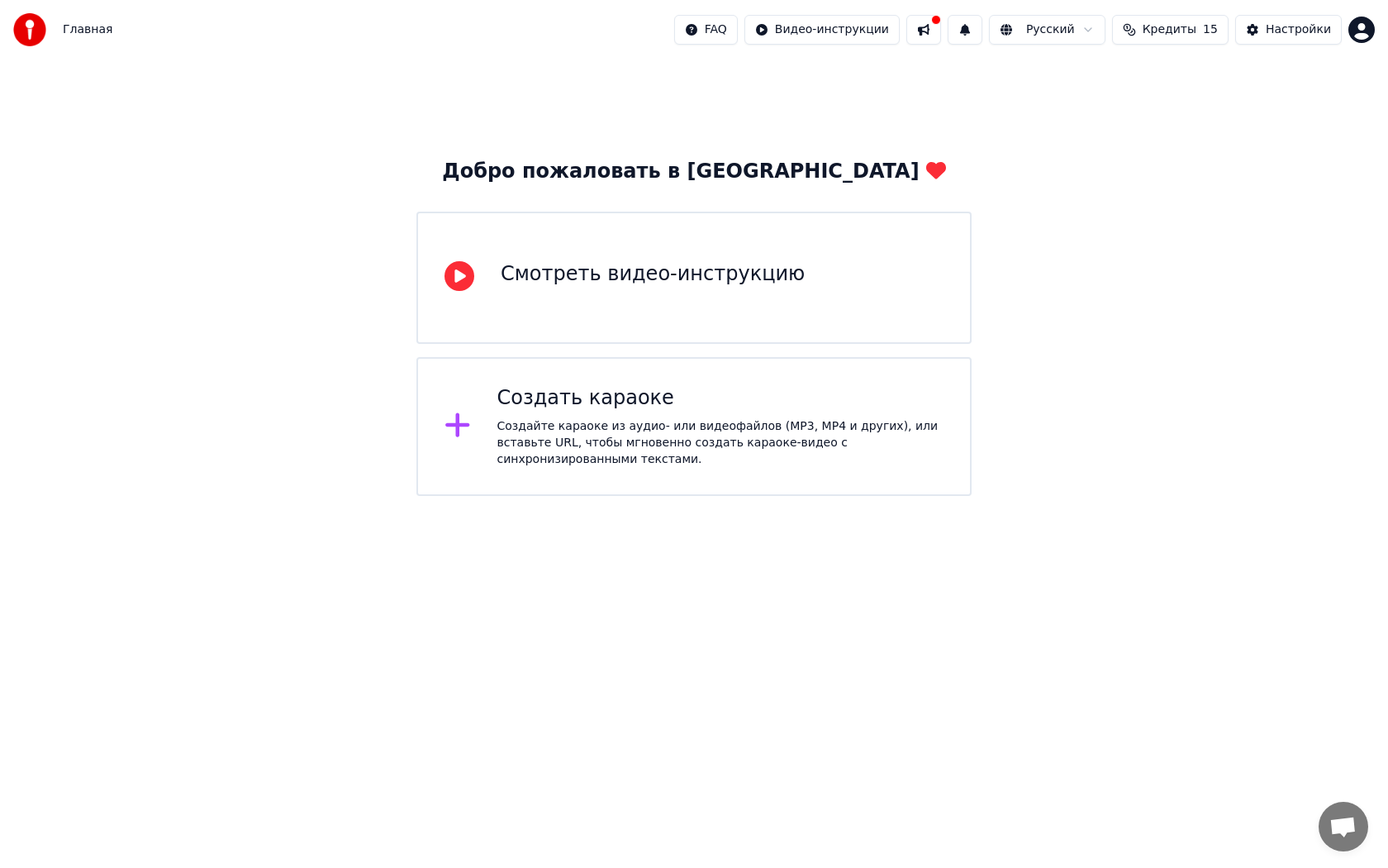
click at [455, 432] on icon at bounding box center [457, 424] width 26 height 30
drag, startPoint x: 1151, startPoint y: 155, endPoint x: 1151, endPoint y: 223, distance: 68.0
click at [1151, 223] on div "Добро пожаловать в Youka Смотреть видео-инструкцию Создать караоке Создайте кар…" at bounding box center [694, 277] width 1388 height 437
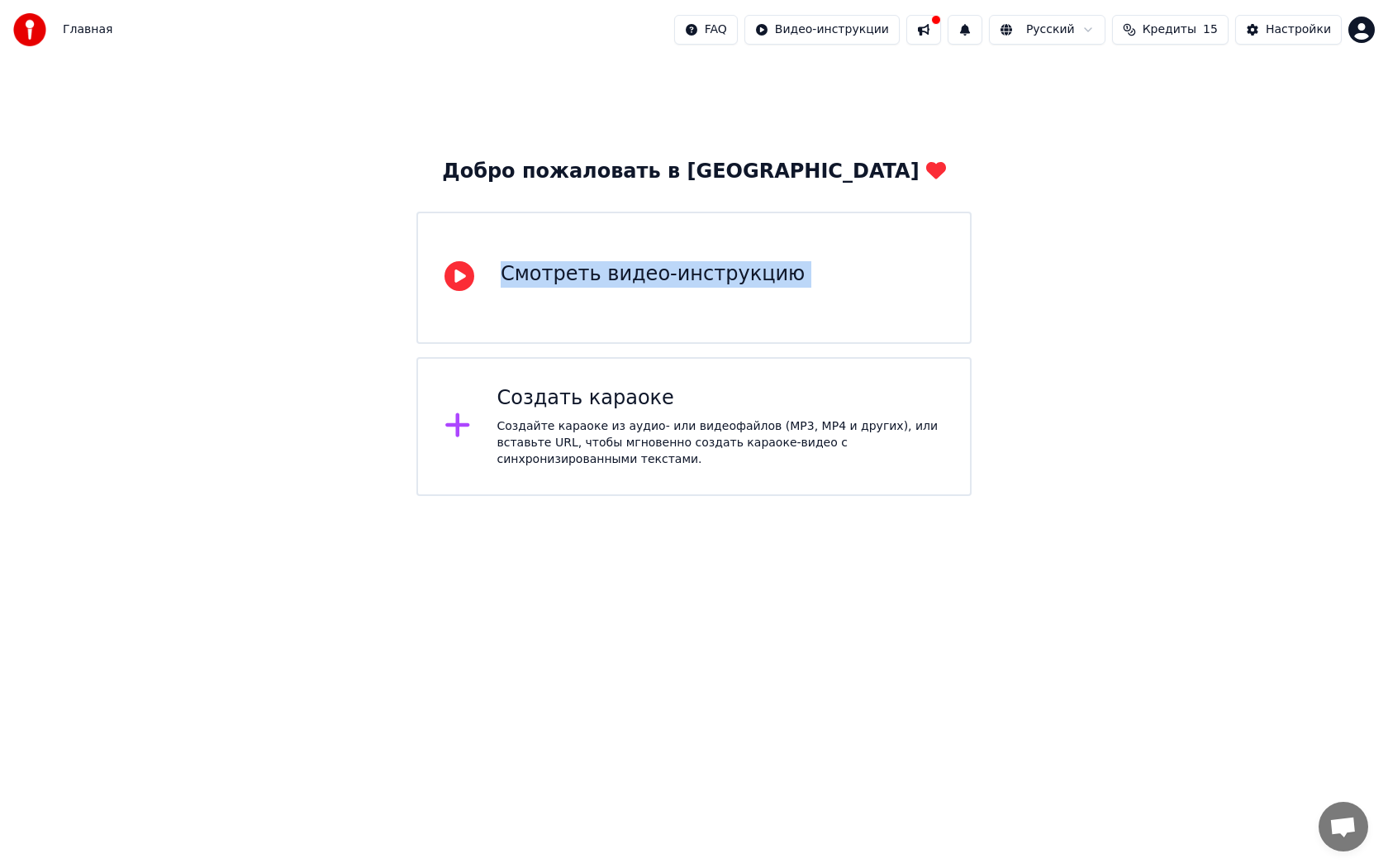
click at [1151, 223] on div "Добро пожаловать в Youka Смотреть видео-инструкцию Создать караоке Создайте кар…" at bounding box center [694, 277] width 1388 height 437
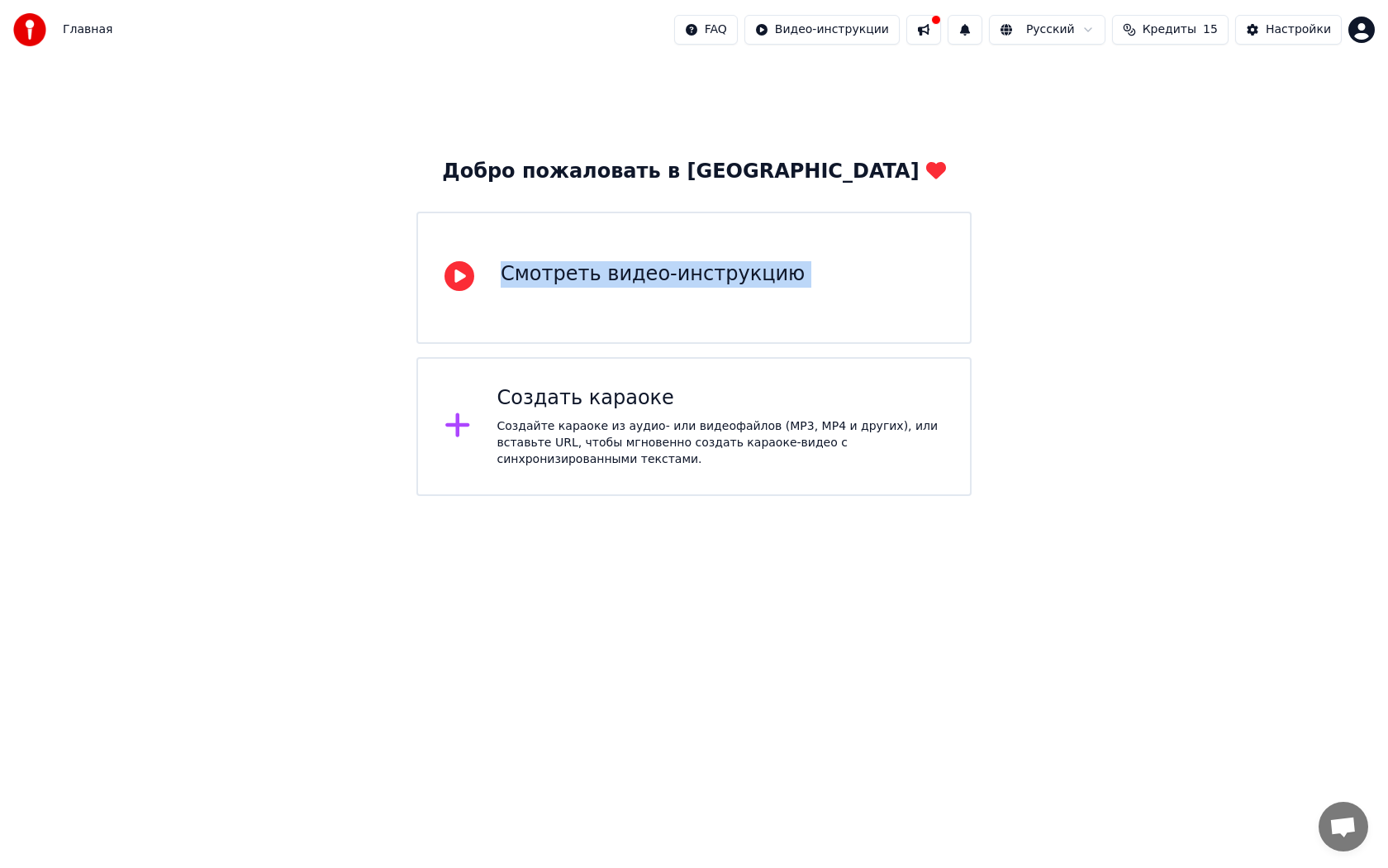
click at [1151, 223] on div "Добро пожаловать в Youka Смотреть видео-инструкцию Создать караоке Создайте кар…" at bounding box center [694, 277] width 1388 height 437
click at [204, 145] on div "Добро пожаловать в Youka Смотреть видео-инструкцию Создать караоке Создайте кар…" at bounding box center [694, 277] width 1388 height 437
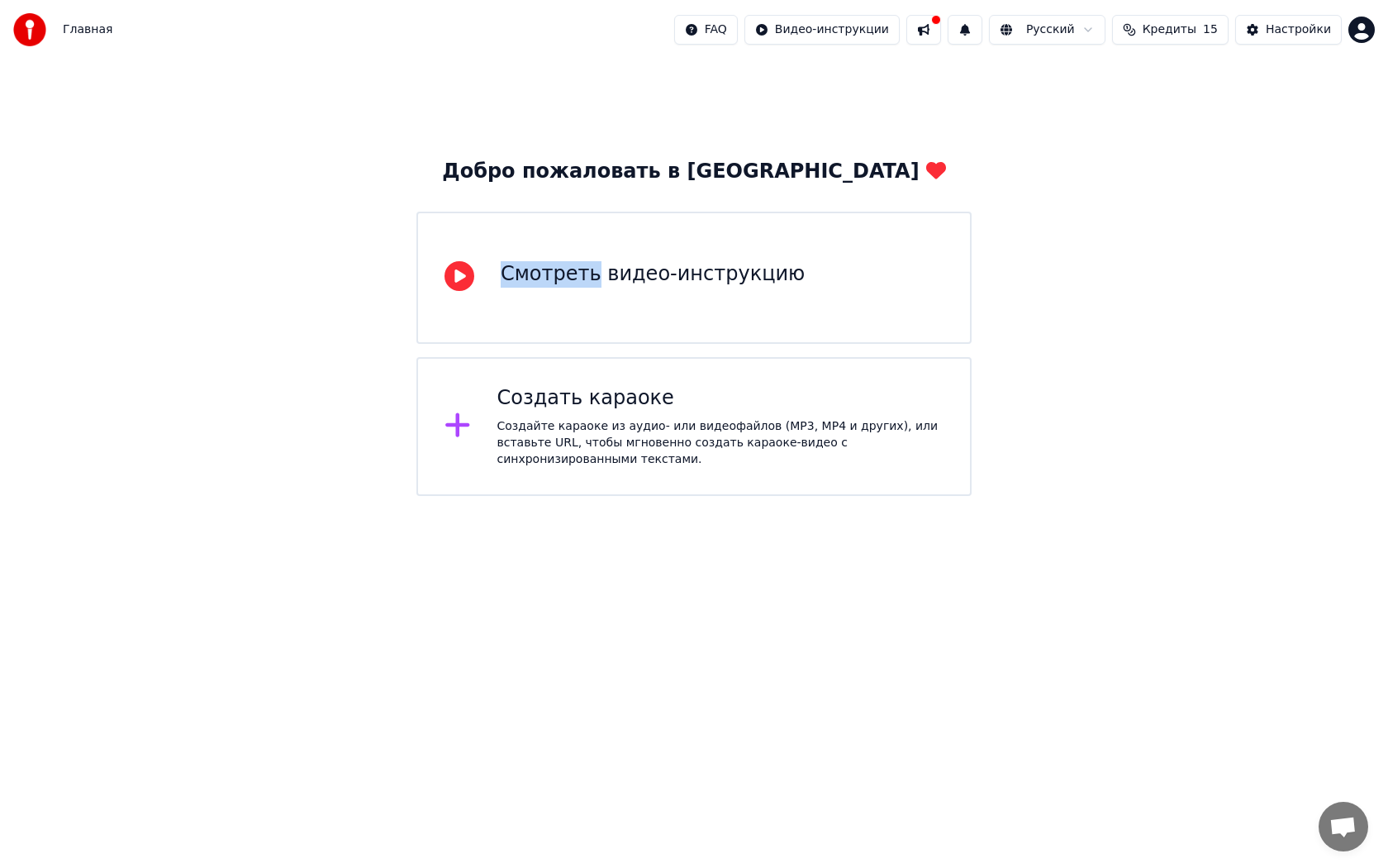
click at [204, 145] on div "Добро пожаловать в Youka Смотреть видео-инструкцию Создать караоке Создайте кар…" at bounding box center [694, 277] width 1388 height 437
drag, startPoint x: 204, startPoint y: 145, endPoint x: 191, endPoint y: 132, distance: 18.4
click at [191, 132] on div "Добро пожаловать в Youka Смотреть видео-инструкцию Создать караоке Создайте кар…" at bounding box center [694, 277] width 1388 height 437
click at [458, 429] on icon at bounding box center [457, 425] width 24 height 24
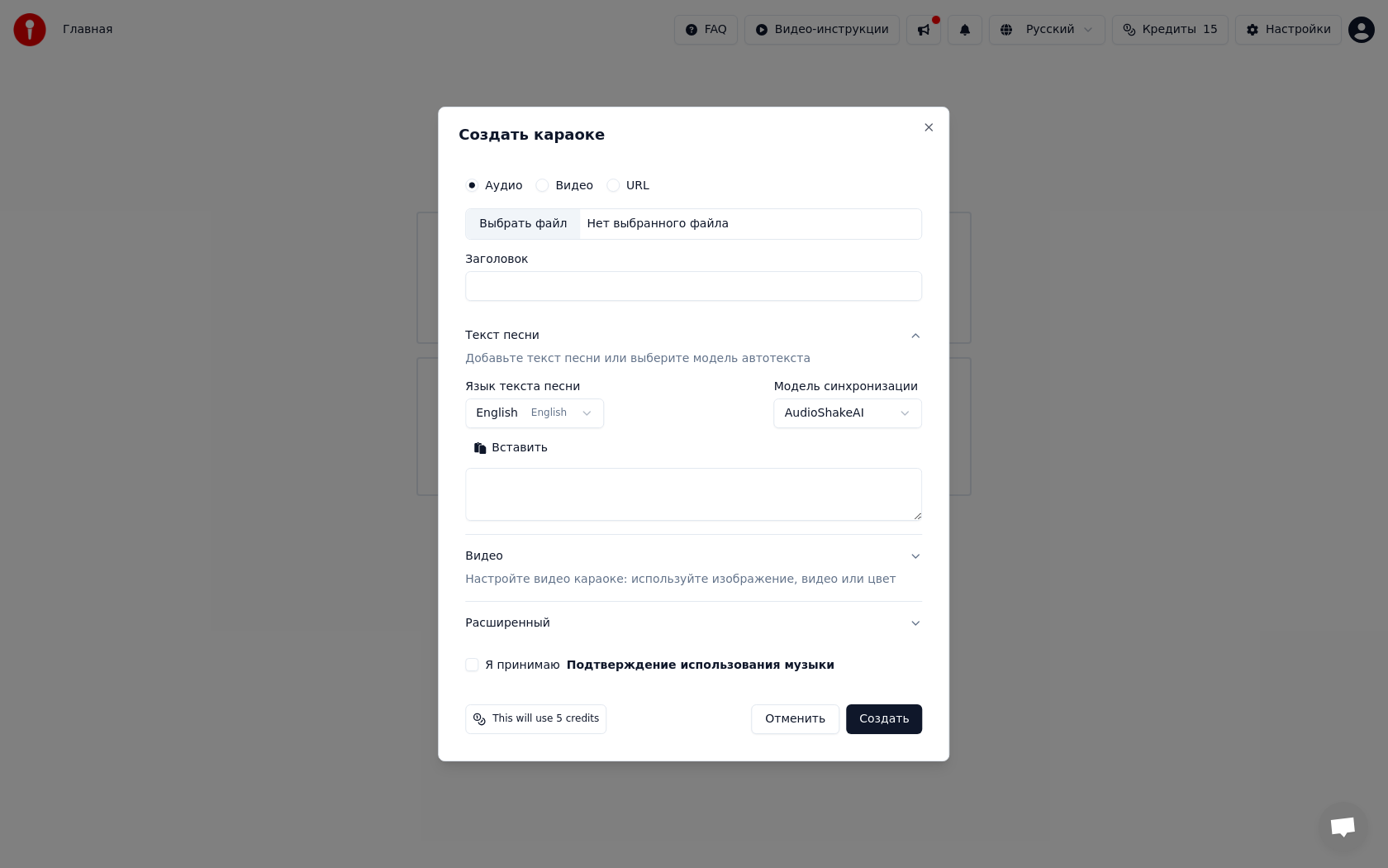
click at [852, 715] on button "Создать" at bounding box center [884, 718] width 76 height 30
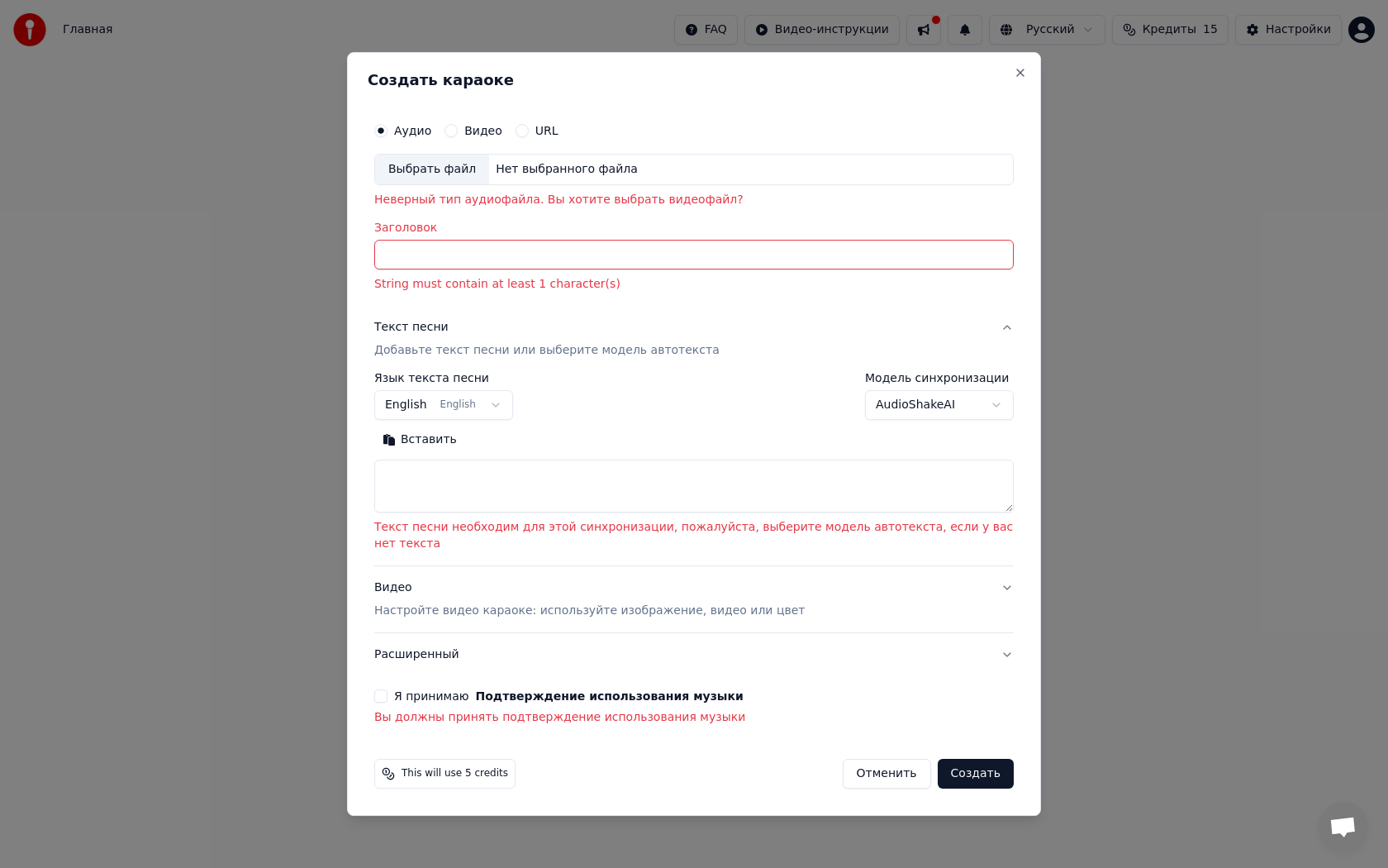
select select
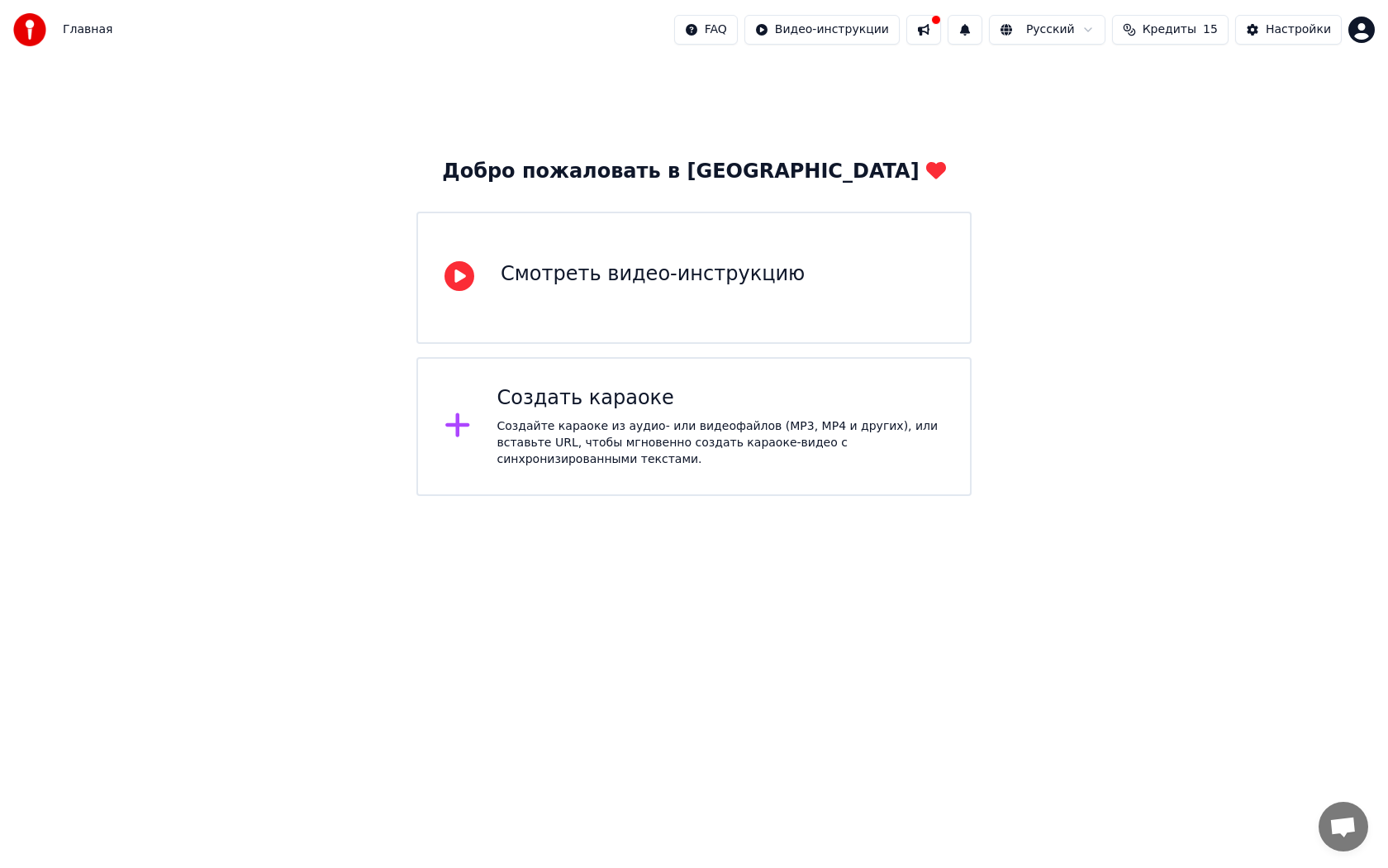
click at [1332, 127] on div "Добро пожаловать в Youka Смотреть видео-инструкцию Создать караоке Создайте кар…" at bounding box center [694, 277] width 1388 height 437
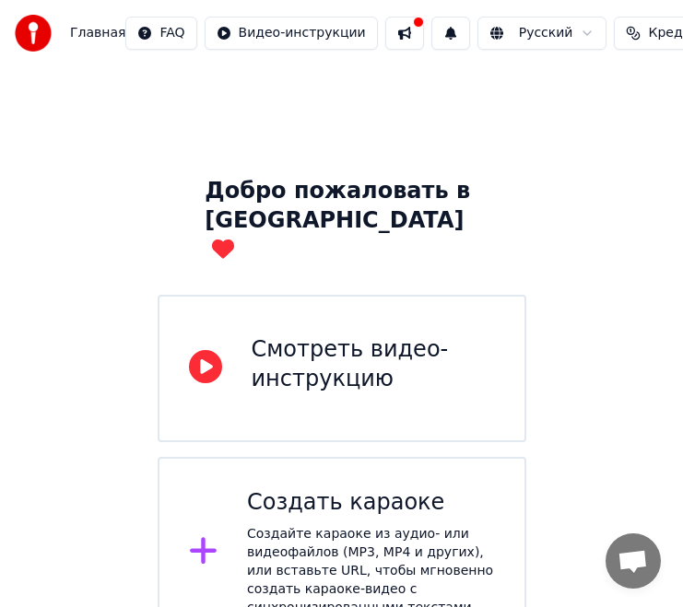
click at [200, 534] on icon at bounding box center [203, 550] width 29 height 33
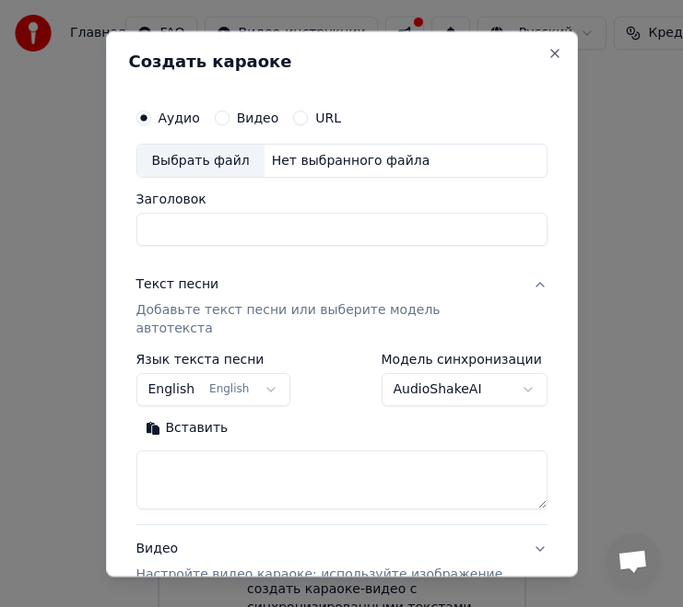
click at [266, 370] on body "Главная FAQ Видео-инструкции Русский Кредиты 15 Настройки Добро пожаловать в Yo…" at bounding box center [341, 324] width 683 height 649
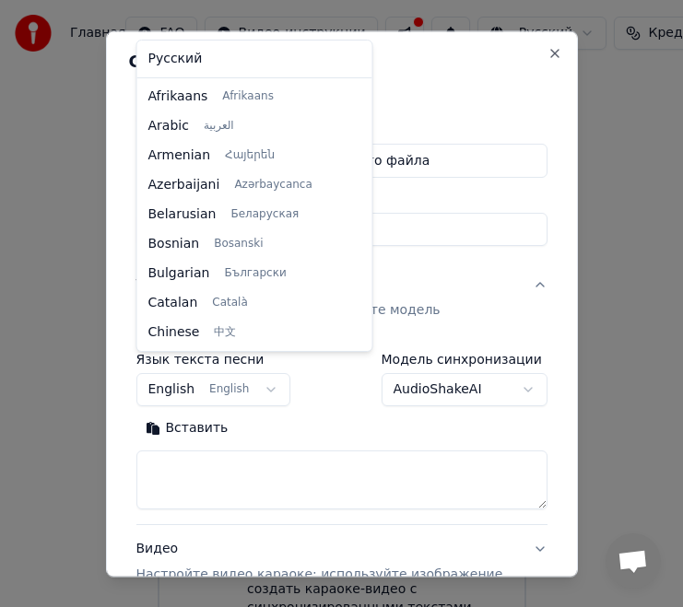
scroll to position [147, 0]
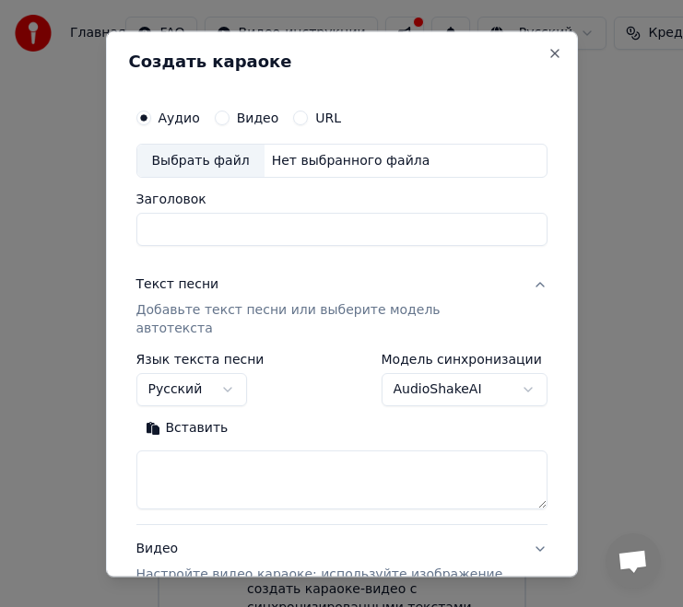
click at [167, 167] on div "Выбрать файл" at bounding box center [200, 161] width 127 height 33
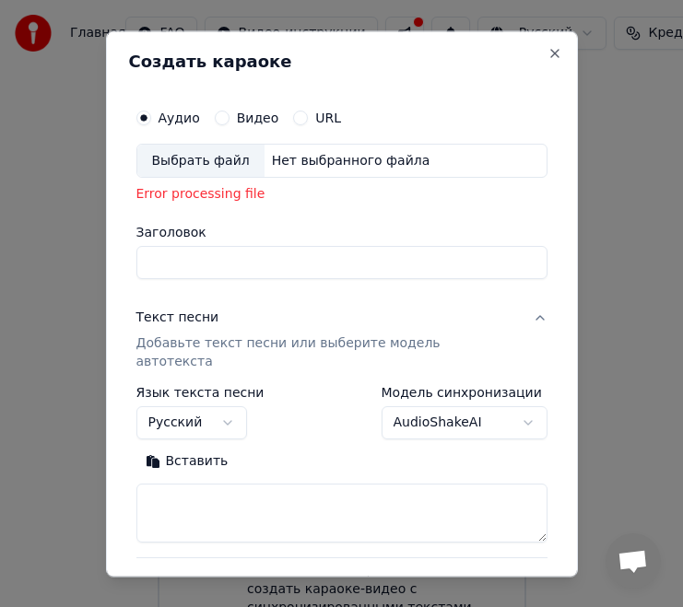
click at [179, 448] on button "Вставить" at bounding box center [186, 462] width 101 height 29
select select "**"
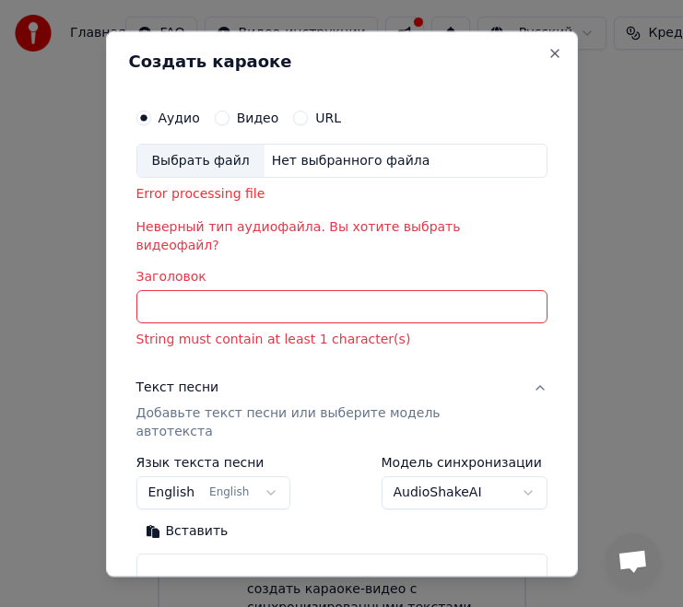
click at [188, 296] on input "Заголовок" at bounding box center [341, 307] width 411 height 33
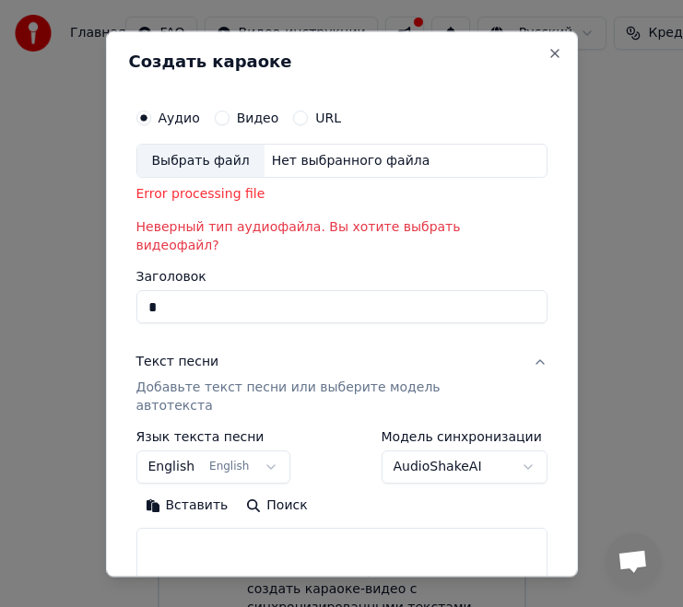
type input "*"
click at [298, 112] on button "URL" at bounding box center [300, 118] width 15 height 15
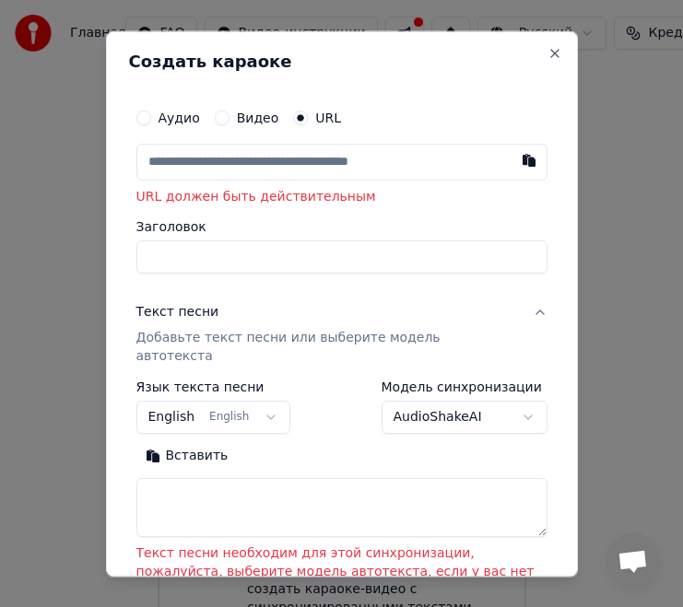
click at [136, 119] on button "Аудио" at bounding box center [143, 118] width 15 height 15
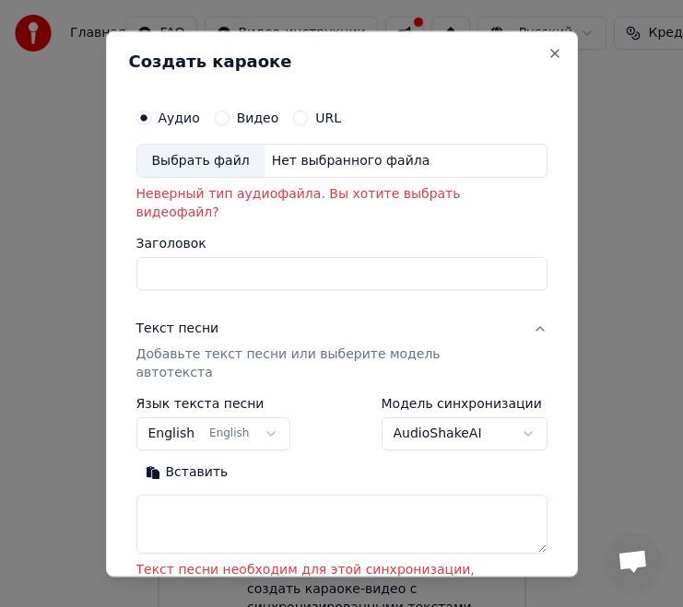
click at [294, 120] on button "URL" at bounding box center [300, 118] width 15 height 15
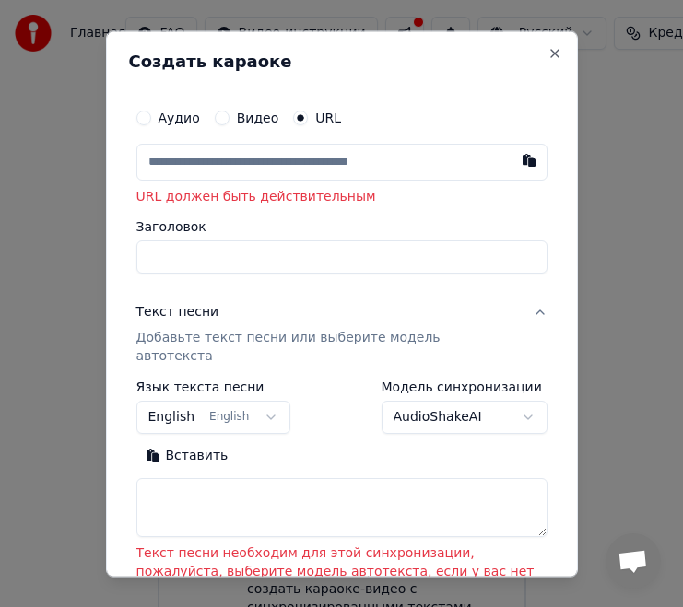
click at [339, 166] on input "text" at bounding box center [341, 162] width 411 height 37
click at [529, 150] on button "button" at bounding box center [529, 160] width 37 height 33
click at [528, 162] on button "button" at bounding box center [529, 160] width 37 height 33
click at [526, 121] on div "Вставить Вставить" at bounding box center [531, 122] width 76 height 26
click at [264, 397] on body "Главная FAQ Видео-инструкции Русский Кредиты 15 Настройки Добро пожаловать в Yo…" at bounding box center [341, 324] width 683 height 649
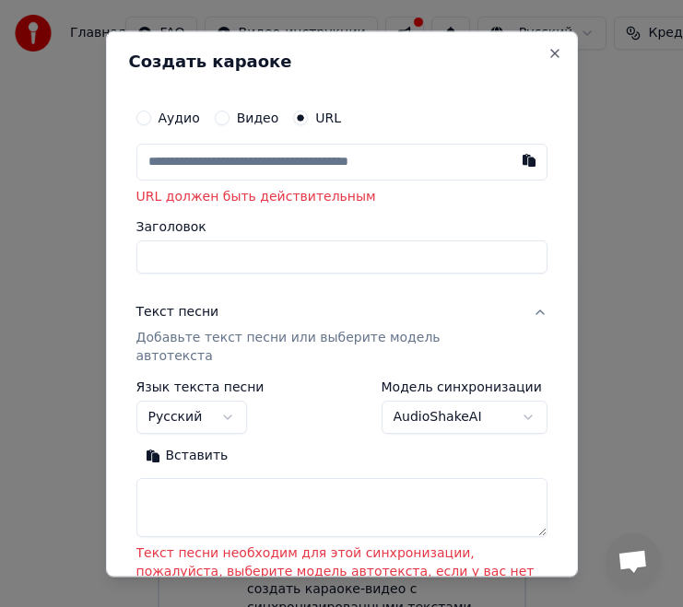
click at [226, 395] on body "Главная FAQ Видео-инструкции Русский Кредиты 15 Настройки Добро пожаловать в Yo…" at bounding box center [341, 324] width 683 height 649
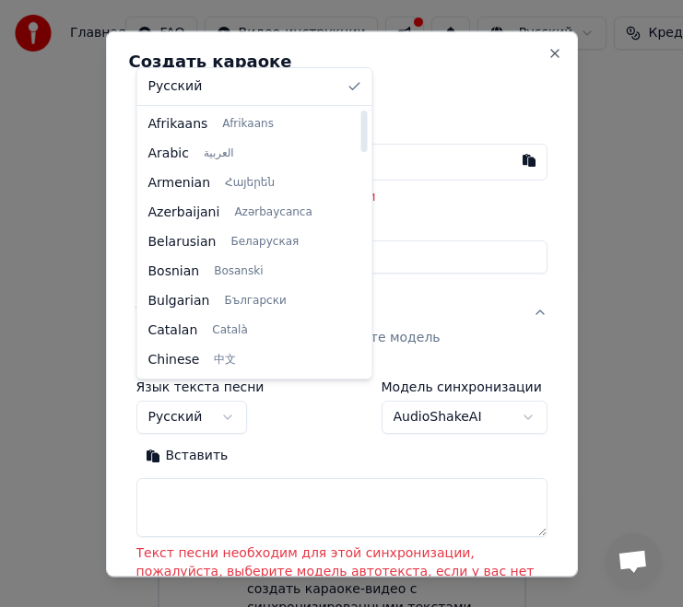
select select "**"
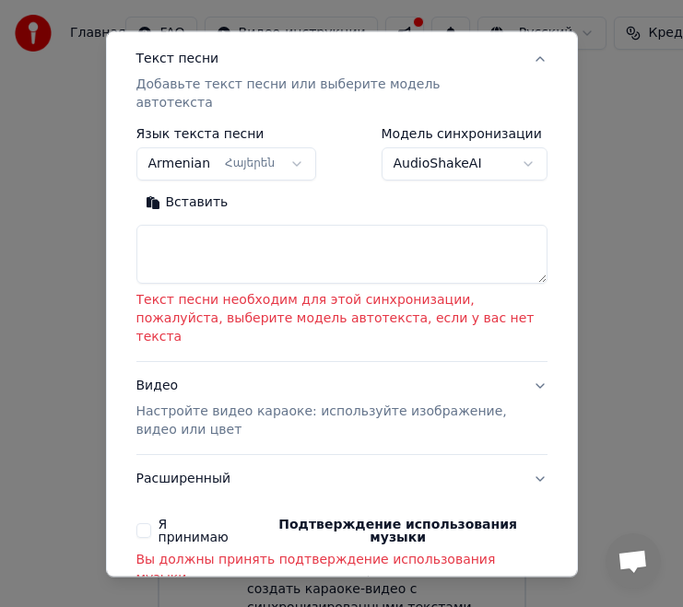
scroll to position [301, 0]
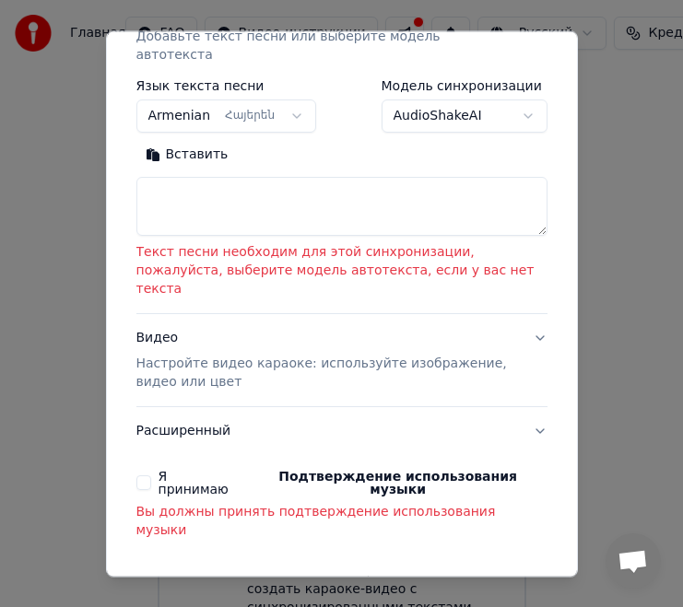
click at [140, 476] on button "Я принимаю Подтверждение использования музыки" at bounding box center [143, 483] width 15 height 15
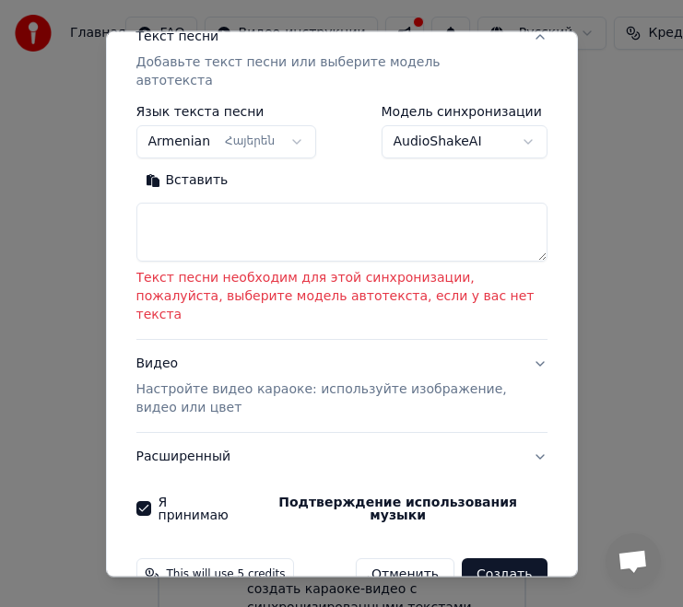
click at [191, 217] on textarea at bounding box center [341, 233] width 411 height 59
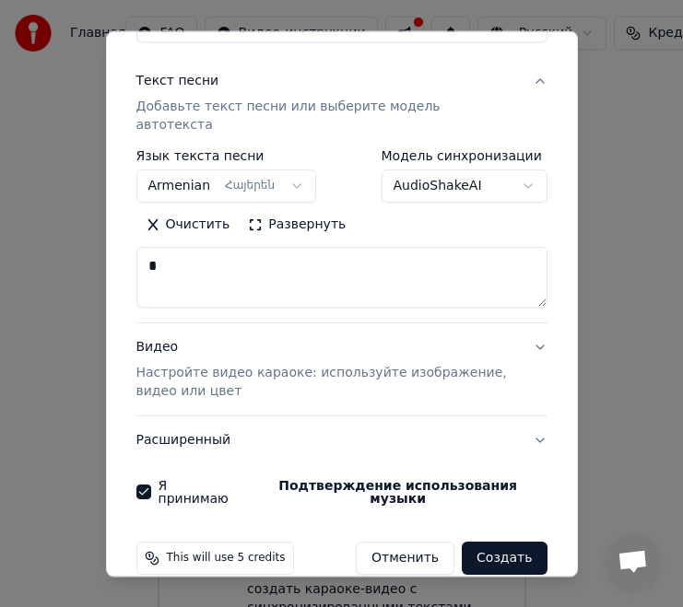
type textarea "*"
click at [523, 543] on button "Создать" at bounding box center [504, 559] width 85 height 33
select select "**"
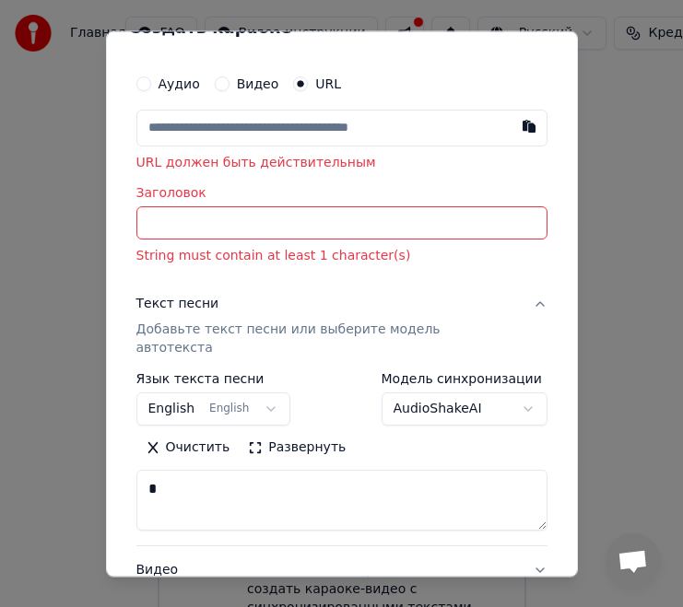
scroll to position [0, 0]
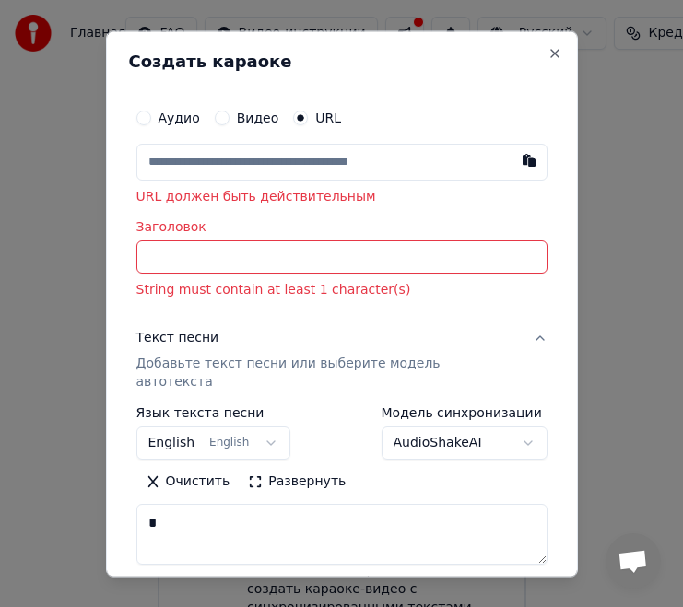
click at [200, 250] on input "Заголовок" at bounding box center [341, 257] width 411 height 33
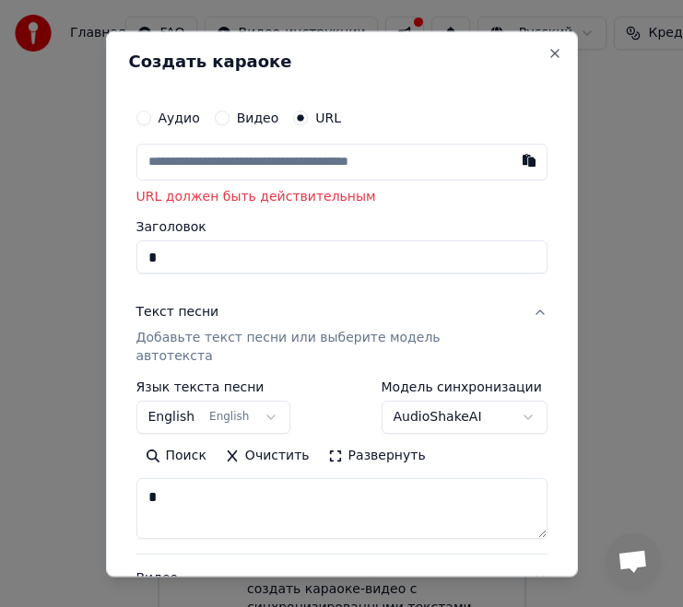
scroll to position [231, 0]
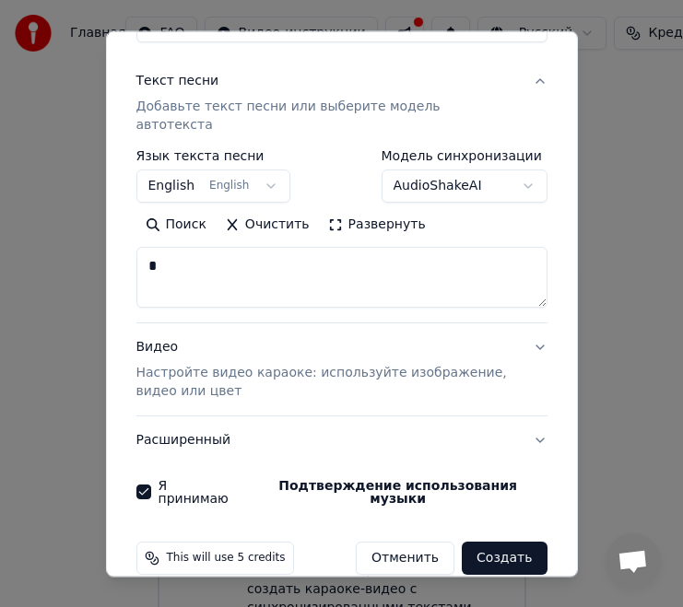
type input "*"
click at [511, 543] on button "Создать" at bounding box center [504, 559] width 85 height 33
click at [510, 543] on button "Создать" at bounding box center [504, 559] width 85 height 33
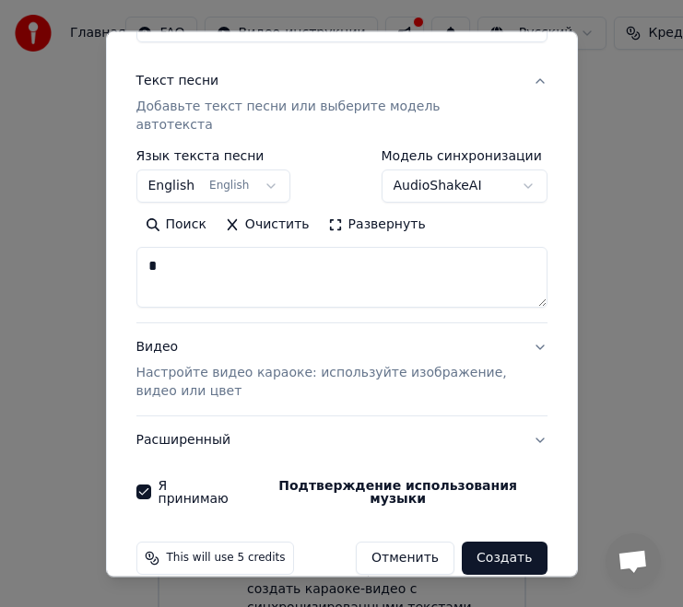
click at [510, 543] on button "Создать" at bounding box center [504, 559] width 85 height 33
click at [224, 552] on span "This will use 5 credits" at bounding box center [226, 559] width 119 height 15
click at [543, 327] on button "Видео Настройте видео караоке: используйте изображение, видео или цвет" at bounding box center [341, 370] width 411 height 92
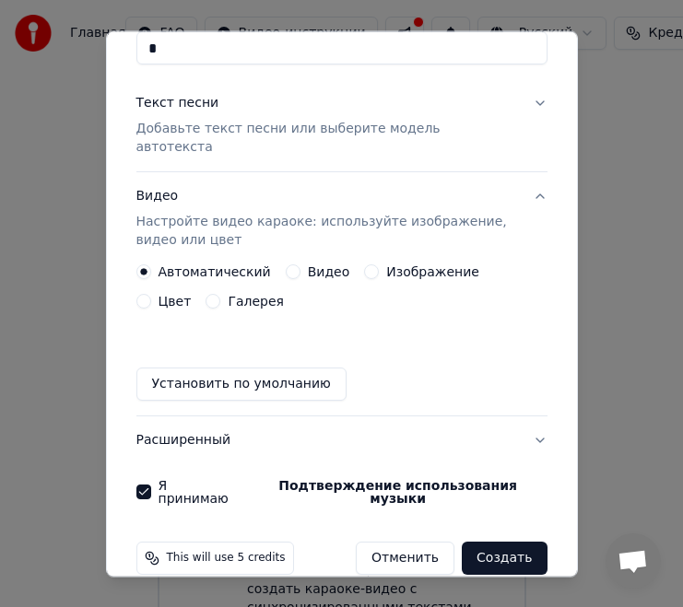
scroll to position [209, 0]
click at [288, 265] on button "Видео" at bounding box center [293, 272] width 15 height 15
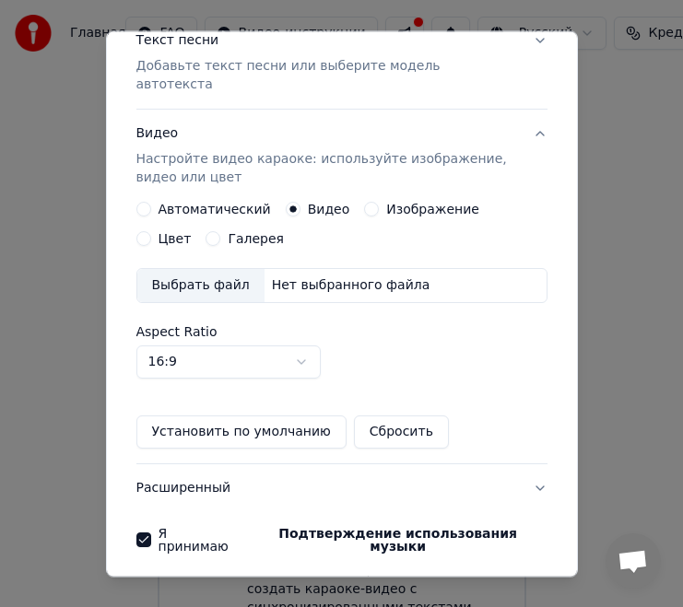
scroll to position [320, 0]
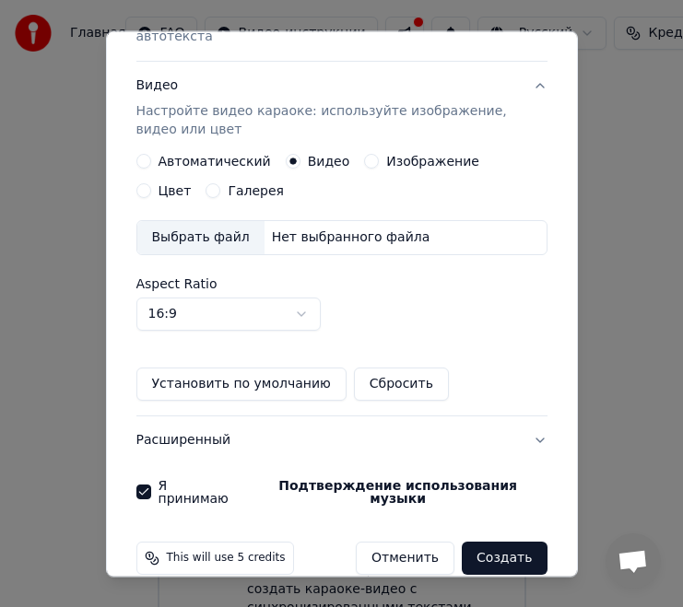
click at [507, 543] on button "Создать" at bounding box center [504, 559] width 85 height 33
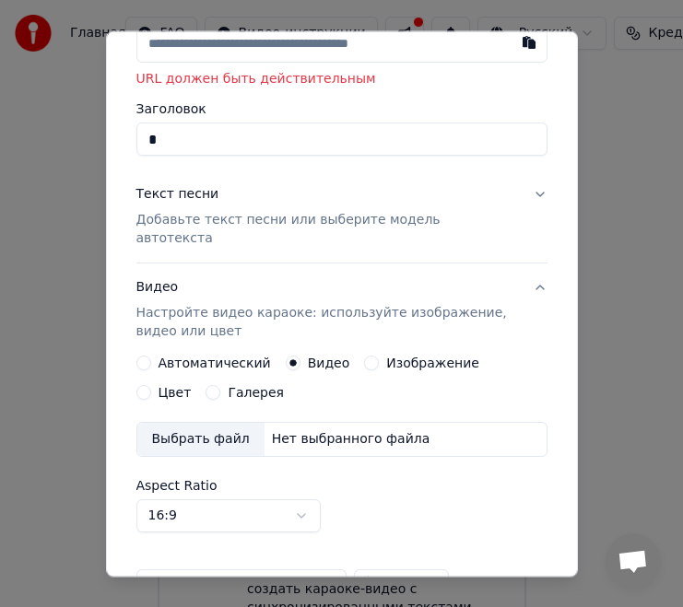
scroll to position [0, 0]
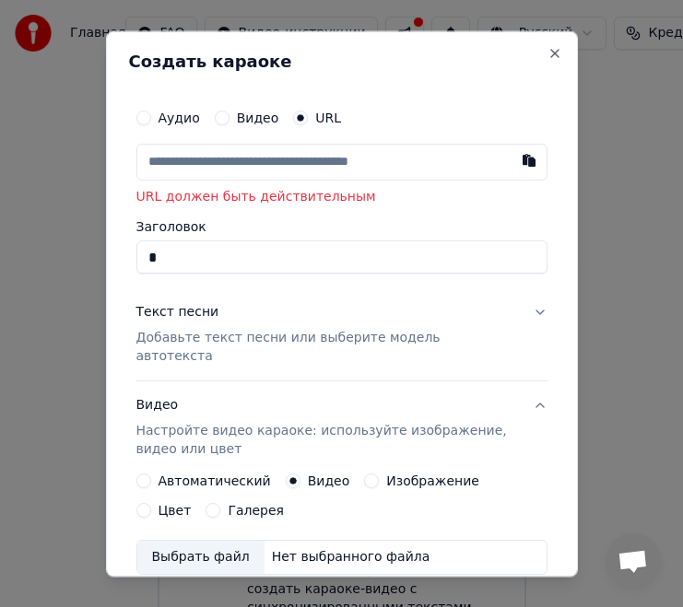
click at [237, 163] on input "text" at bounding box center [341, 162] width 411 height 37
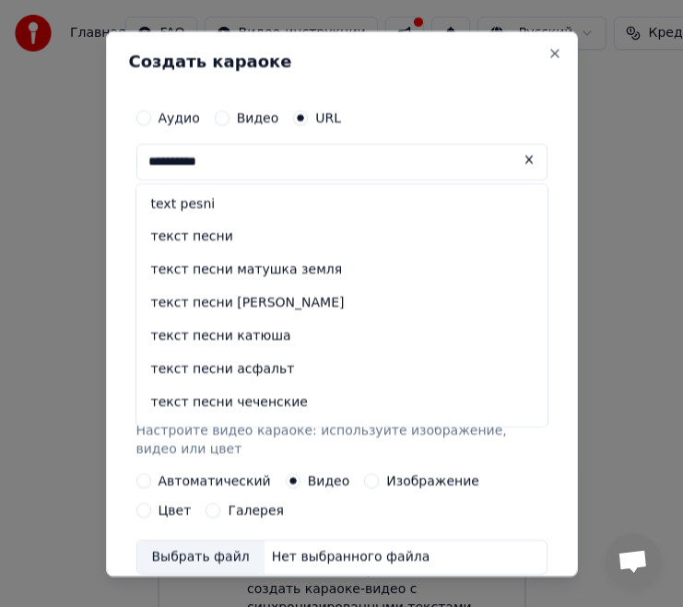
scroll to position [320, 0]
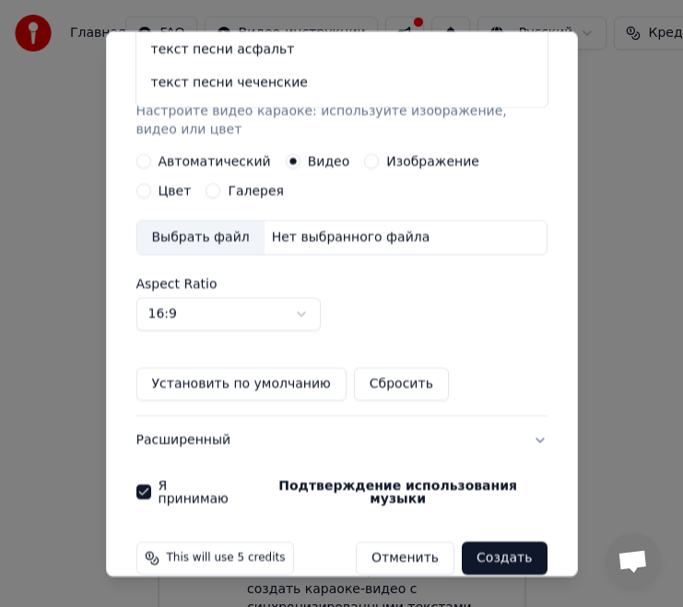
type input "**********"
click at [500, 543] on button "Создать" at bounding box center [504, 559] width 85 height 33
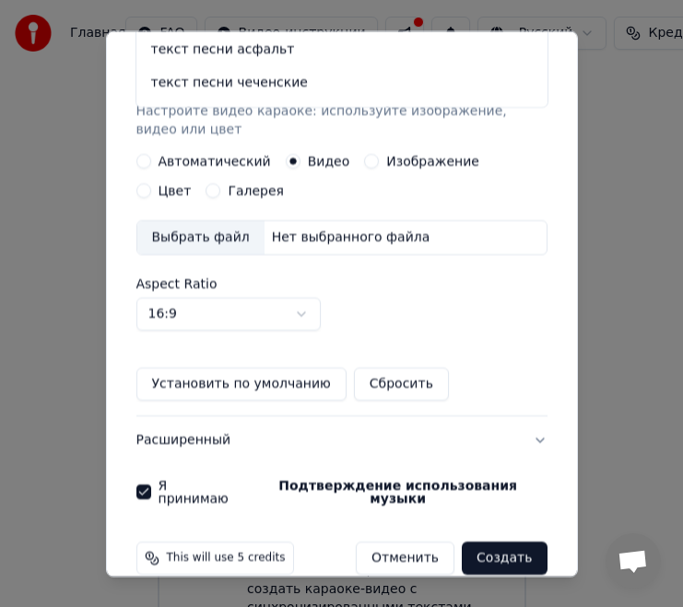
click at [500, 543] on button "Создать" at bounding box center [504, 559] width 85 height 33
click at [511, 543] on button "Создать" at bounding box center [504, 559] width 85 height 33
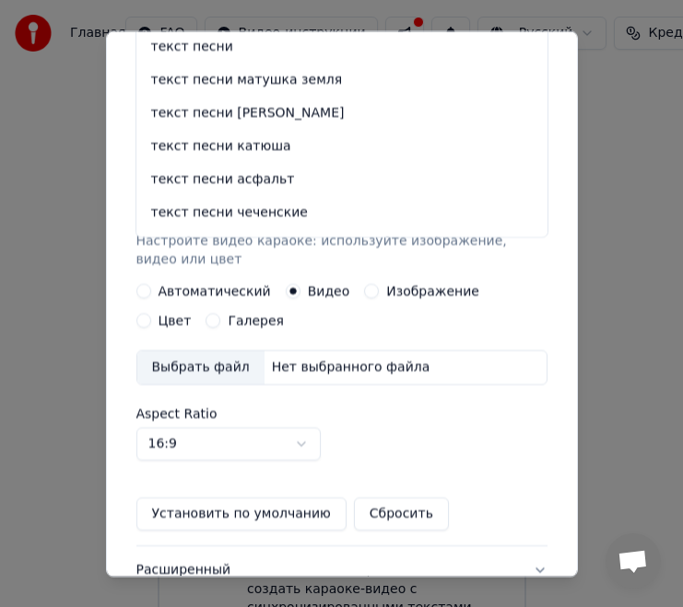
scroll to position [0, 0]
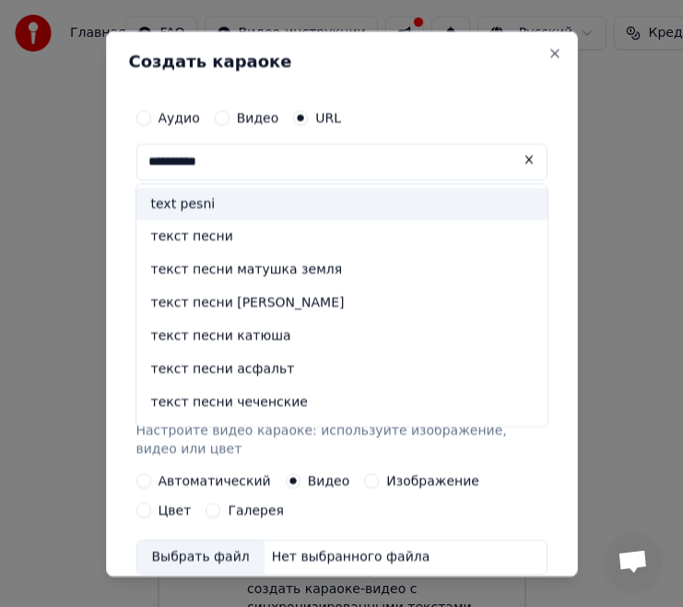
click at [186, 205] on div "text pesni" at bounding box center [341, 204] width 411 height 33
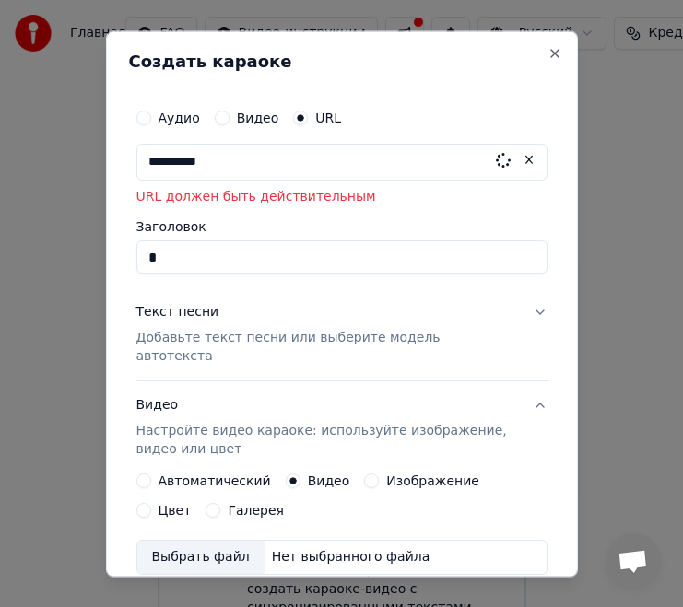
click at [235, 164] on input "**********" at bounding box center [341, 162] width 411 height 37
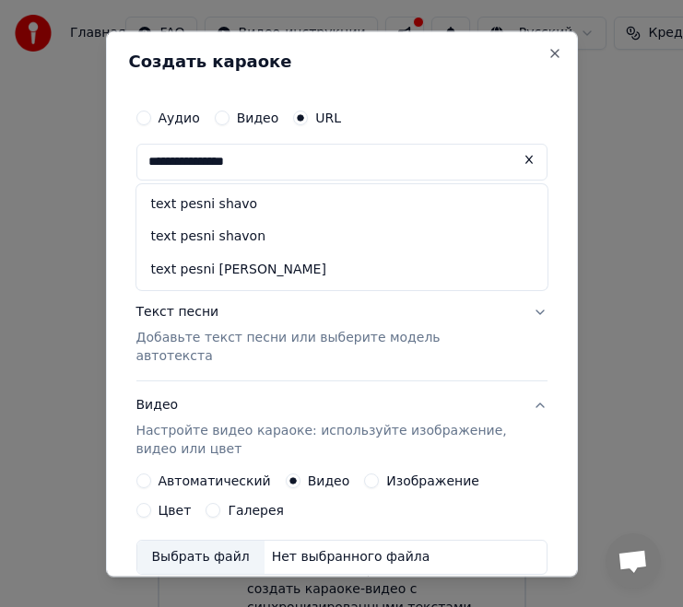
scroll to position [320, 0]
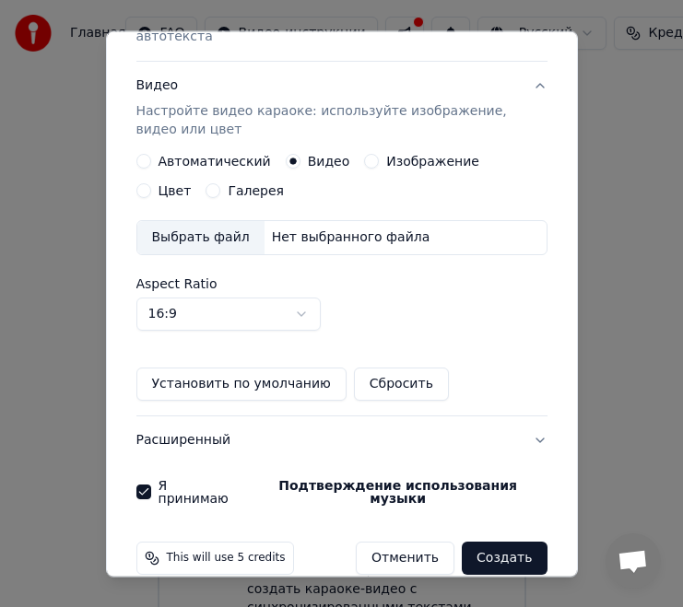
click at [518, 543] on button "Создать" at bounding box center [504, 559] width 85 height 33
type input "**********"
click at [518, 543] on button "Создать" at bounding box center [504, 559] width 85 height 33
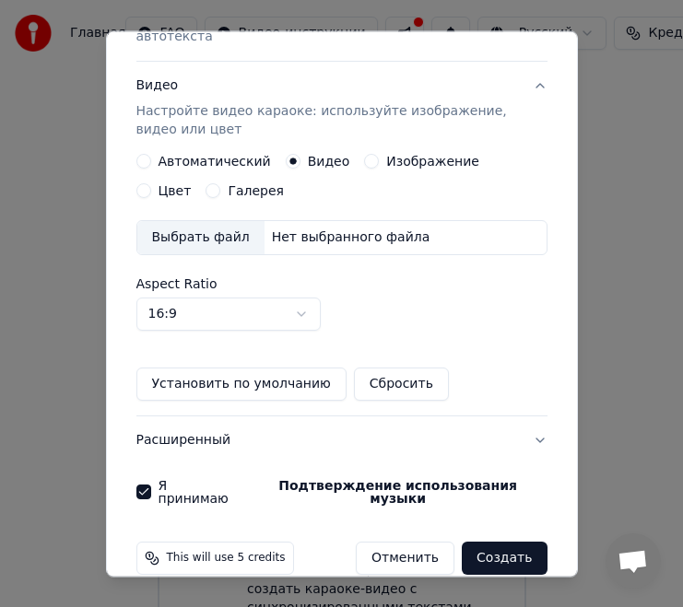
click at [518, 543] on button "Создать" at bounding box center [504, 559] width 85 height 33
click at [301, 298] on body "**********" at bounding box center [341, 324] width 683 height 649
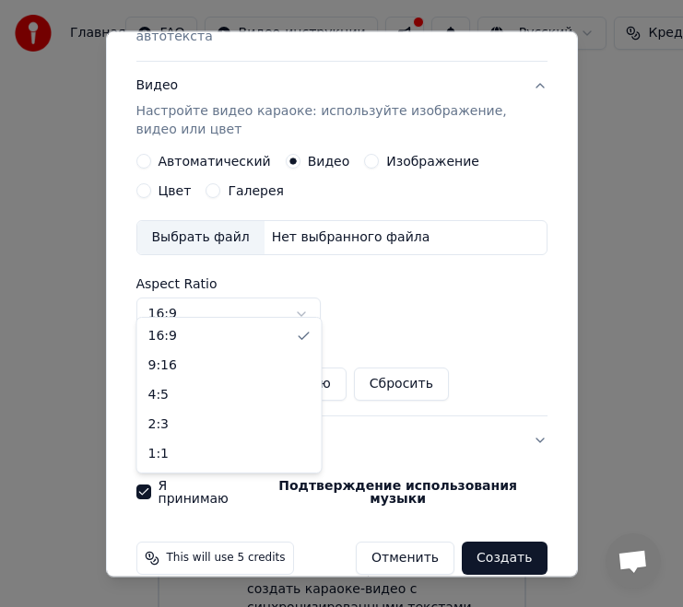
select select "***"
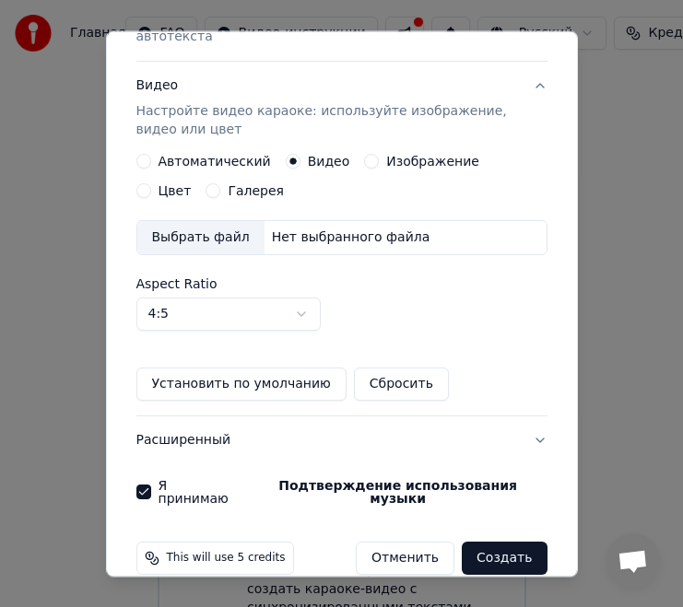
click at [502, 543] on button "Создать" at bounding box center [504, 559] width 85 height 33
click at [364, 155] on button "Изображение" at bounding box center [371, 162] width 15 height 15
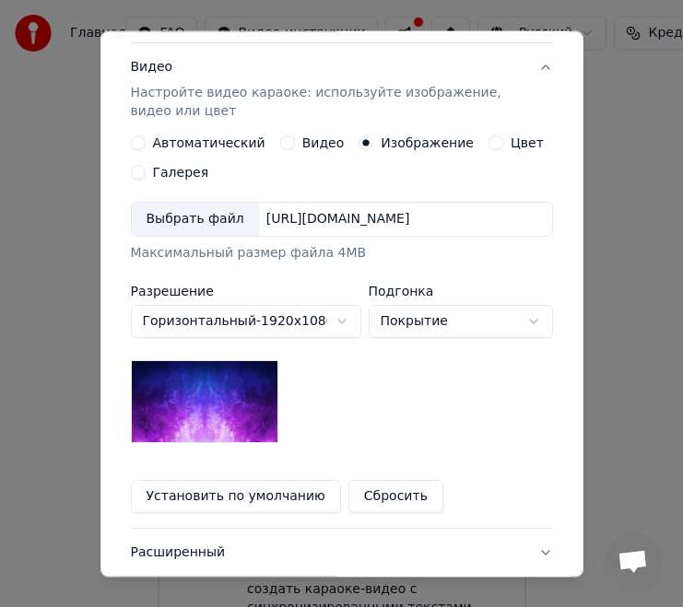
click at [280, 145] on button "Видео" at bounding box center [287, 143] width 15 height 15
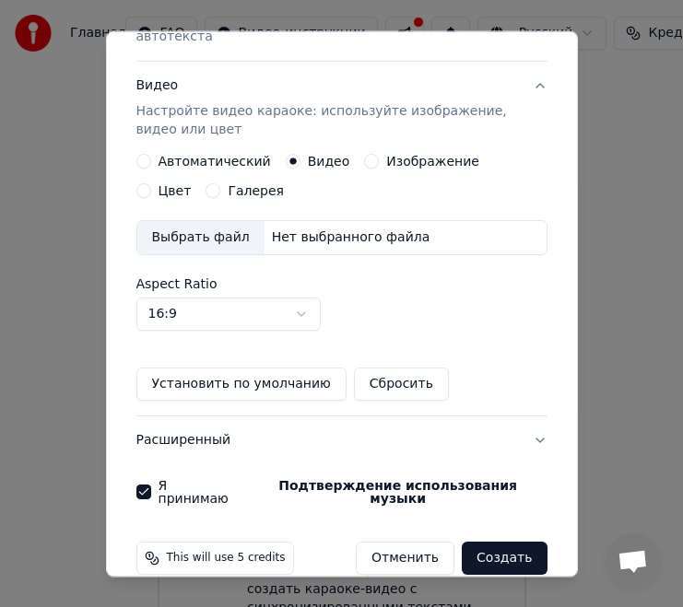
click at [365, 155] on button "Изображение" at bounding box center [371, 162] width 15 height 15
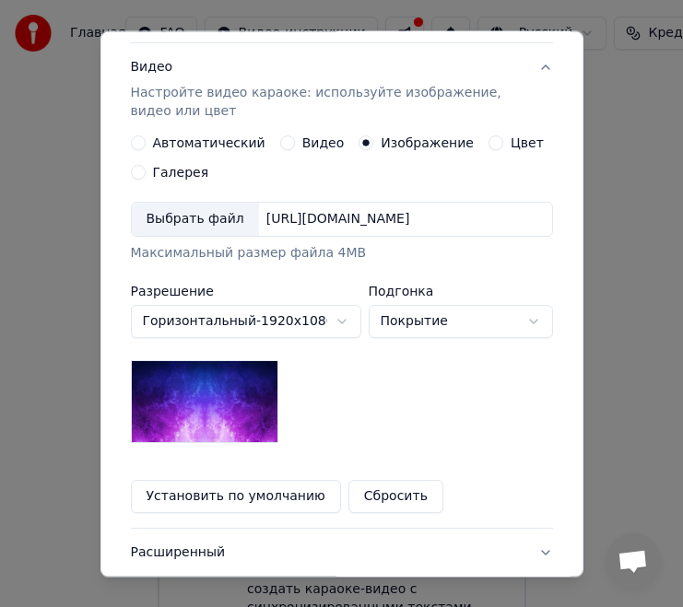
scroll to position [451, 0]
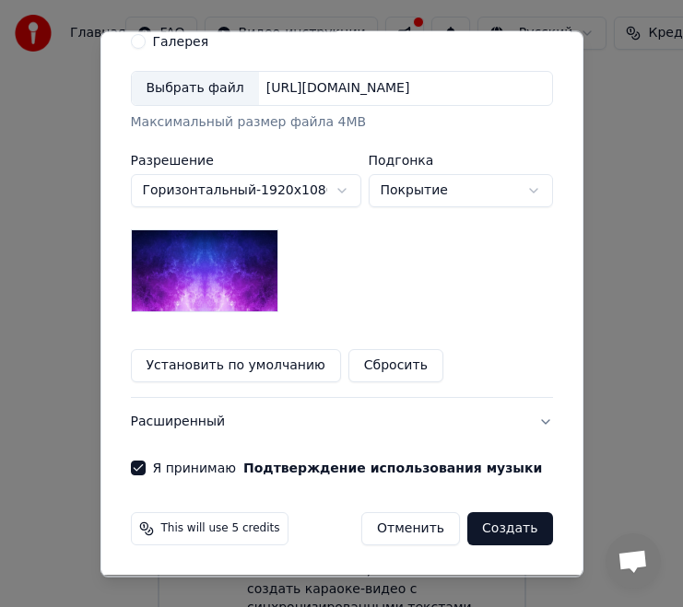
click at [498, 536] on button "Создать" at bounding box center [509, 529] width 85 height 33
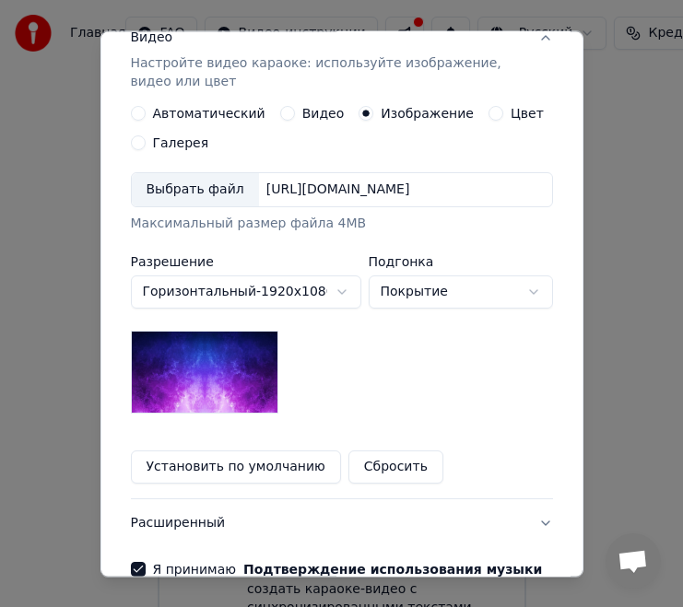
scroll to position [0, 0]
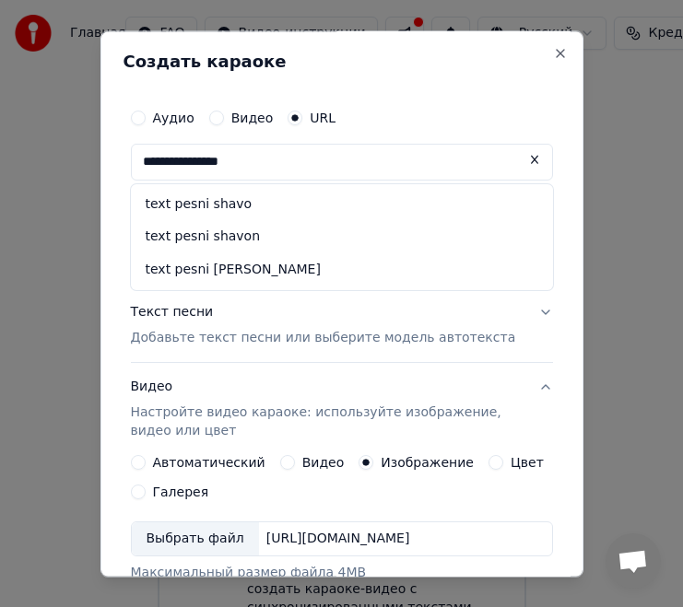
click at [200, 165] on input "**********" at bounding box center [342, 162] width 422 height 37
click at [280, 163] on input "**********" at bounding box center [342, 162] width 422 height 37
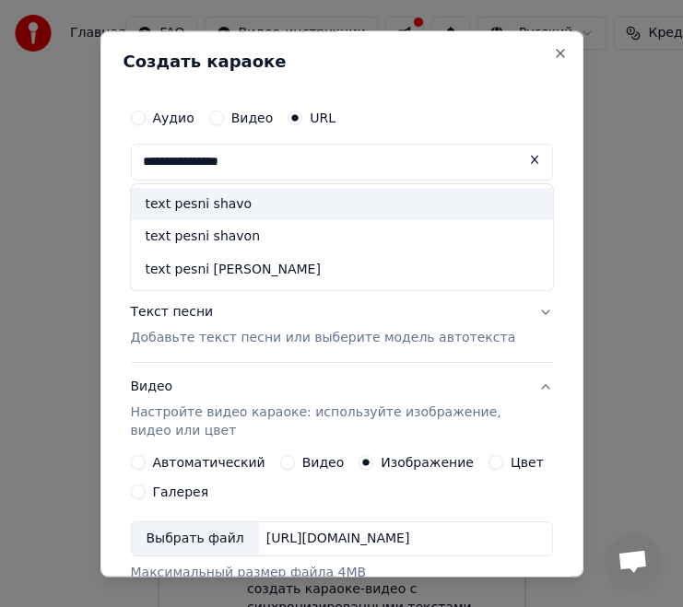
click at [195, 213] on div "text pesni shavo" at bounding box center [342, 204] width 422 height 33
click at [195, 213] on div "**********" at bounding box center [342, 187] width 422 height 175
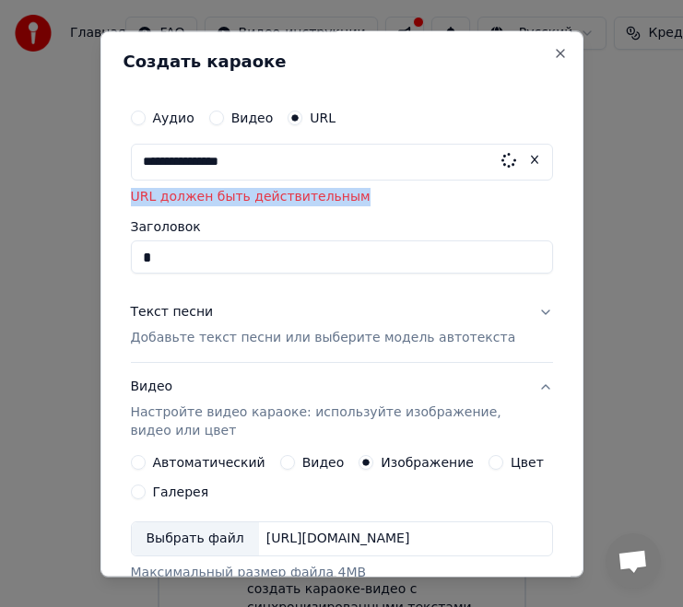
click at [195, 213] on div "**********" at bounding box center [342, 187] width 422 height 175
click at [254, 163] on input "**********" at bounding box center [342, 162] width 422 height 37
click at [534, 158] on button at bounding box center [534, 160] width 37 height 33
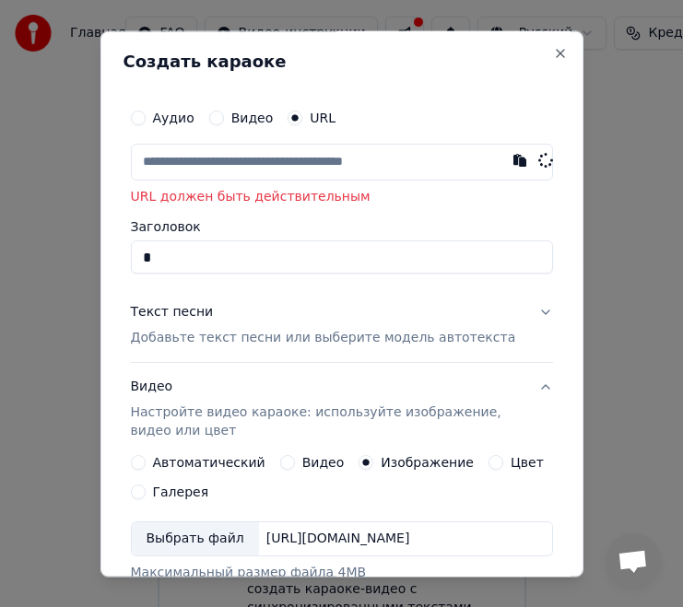
click at [159, 273] on input "*" at bounding box center [342, 257] width 422 height 33
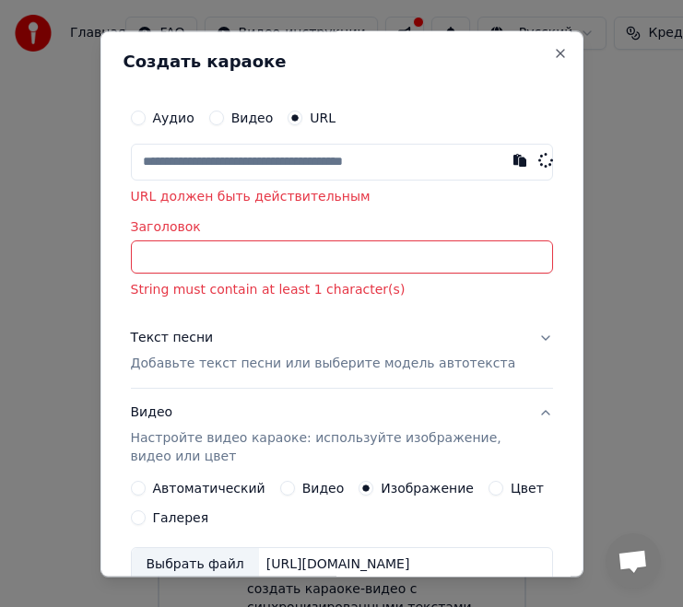
click at [208, 167] on input "text" at bounding box center [342, 162] width 422 height 37
